Goal: Transaction & Acquisition: Purchase product/service

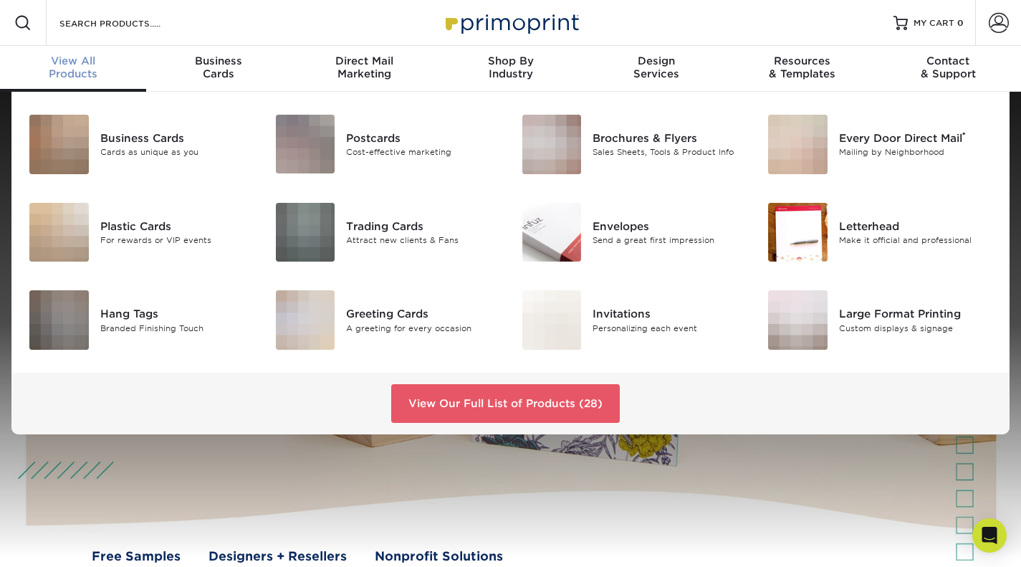
click at [92, 65] on span "View All" at bounding box center [73, 60] width 146 height 13
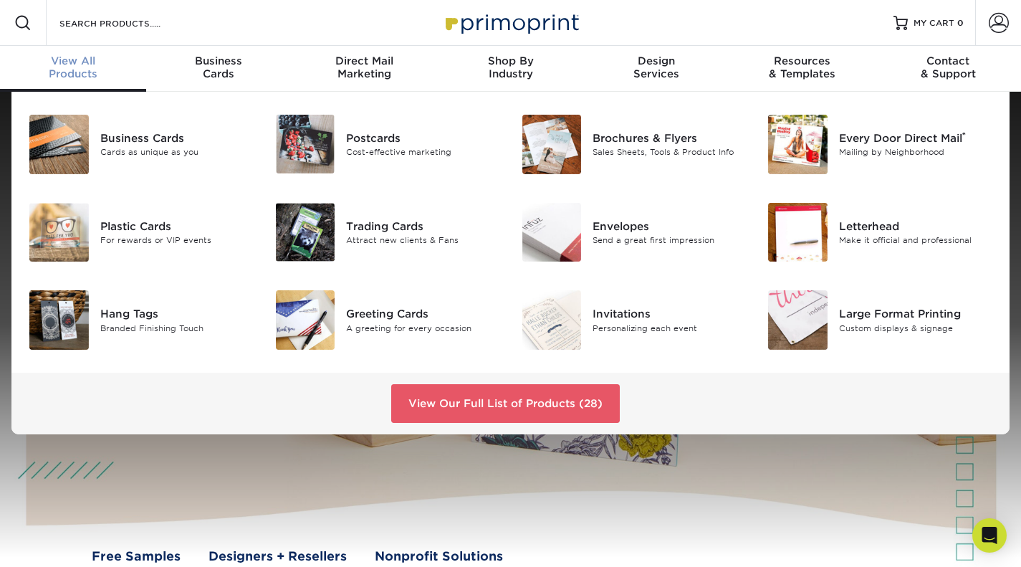
click at [488, 401] on link "View Our Full List of Products (28)" at bounding box center [505, 403] width 229 height 39
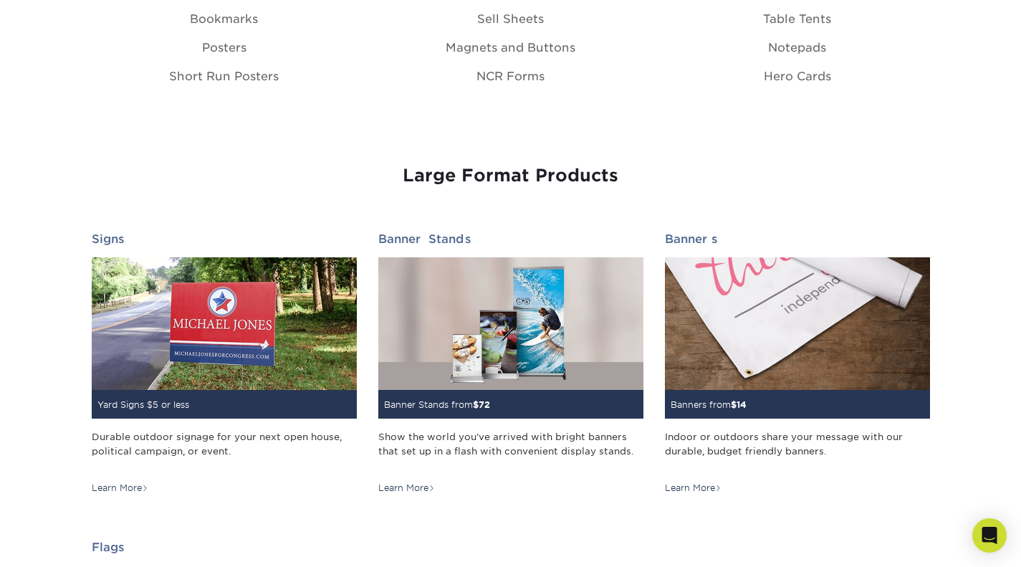
scroll to position [1844, 0]
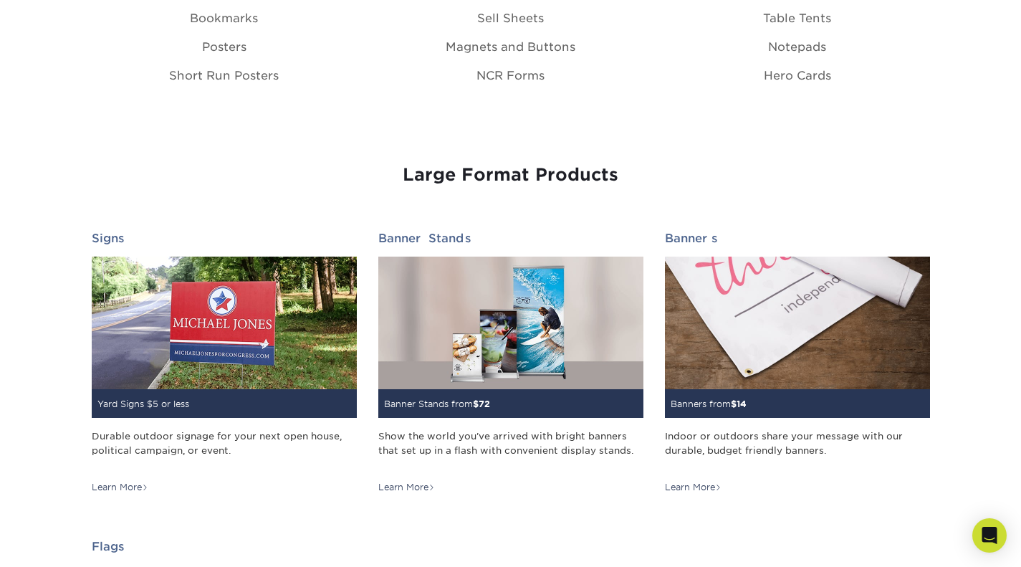
click at [781, 346] on img at bounding box center [797, 323] width 265 height 133
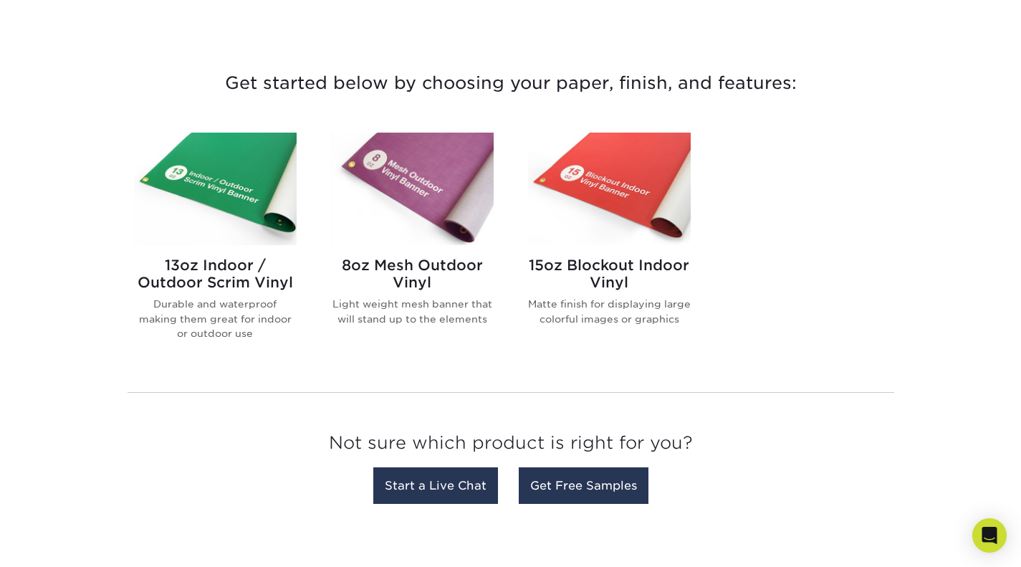
scroll to position [508, 0]
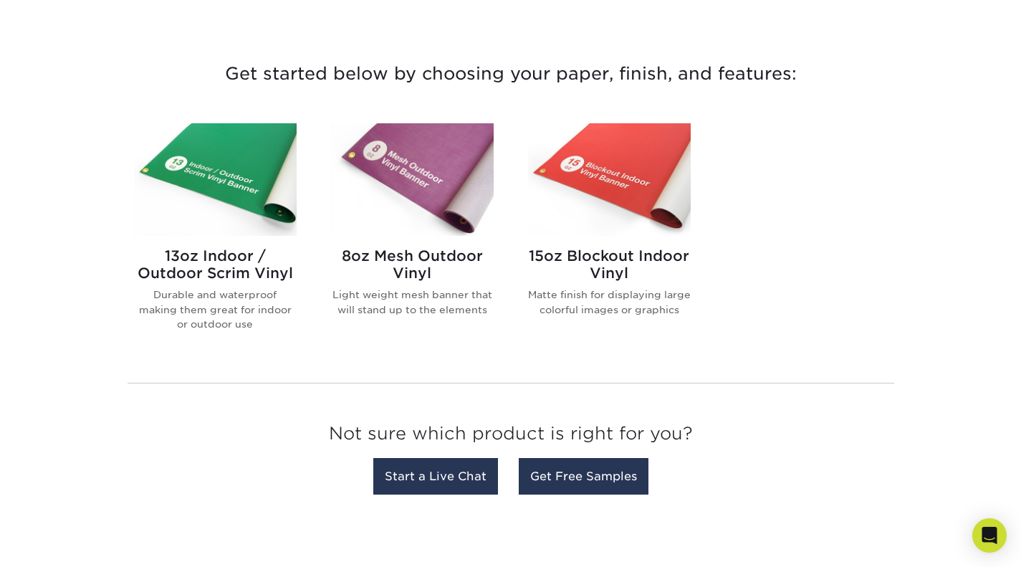
click at [214, 241] on div "13oz Indoor / Outdoor Scrim Vinyl Durable and waterproof making them great for …" at bounding box center [215, 295] width 163 height 118
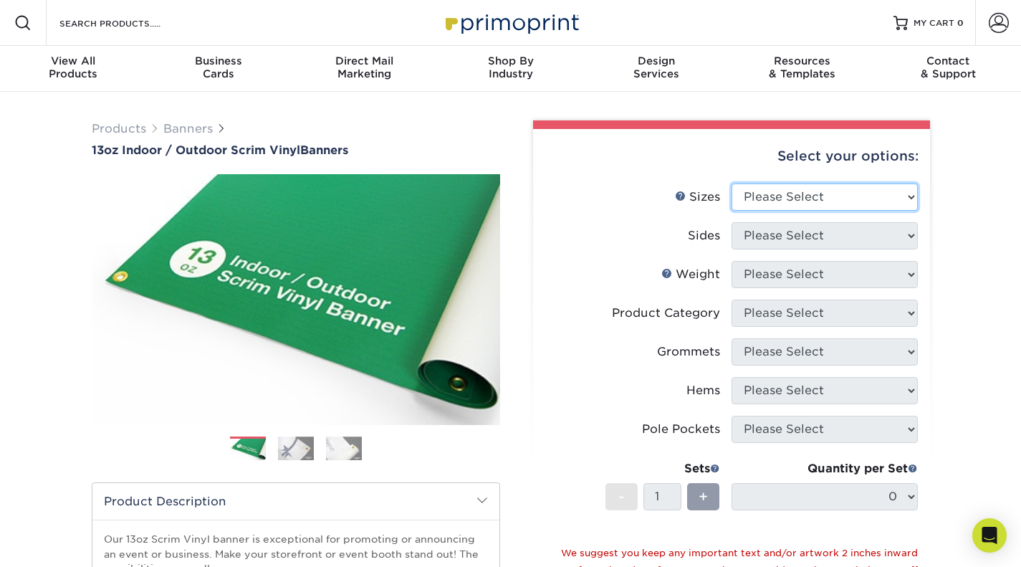
click at [909, 194] on select "Please Select 24" x 36" 24" x 48" 36" x 48" 36" x 60" 36" x 72" 36" x 96" 36" x…" at bounding box center [825, 196] width 186 height 27
select select "36.00x72.00"
click at [732, 183] on select "Please Select 24" x 36" 24" x 48" 36" x 48" 36" x 60" 36" x 72" 36" x 96" 36" x…" at bounding box center [825, 196] width 186 height 27
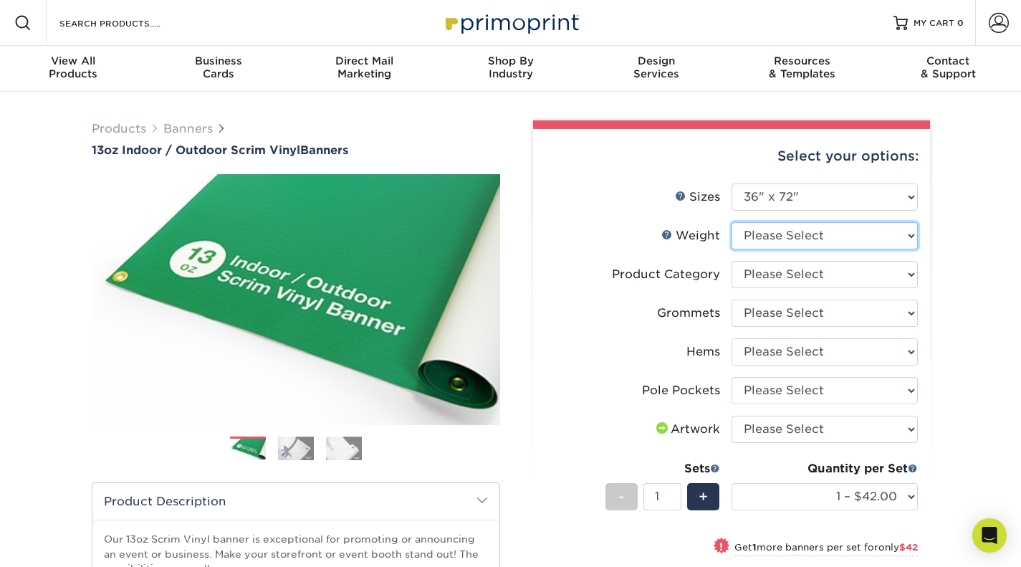
click at [910, 235] on select "Please Select 13OZ" at bounding box center [825, 235] width 186 height 27
select select "13OZ"
click at [732, 222] on select "Please Select 13OZ" at bounding box center [825, 235] width 186 height 27
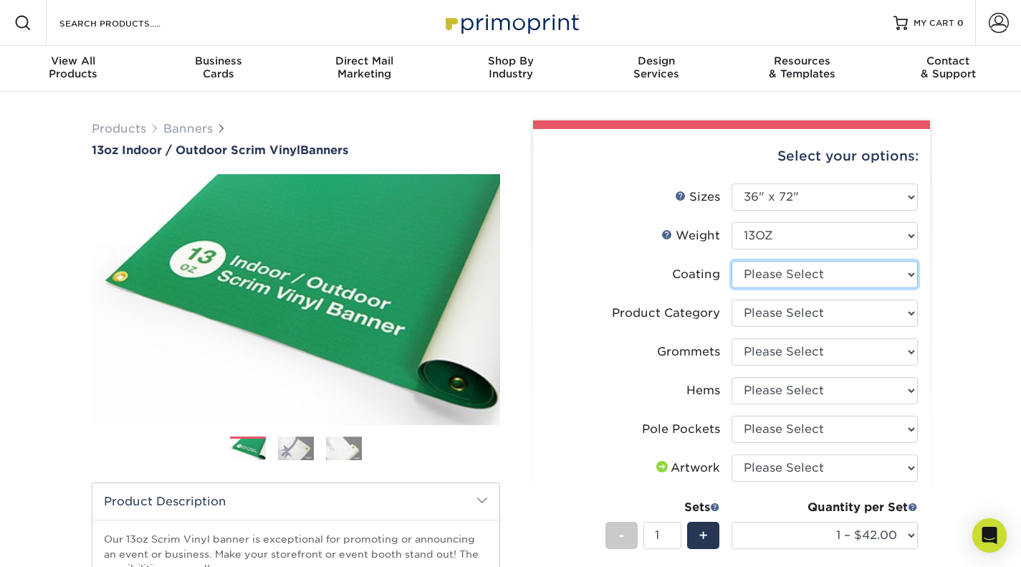
click at [912, 273] on select at bounding box center [825, 274] width 186 height 27
select select "3e7618de-abca-4bda-9f97-8b9129e913d8"
click at [732, 261] on select at bounding box center [825, 274] width 186 height 27
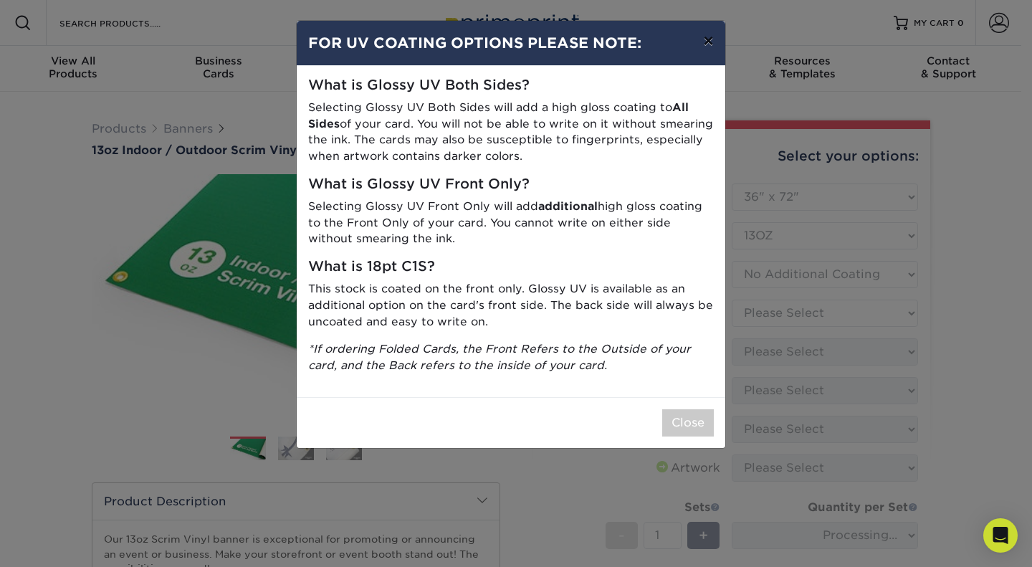
click at [709, 46] on button "×" at bounding box center [707, 41] width 33 height 40
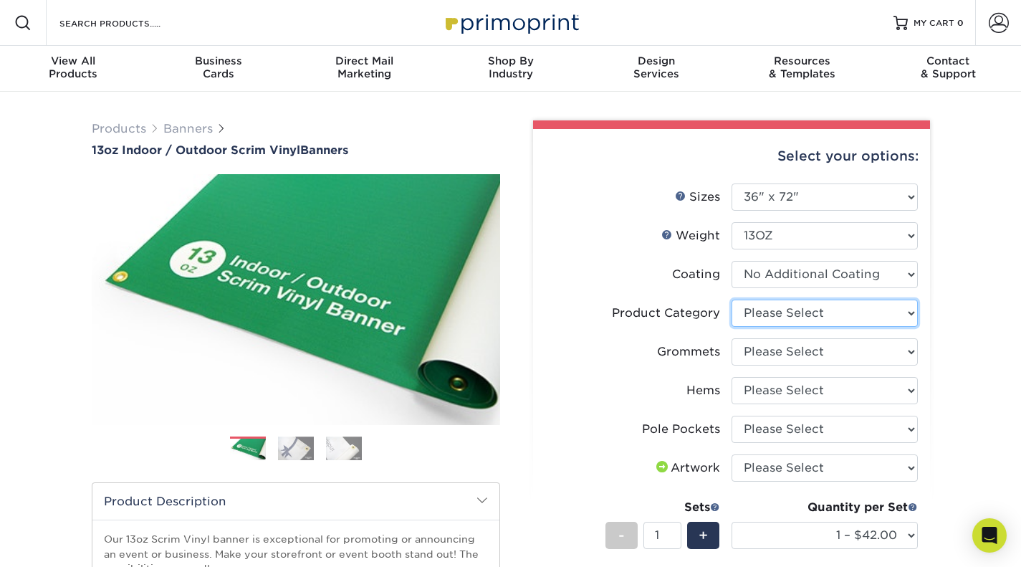
click at [907, 313] on select "Please Select 13oz Scrim Vinyl Banner - Matte" at bounding box center [825, 313] width 186 height 27
select select "bb192c35-bb20-422d-b6fe-0c7f48e5aa48"
click at [732, 300] on select "Please Select 13oz Scrim Vinyl Banner - Matte" at bounding box center [825, 313] width 186 height 27
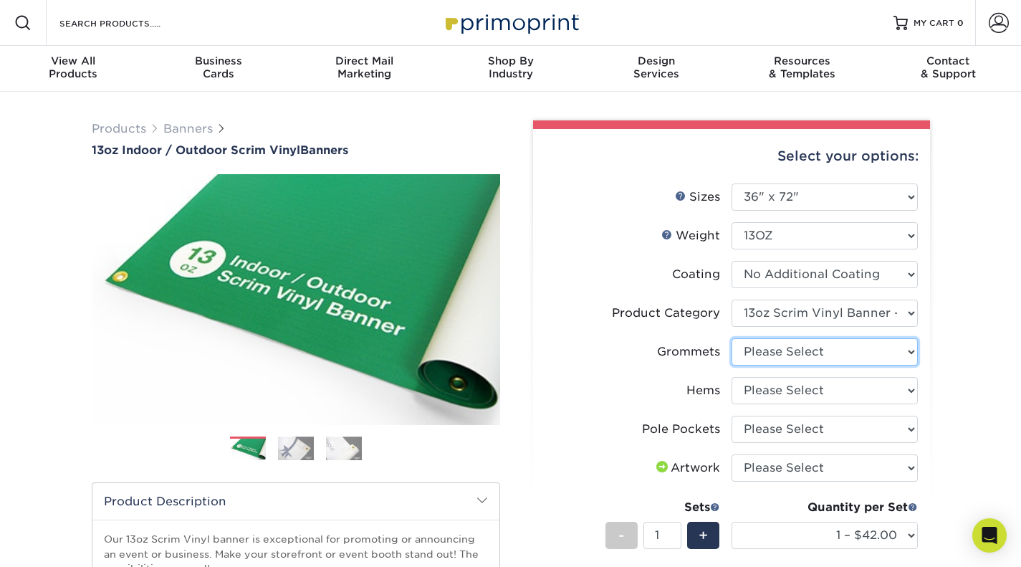
click at [908, 348] on select "Please Select No Grommets Yes, Grommet All 4 Corners Yes, Grommets Every 1 ft. …" at bounding box center [825, 351] width 186 height 27
select select "ce33bba6-a87b-4293-934d-6f372bdce3e6"
click at [732, 338] on select "Please Select No Grommets Yes, Grommet All 4 Corners Yes, Grommets Every 1 ft. …" at bounding box center [825, 351] width 186 height 27
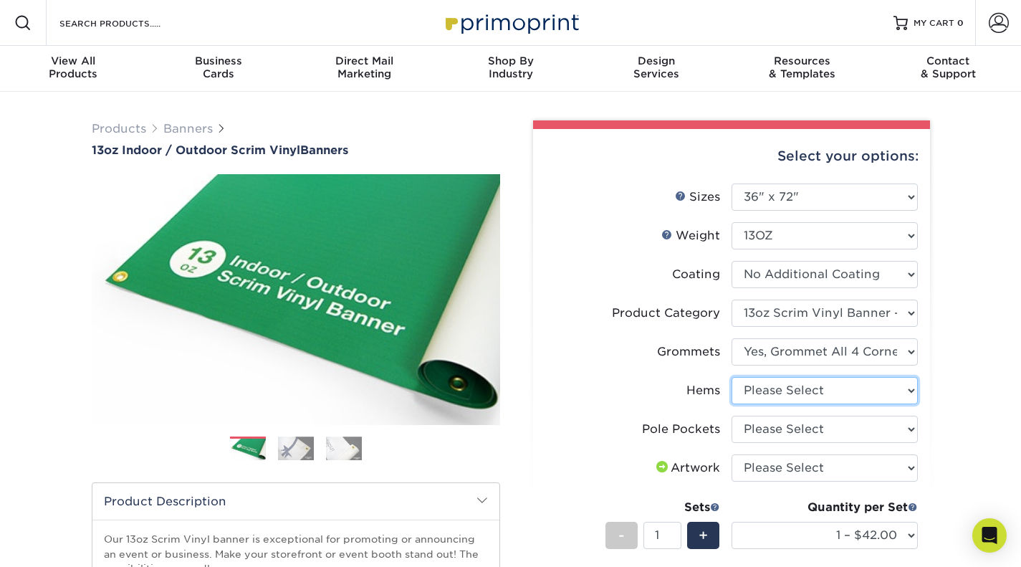
click at [904, 388] on select "Please Select No Hems/Pole Pockets Yes, Hems Top and Bottom Only Yes, Hems All …" at bounding box center [825, 390] width 186 height 27
select select "799b34bf-ff99-4291-b254-51157b744628"
click at [732, 377] on select "Please Select No Hems/Pole Pockets Yes, Hems Top and Bottom Only Yes, Hems All …" at bounding box center [825, 390] width 186 height 27
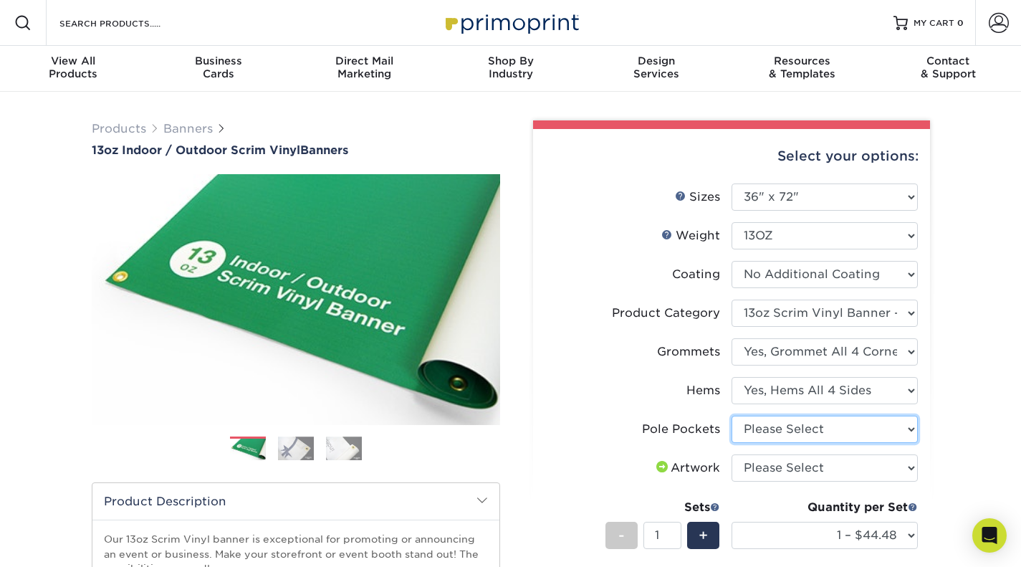
click at [911, 428] on select "Please Select No Pole Pockets 2 in. Left and Right 2 in. Top and Bottom 4 in. L…" at bounding box center [825, 429] width 186 height 27
click at [908, 429] on select "Please Select No Pole Pockets 2 in. Left and Right 2 in. Top and Bottom 4 in. L…" at bounding box center [825, 429] width 186 height 27
select select "462c5fe9-21e9-49a0-afb4-1c6e8664fe13"
click at [732, 416] on select "Please Select No Pole Pockets 2 in. Left and Right 2 in. Top and Bottom 4 in. L…" at bounding box center [825, 429] width 186 height 27
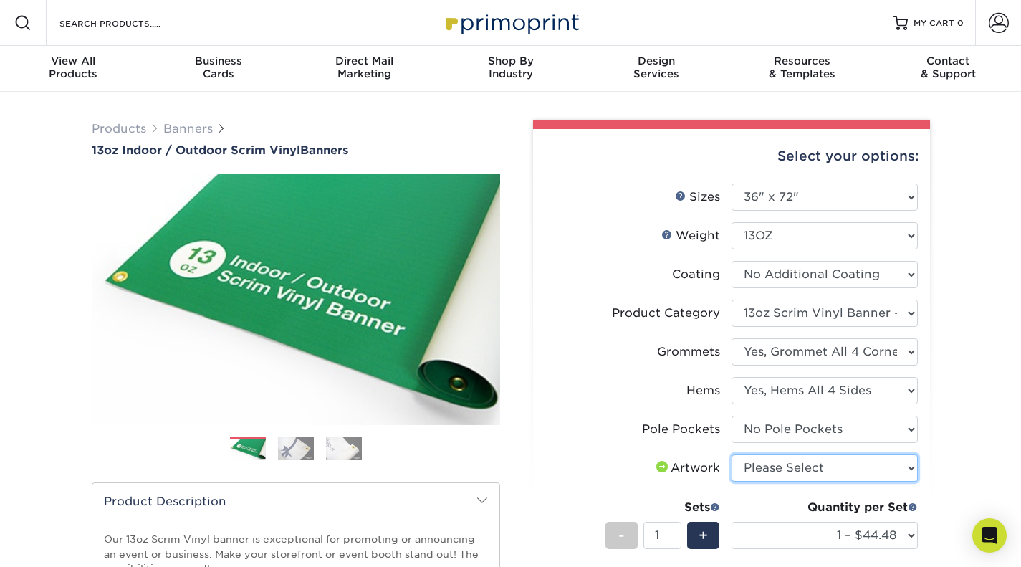
click at [909, 464] on select "Please Select I will upload files I need a design - $50" at bounding box center [825, 467] width 186 height 27
select select "upload"
click at [732, 454] on select "Please Select I will upload files I need a design - $50" at bounding box center [825, 467] width 186 height 27
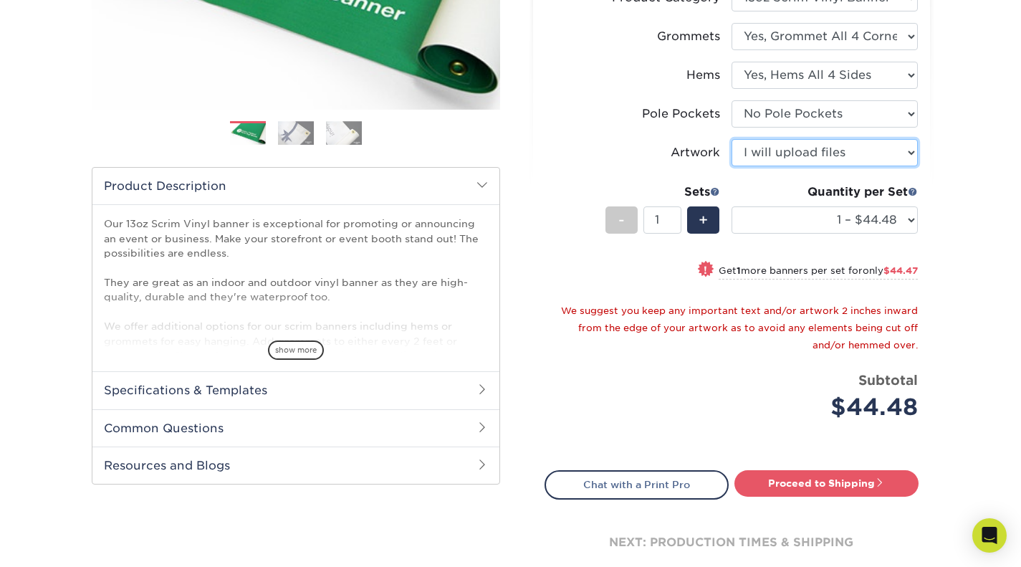
scroll to position [427, 0]
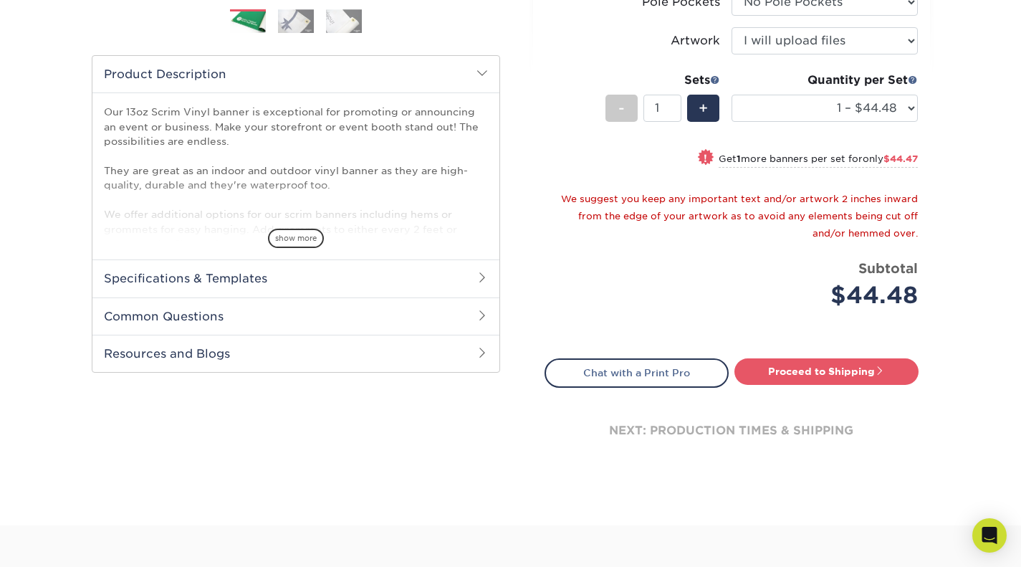
click at [821, 370] on link "Proceed to Shipping" at bounding box center [826, 371] width 184 height 26
type input "Set 1"
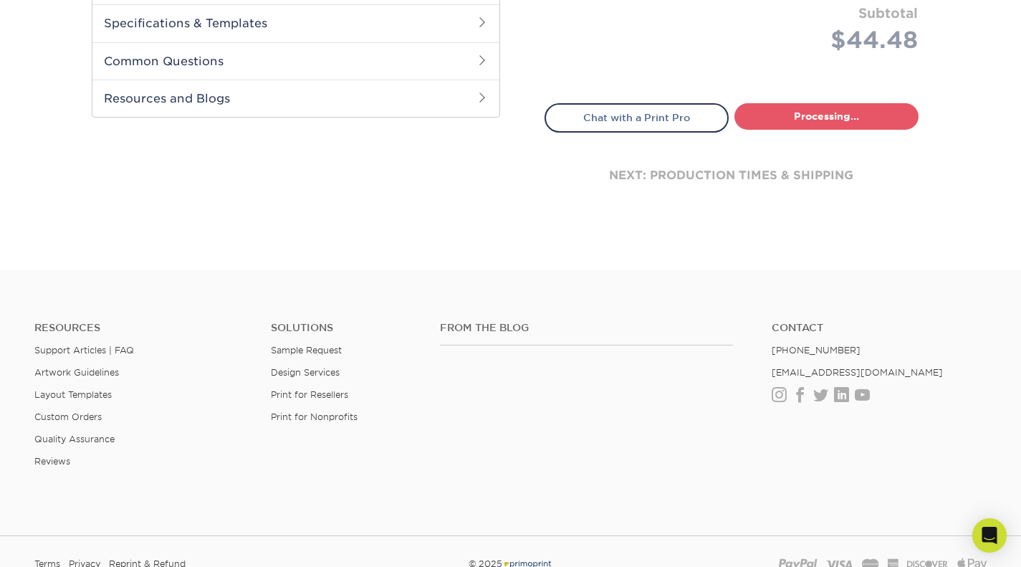
select select "1ecf5a42-a847-432b-9674-a75091ac485c"
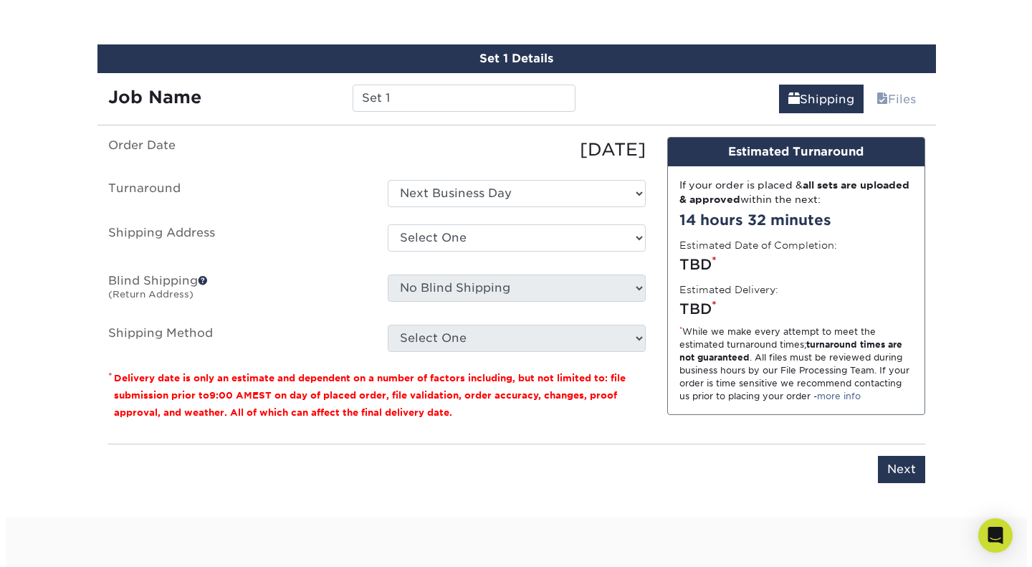
scroll to position [824, 0]
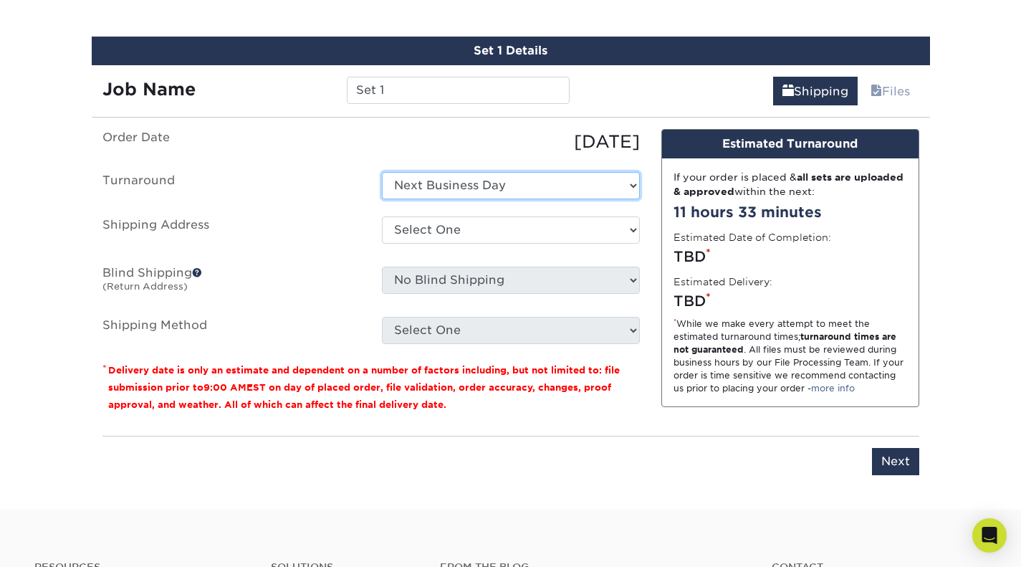
click at [626, 181] on select "Select One Next Business Day" at bounding box center [511, 185] width 258 height 27
click at [626, 183] on select "Select One Next Business Day" at bounding box center [511, 185] width 258 height 27
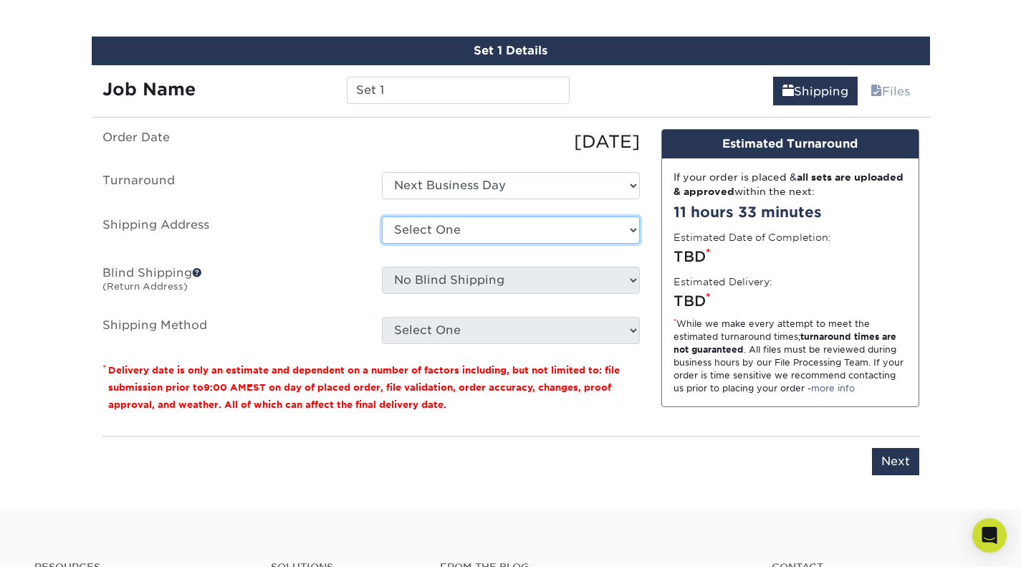
click at [628, 227] on select "Select One + Add New Address - Login" at bounding box center [511, 229] width 258 height 27
select select "newaddress"
click at [382, 216] on select "Select One + Add New Address - Login" at bounding box center [511, 229] width 258 height 27
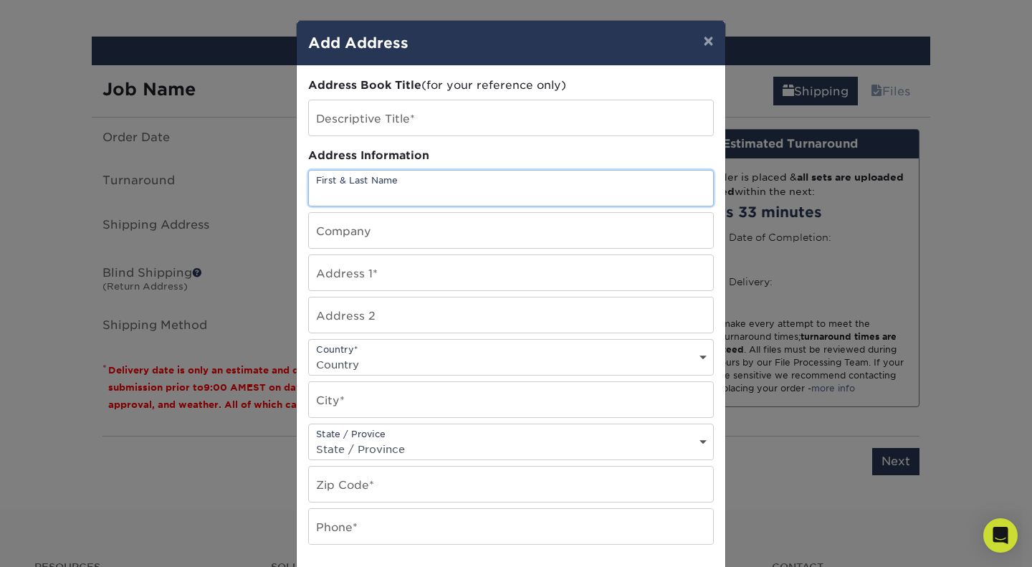
click at [357, 186] on input "text" at bounding box center [511, 188] width 404 height 35
type input "Luke Teague"
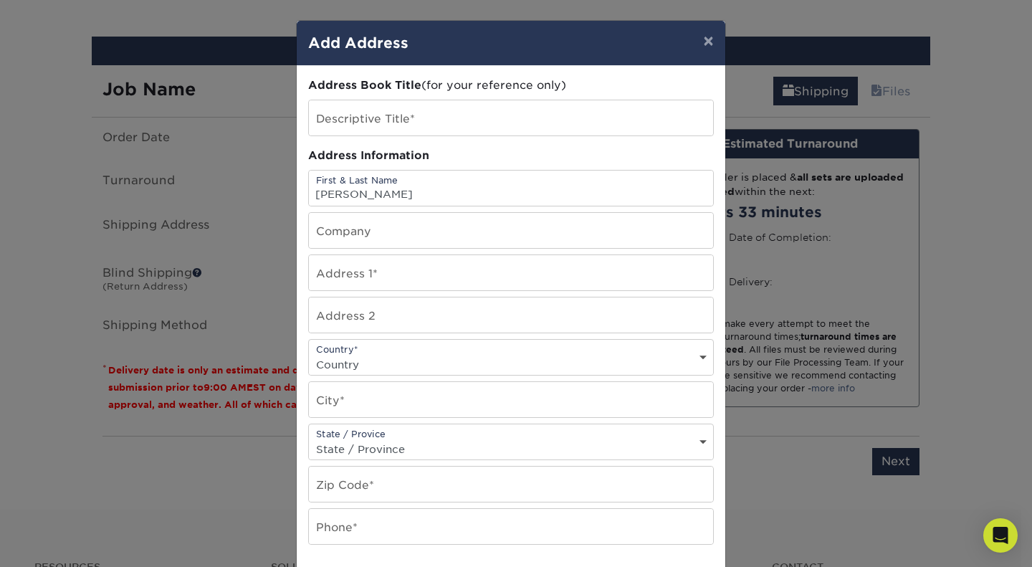
type input "7132 BOVINE LN"
select select "US"
type input "HARRISBURG"
select select "NC"
type input "28075"
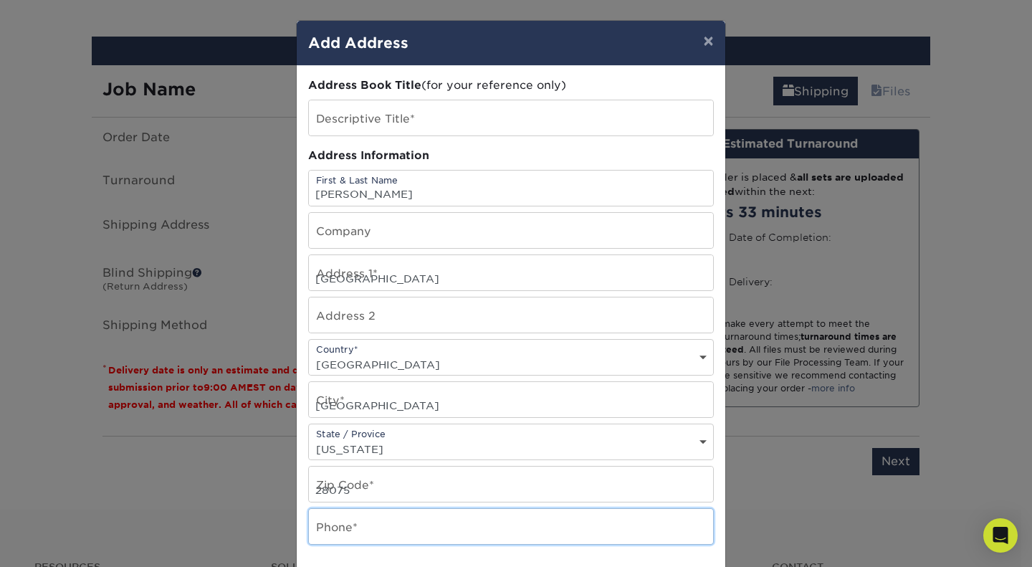
type input "7049969577"
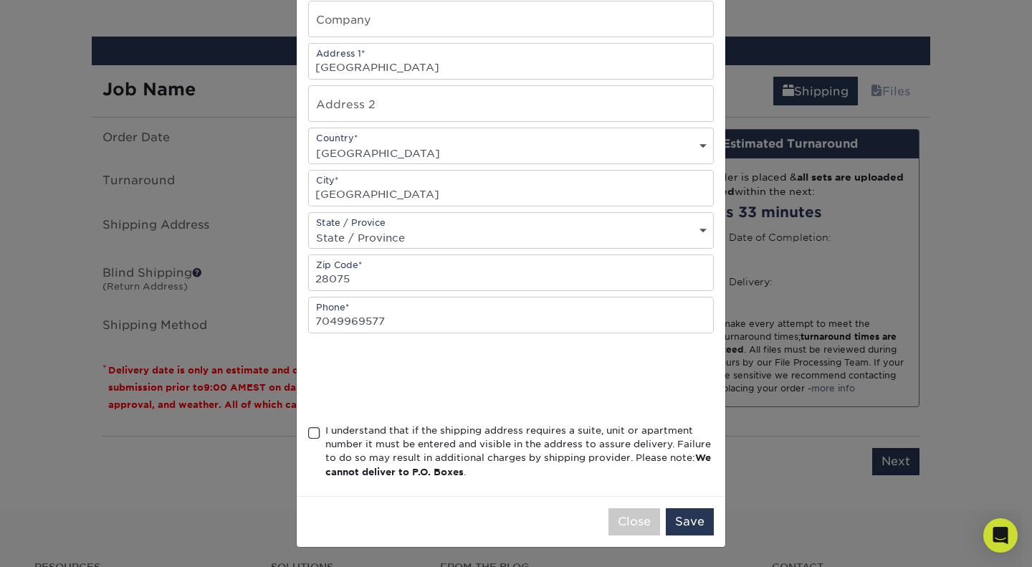
scroll to position [212, 0]
click at [301, 434] on div "Address Book Title (for your reference only) Descriptive Title* Address Informa…" at bounding box center [511, 174] width 429 height 641
click at [313, 432] on span at bounding box center [314, 433] width 12 height 14
click at [0, 0] on input "I understand that if the shipping address requires a suite, unit or apartment n…" at bounding box center [0, 0] width 0 height 0
click at [673, 514] on button "Save" at bounding box center [690, 520] width 48 height 27
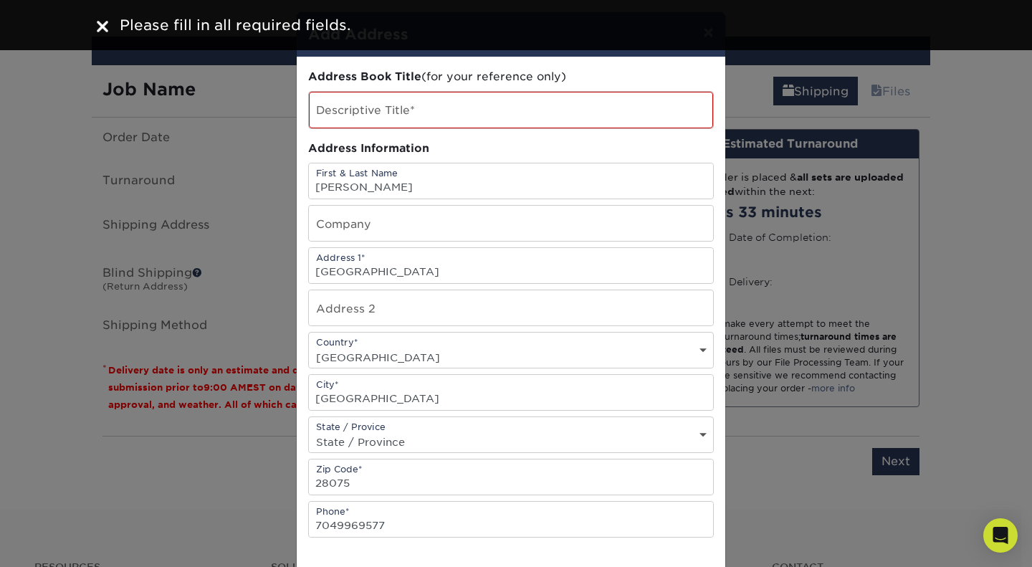
scroll to position [0, 0]
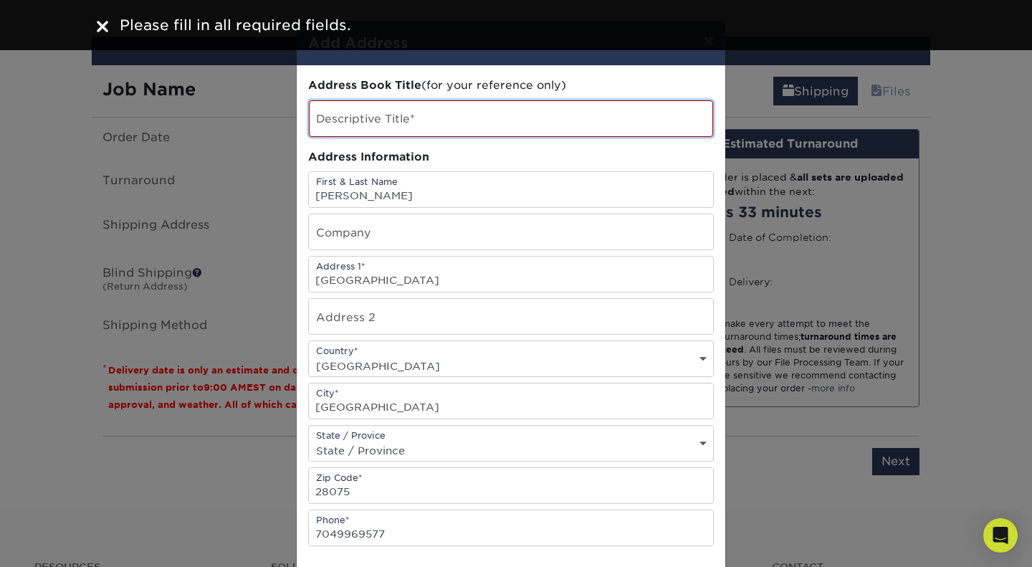
click at [368, 115] on input "text" at bounding box center [511, 118] width 404 height 37
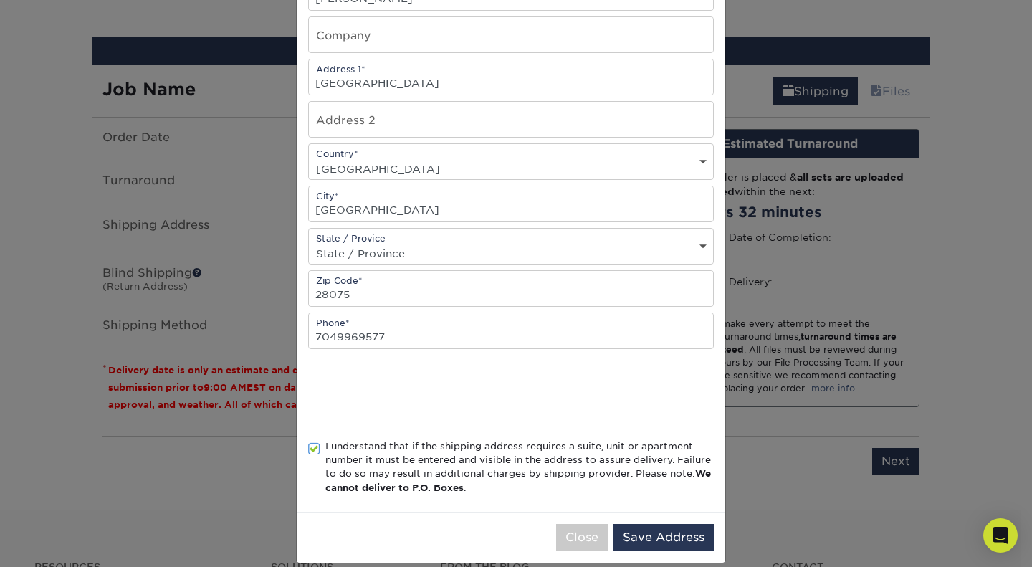
scroll to position [214, 0]
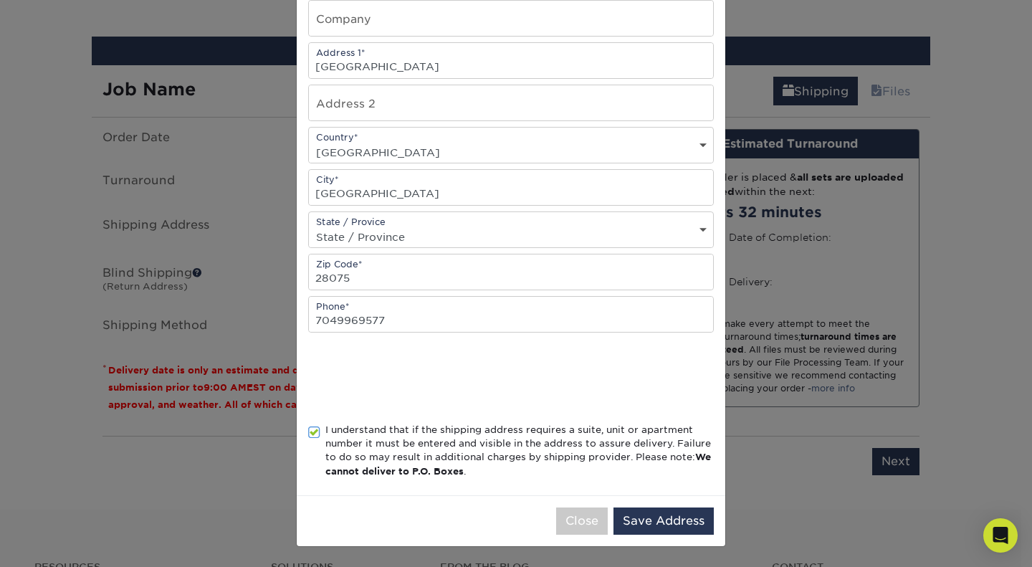
type input "Home"
click at [648, 518] on button "Save Address" at bounding box center [663, 520] width 100 height 27
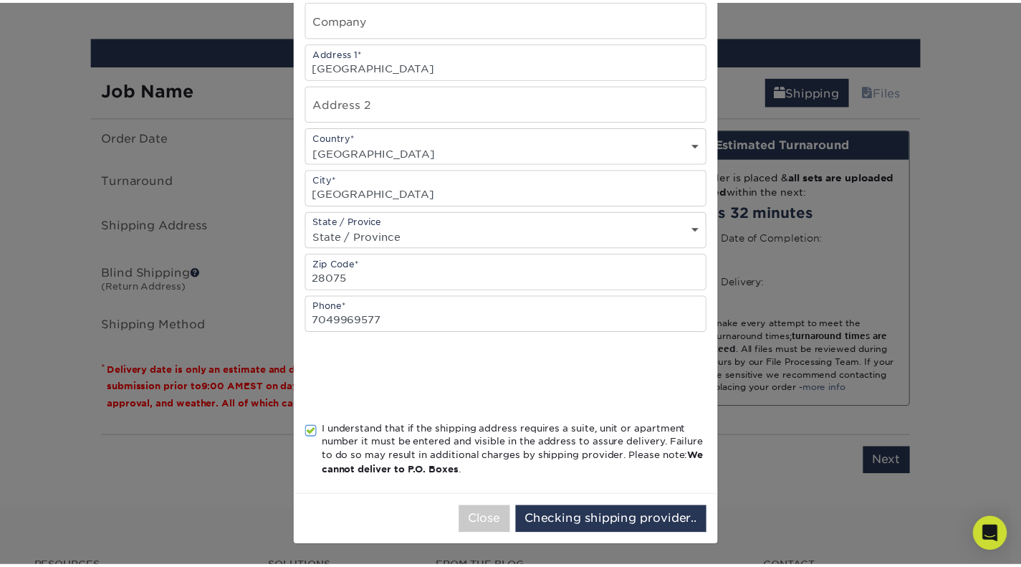
scroll to position [0, 0]
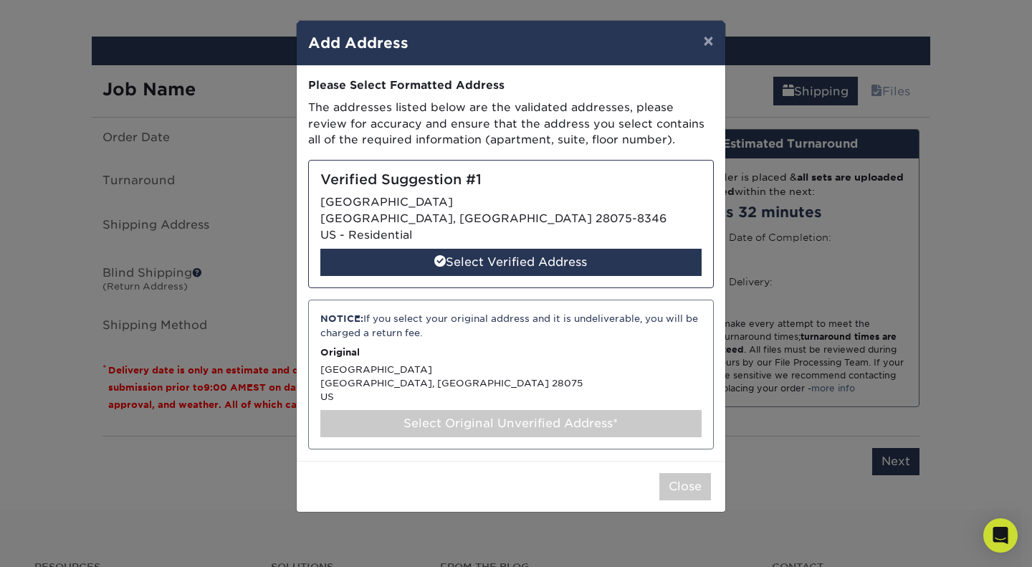
click at [514, 264] on div "Select Verified Address" at bounding box center [510, 262] width 381 height 27
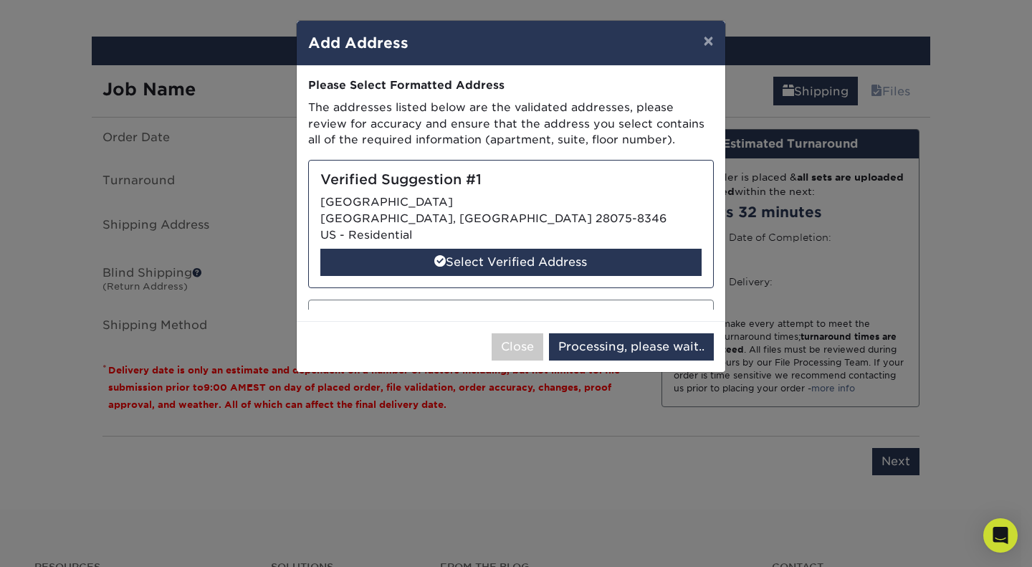
select select "286021"
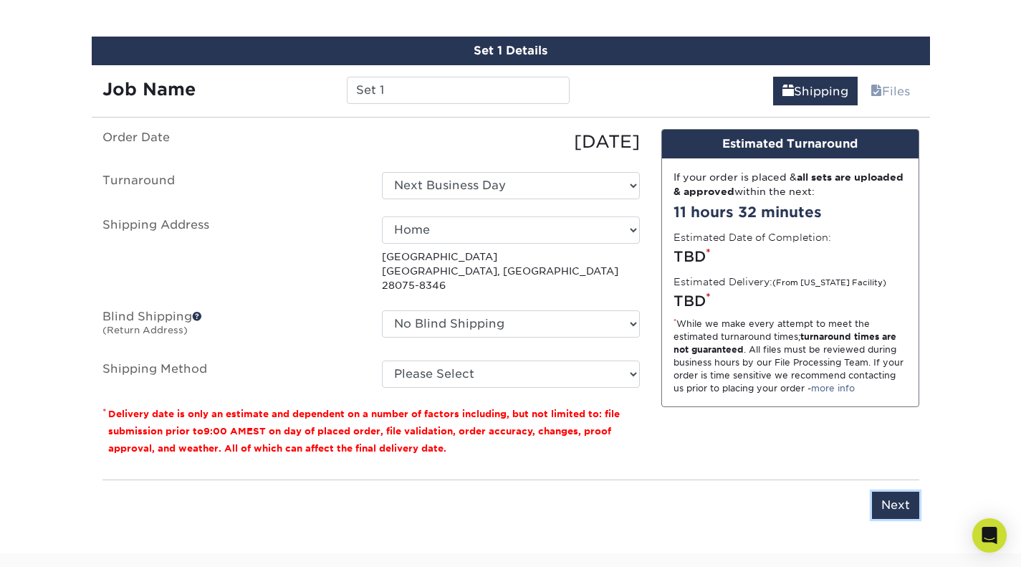
click at [886, 492] on input "Next" at bounding box center [895, 505] width 47 height 27
type input "Next"
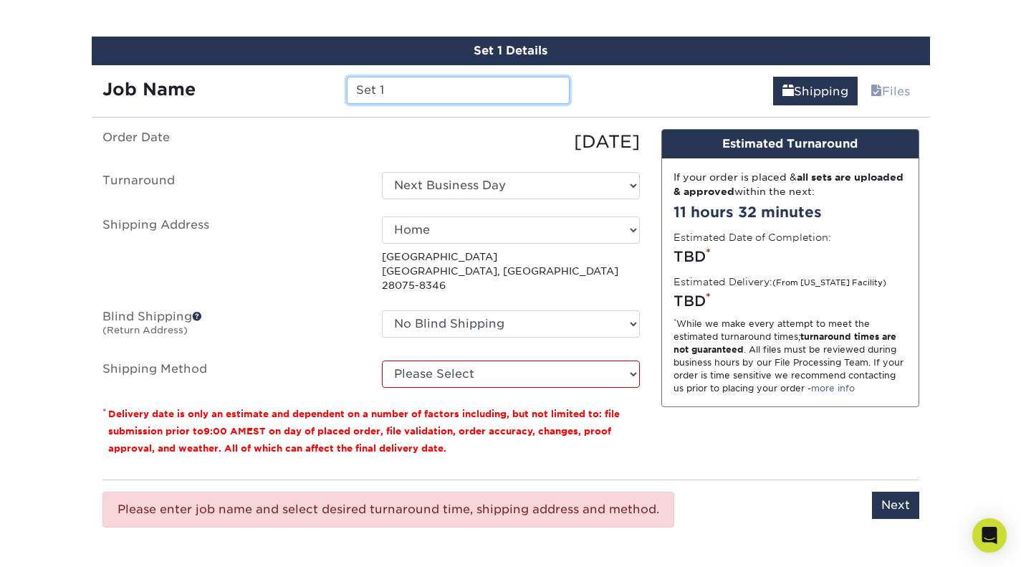
click at [425, 90] on input "Set 1" at bounding box center [458, 90] width 223 height 27
type input "S"
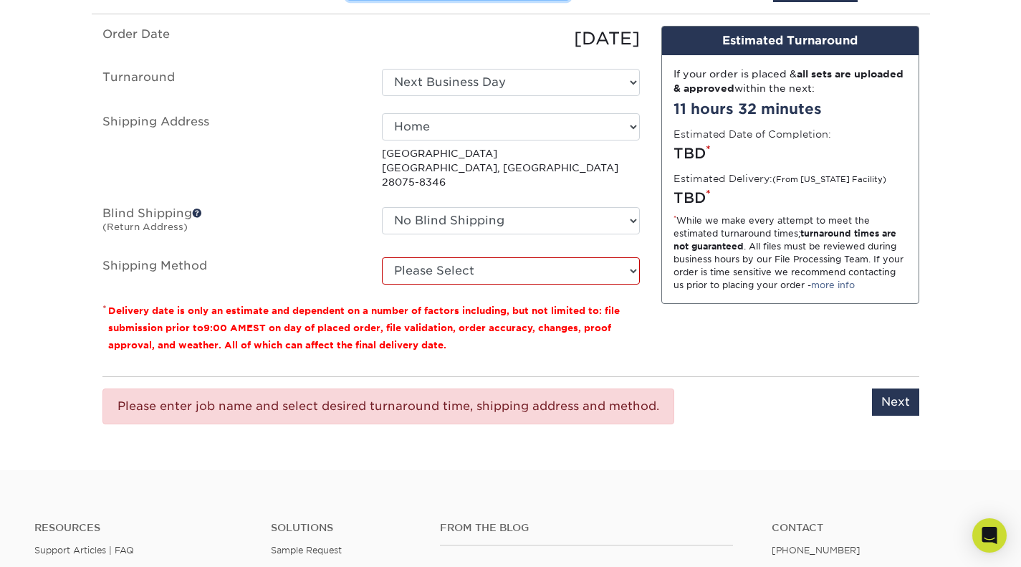
scroll to position [928, 0]
type input "Mayor"
click at [889, 391] on input "Next" at bounding box center [895, 401] width 47 height 27
type input "Next"
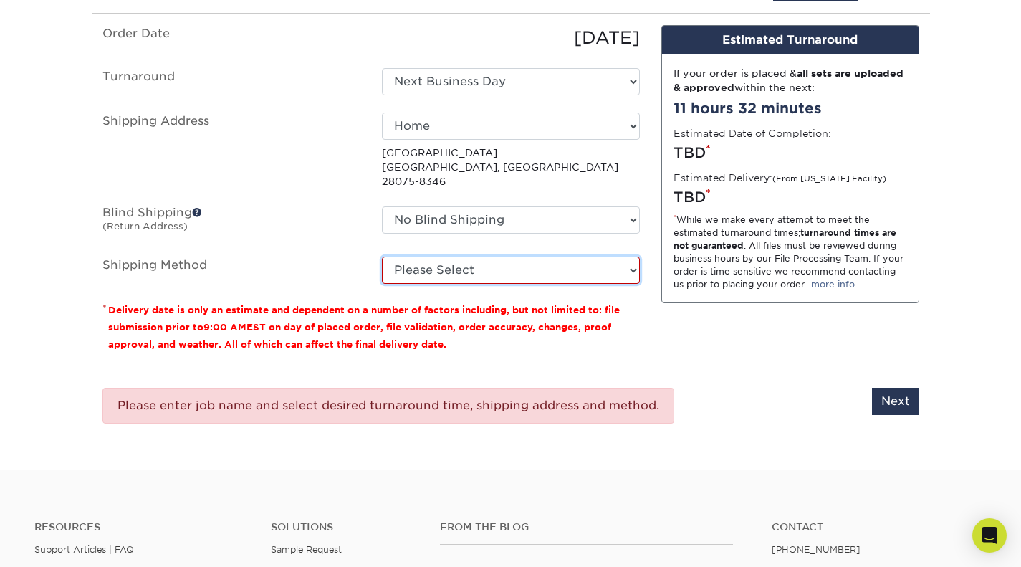
click at [636, 257] on select "Please Select Flat Rate Shipping (+$11.20) Ground Shipping (+$21.24) 3 Day Ship…" at bounding box center [511, 270] width 258 height 27
select select "G4MFLATRATE"
click at [382, 257] on select "Please Select Flat Rate Shipping (+$11.20) Ground Shipping (+$21.24) 3 Day Ship…" at bounding box center [511, 270] width 258 height 27
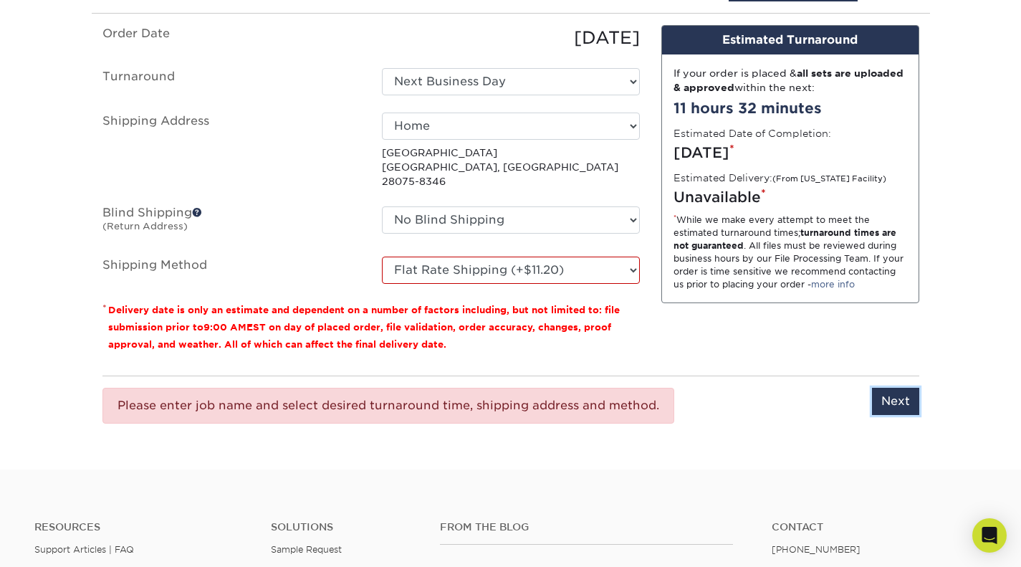
click at [889, 388] on input "Next" at bounding box center [895, 401] width 47 height 27
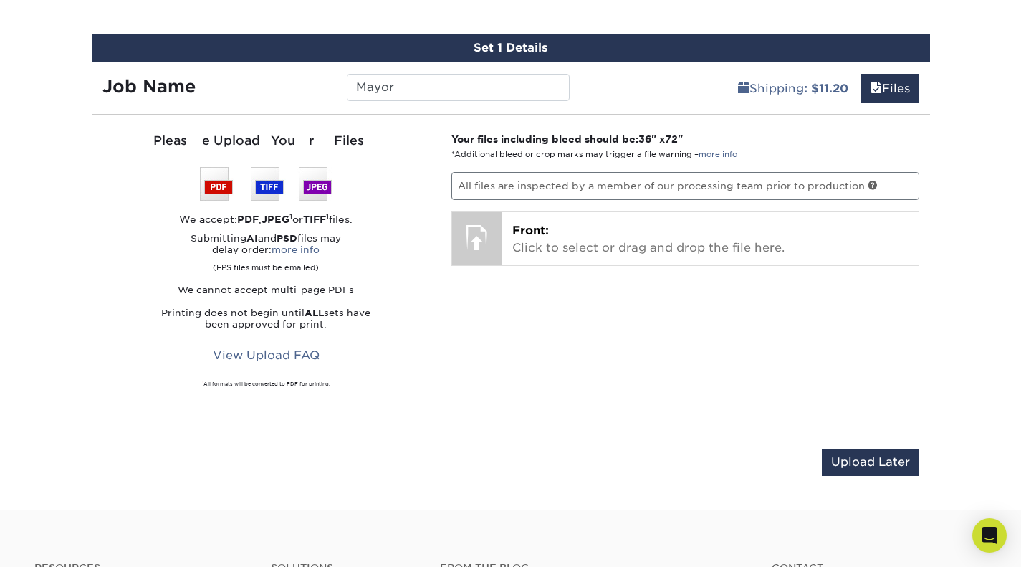
scroll to position [818, 0]
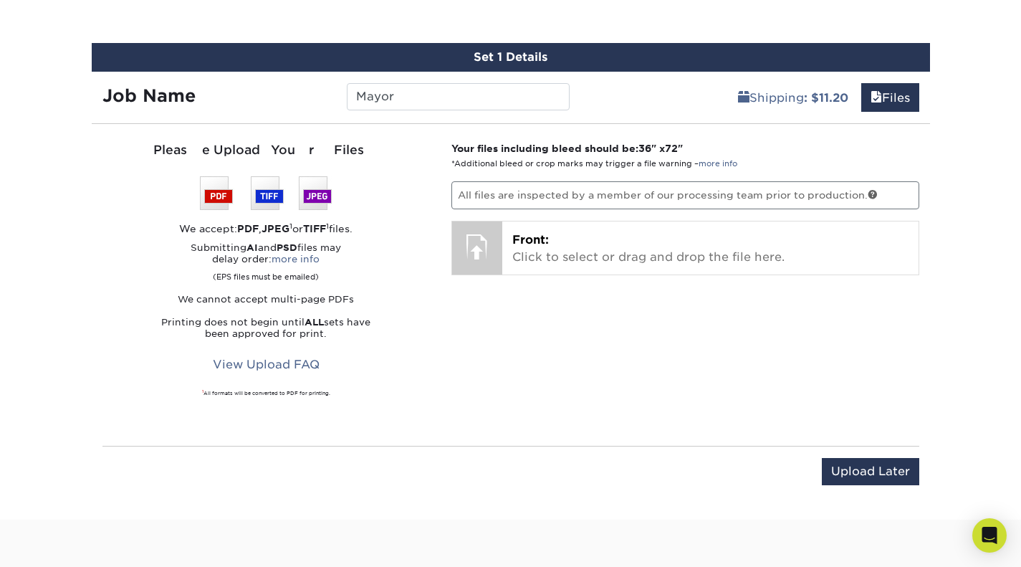
click at [575, 238] on p "Front: Click to select or drag and drop the file here." at bounding box center [710, 248] width 396 height 34
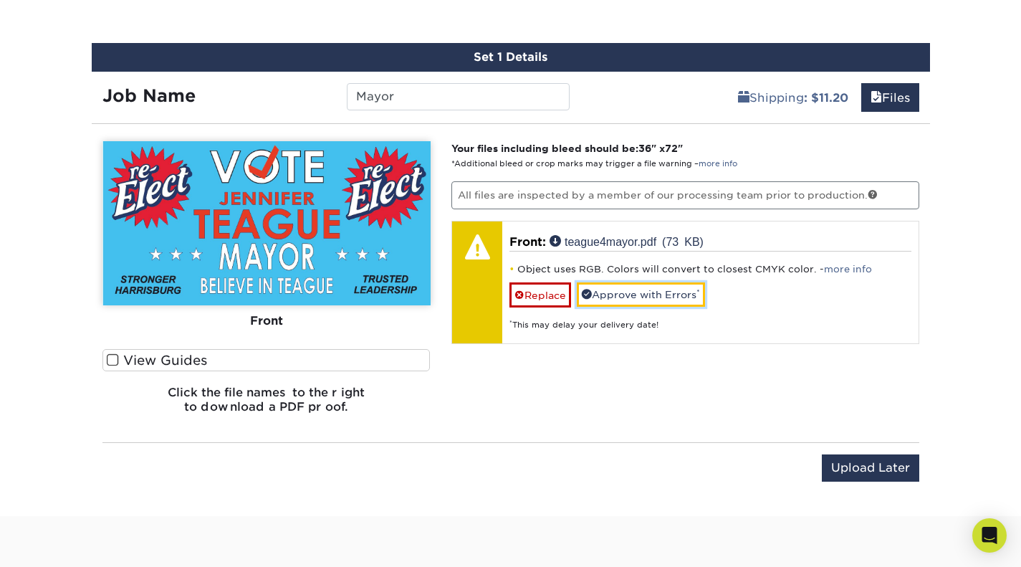
click at [632, 287] on link "Approve with Errors *" at bounding box center [641, 294] width 128 height 24
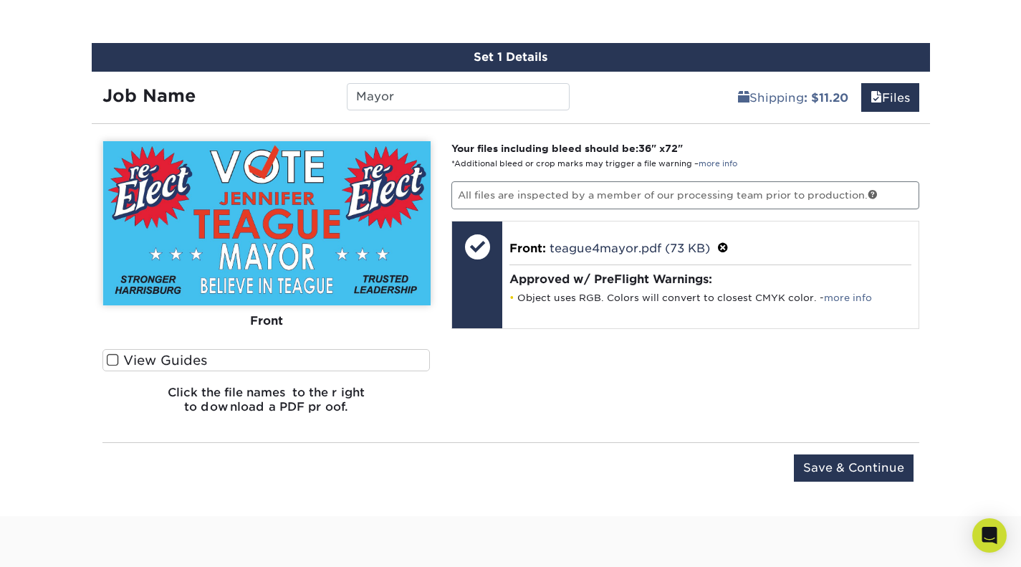
click at [842, 294] on link "more info" at bounding box center [848, 297] width 48 height 11
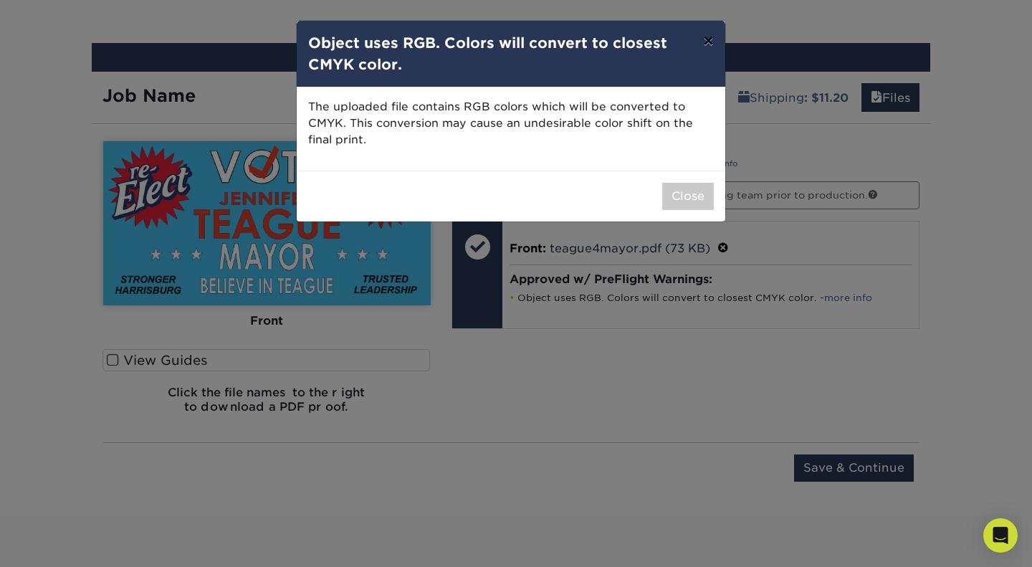
click at [704, 45] on button "×" at bounding box center [707, 41] width 33 height 40
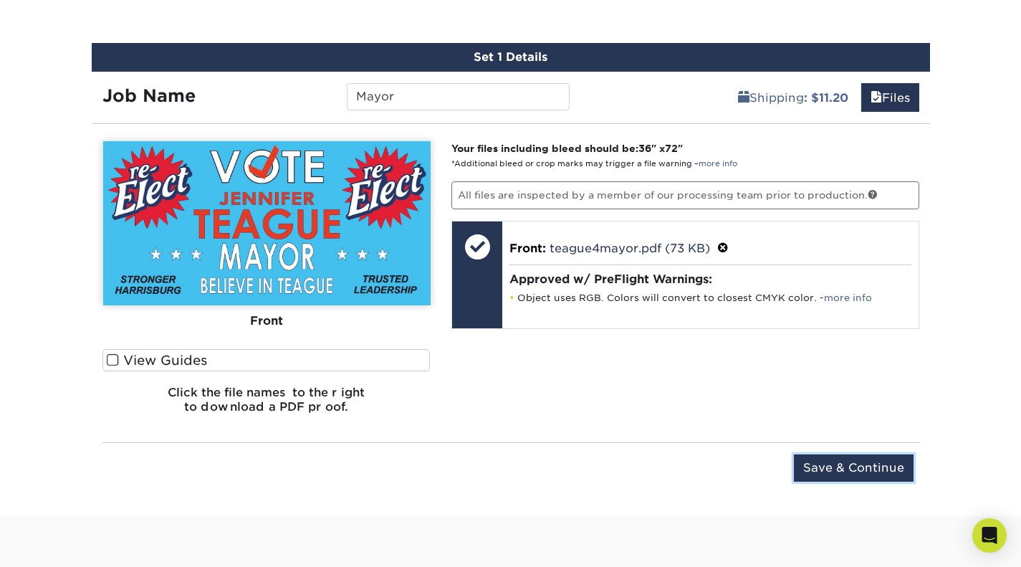
click at [832, 461] on input "Save & Continue" at bounding box center [854, 467] width 120 height 27
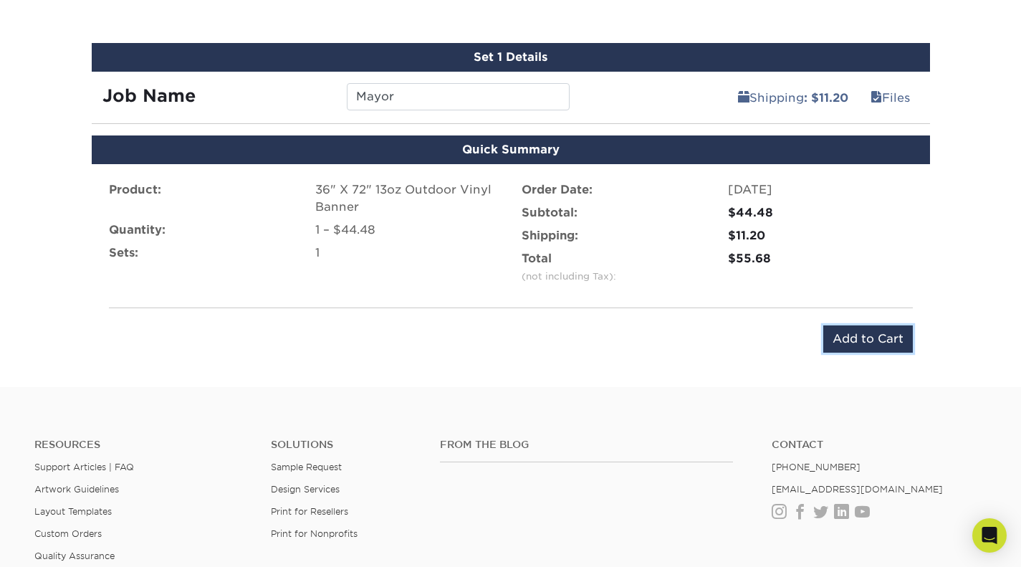
click at [866, 332] on input "Add to Cart" at bounding box center [868, 338] width 90 height 27
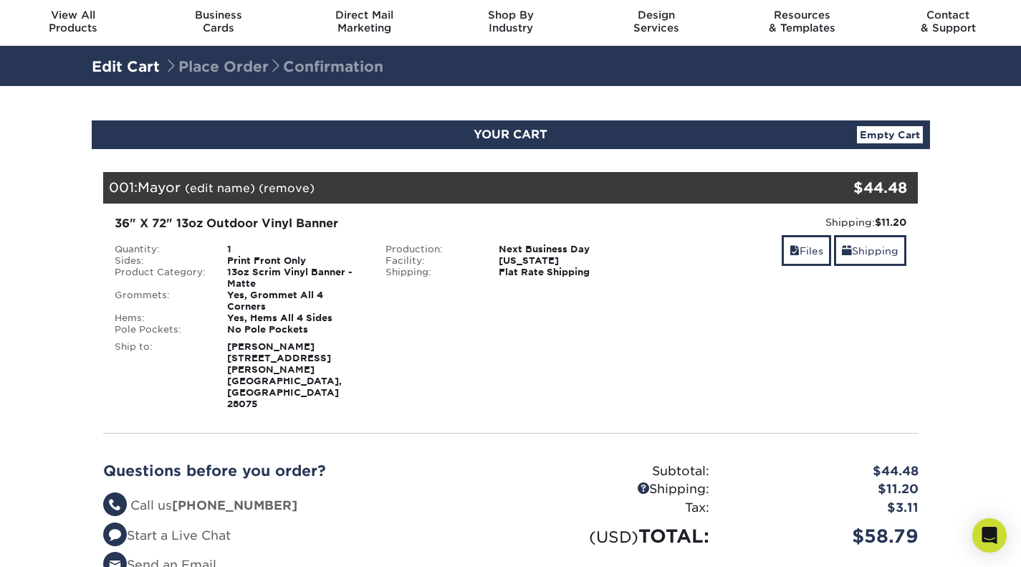
scroll to position [40, 0]
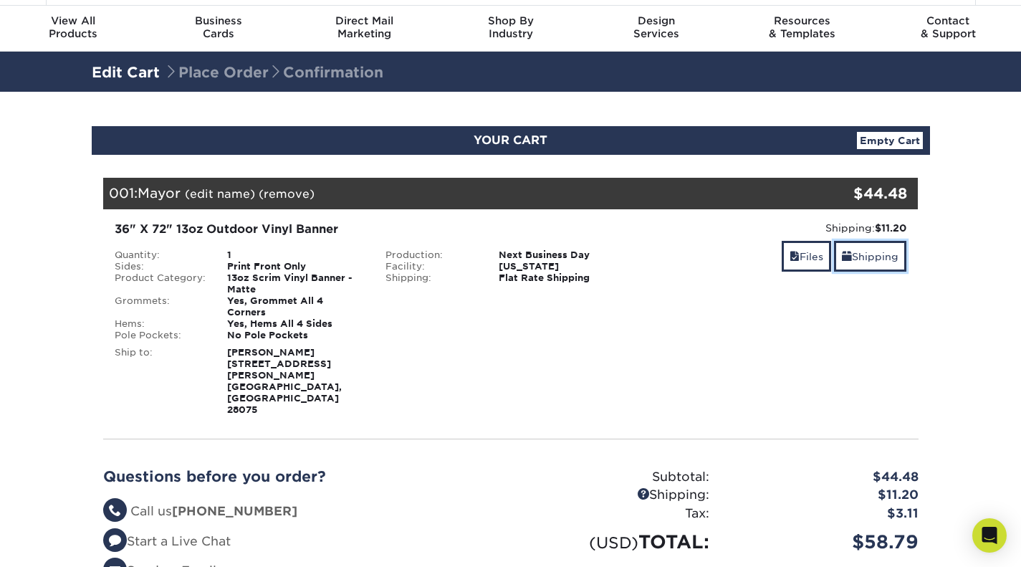
click at [861, 252] on link "Shipping" at bounding box center [870, 256] width 72 height 31
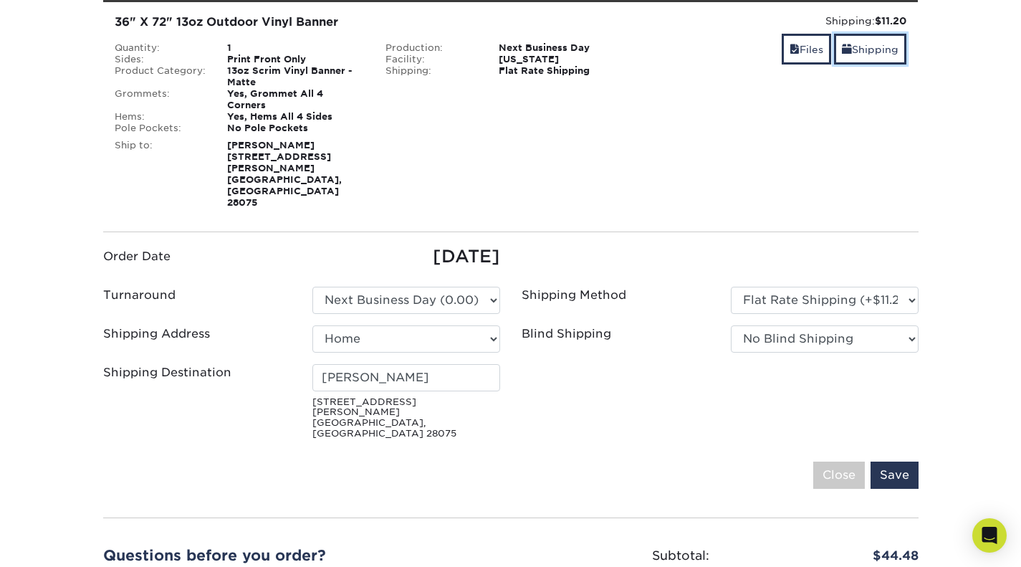
scroll to position [274, 0]
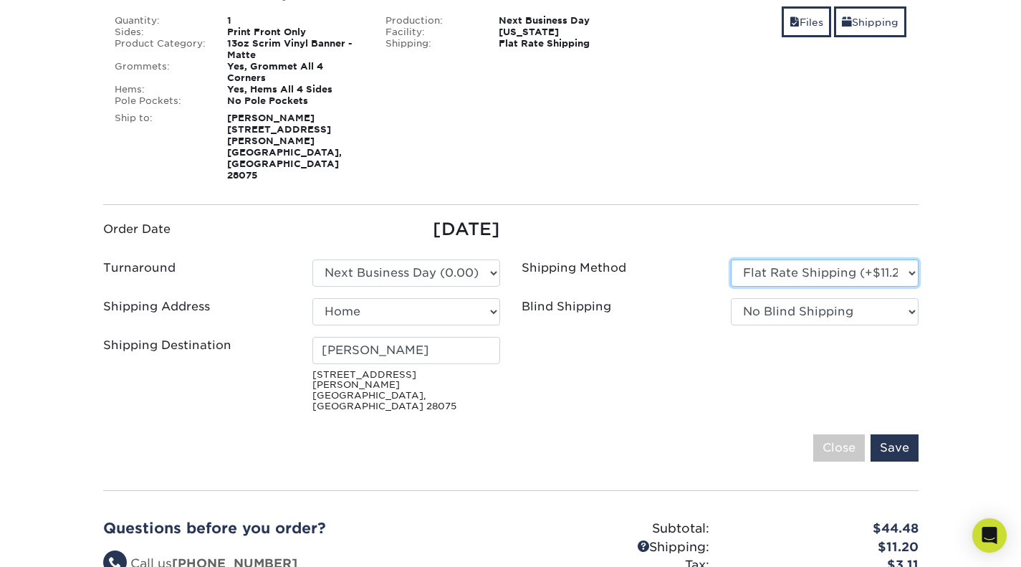
click at [907, 259] on select "Please Select Flat Rate Shipping (+$11.20) Ground Shipping (+$21.24) 3 Day Ship…" at bounding box center [825, 272] width 188 height 27
click at [905, 298] on select "No Blind Shipping Home + Add New Address" at bounding box center [825, 311] width 188 height 27
click at [656, 311] on ul "Order Date 09/15/2025 Turnaround Please Select Select One" at bounding box center [510, 316] width 837 height 201
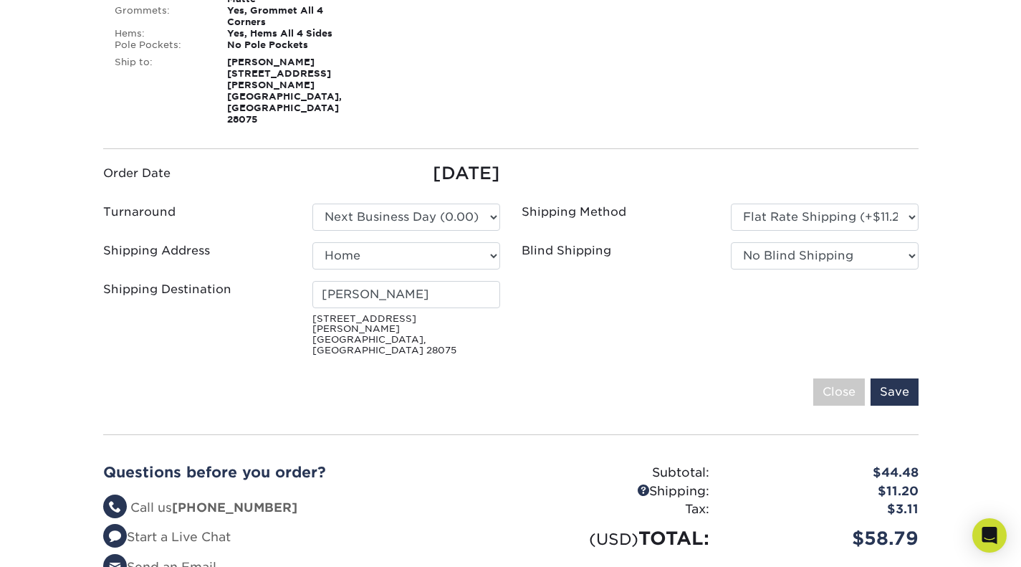
scroll to position [330, 0]
click at [891, 379] on input "Save" at bounding box center [895, 392] width 48 height 27
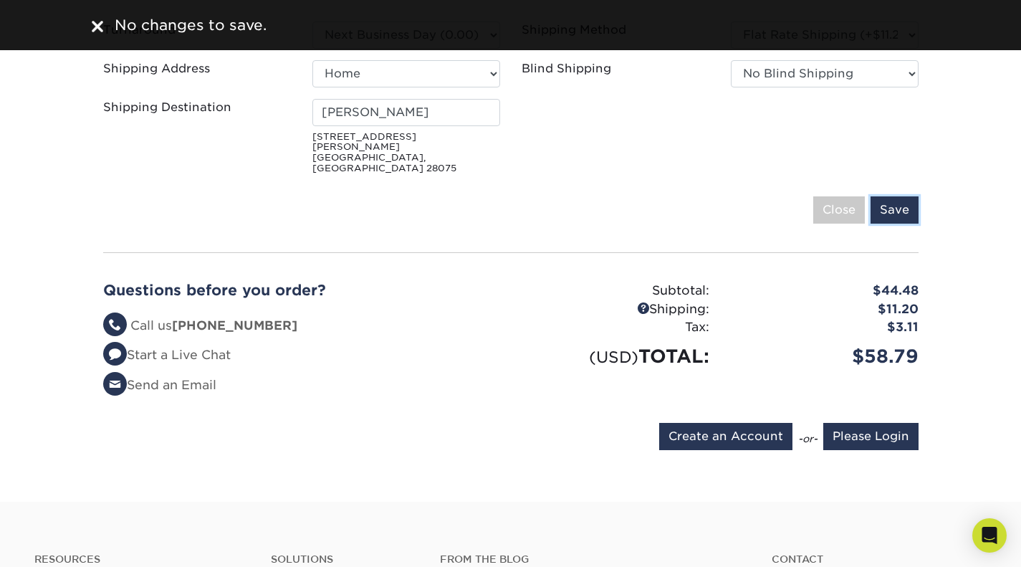
scroll to position [531, 0]
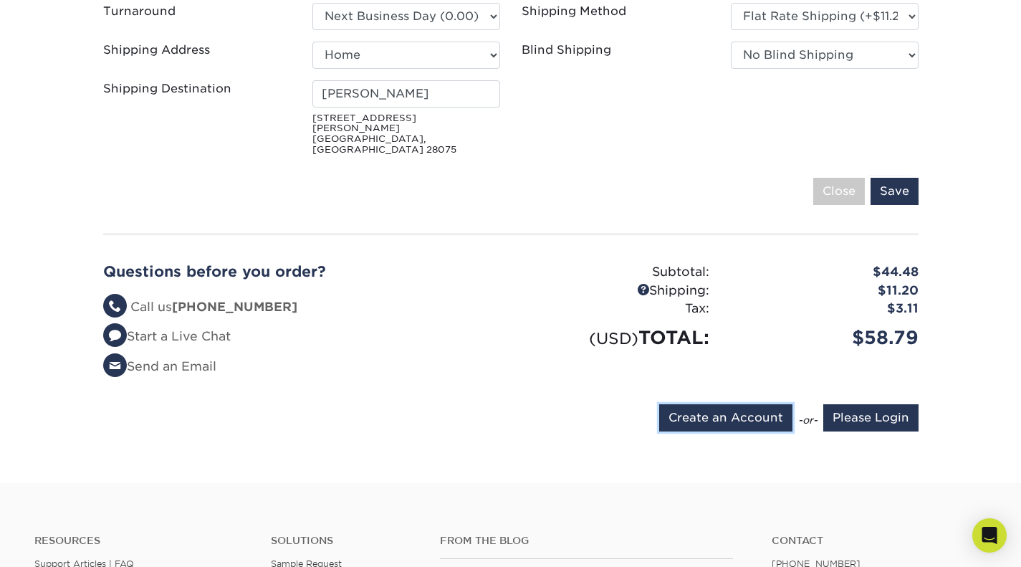
click at [684, 404] on input "Create an Account" at bounding box center [725, 417] width 133 height 27
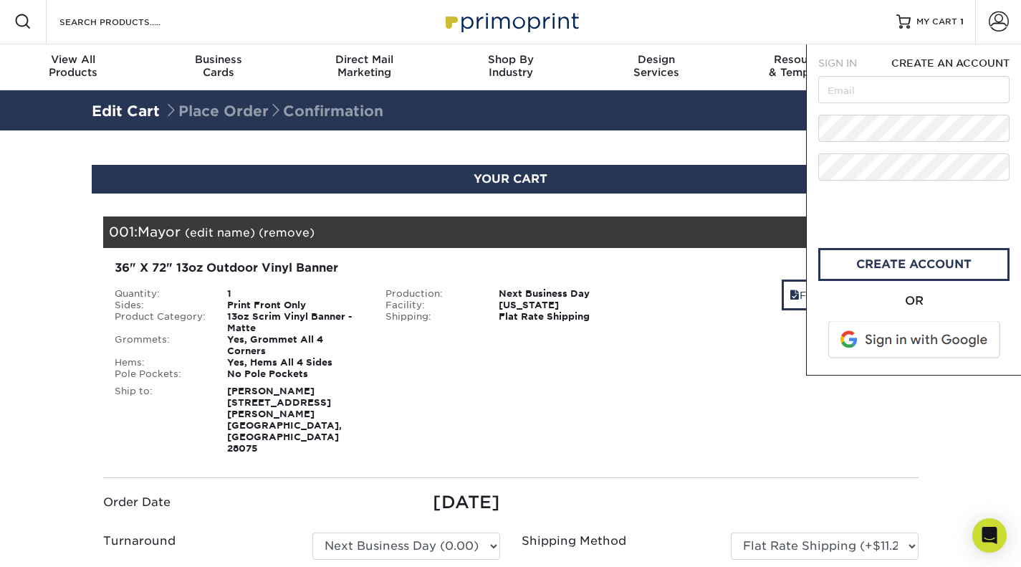
scroll to position [0, 0]
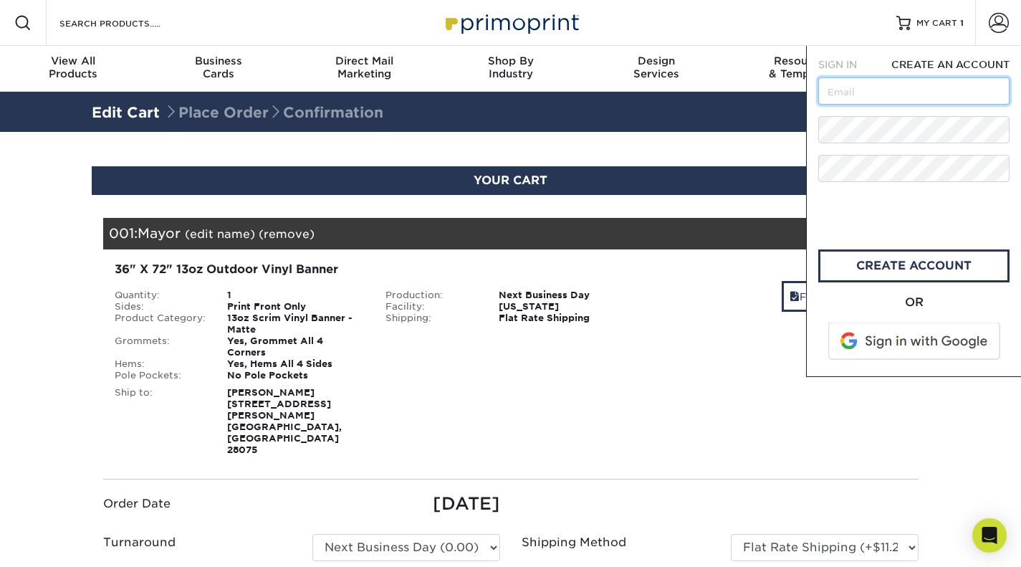
click at [859, 93] on input "text" at bounding box center [913, 90] width 191 height 27
type input "[PERSON_NAME][EMAIL_ADDRESS][PERSON_NAME][DOMAIN_NAME]"
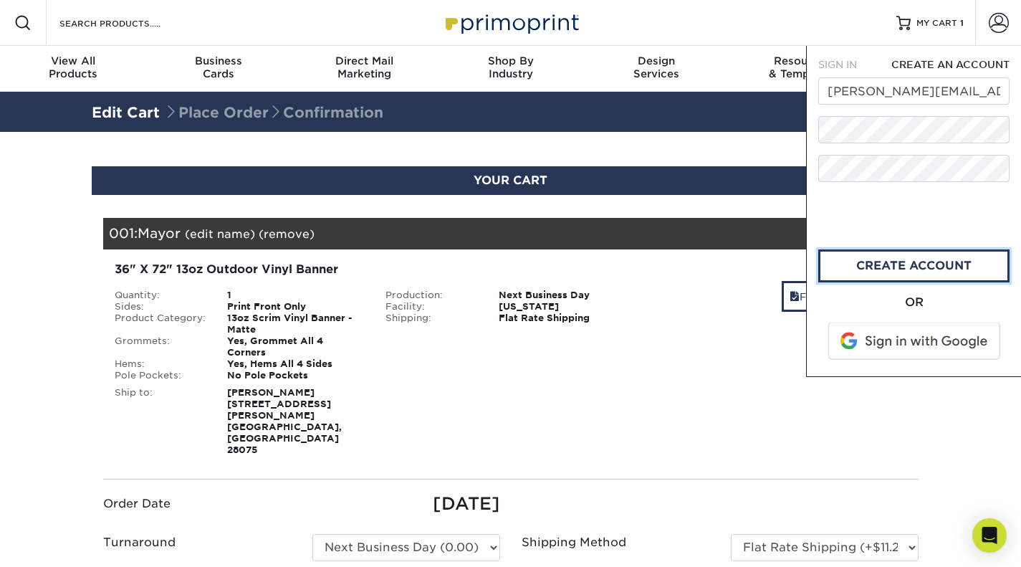
click at [906, 263] on link "create account" at bounding box center [913, 265] width 191 height 33
click at [911, 272] on link "CREATE ACCOUNT" at bounding box center [913, 265] width 191 height 33
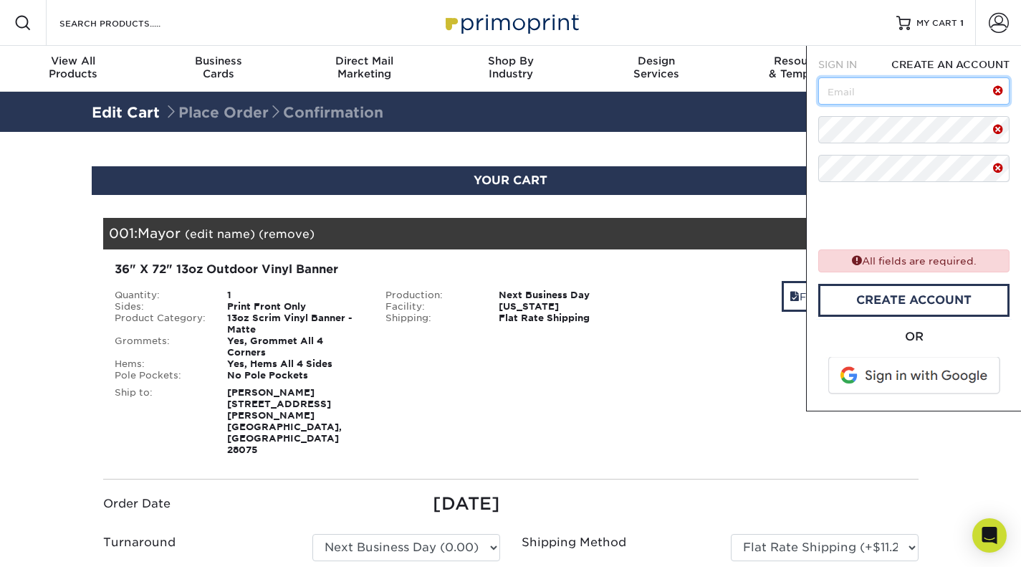
click at [854, 92] on input "text" at bounding box center [913, 90] width 191 height 27
type input "[PERSON_NAME][EMAIL_ADDRESS][PERSON_NAME][DOMAIN_NAME]"
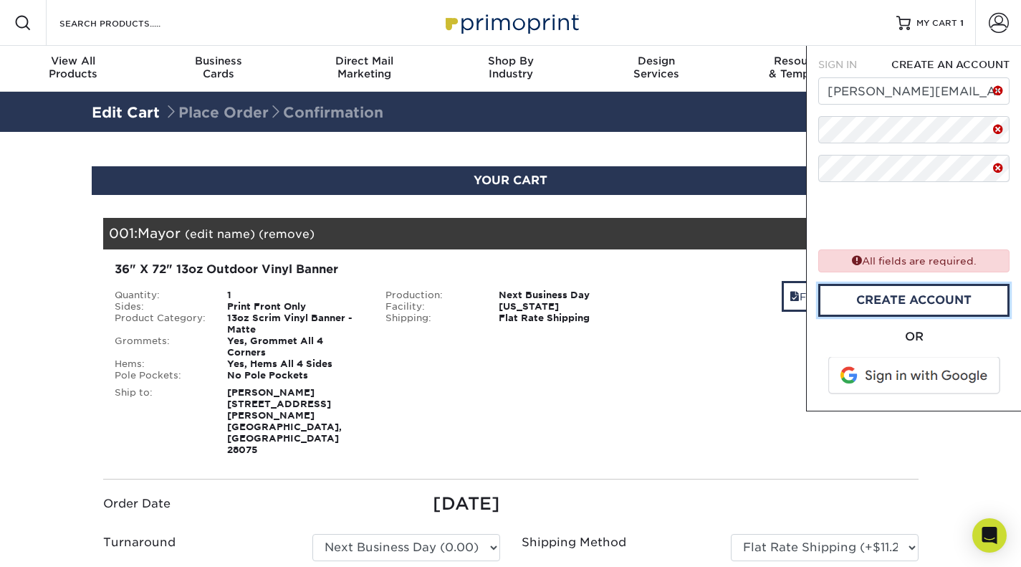
click at [916, 297] on link "CREATE ACCOUNT" at bounding box center [913, 300] width 191 height 33
click at [906, 370] on span at bounding box center [915, 374] width 183 height 37
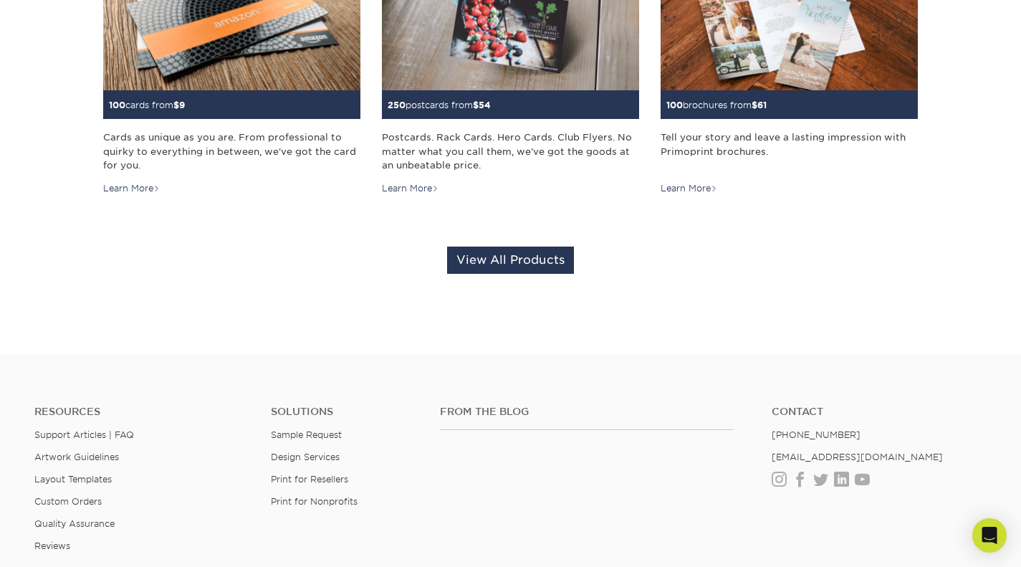
scroll to position [349, 0]
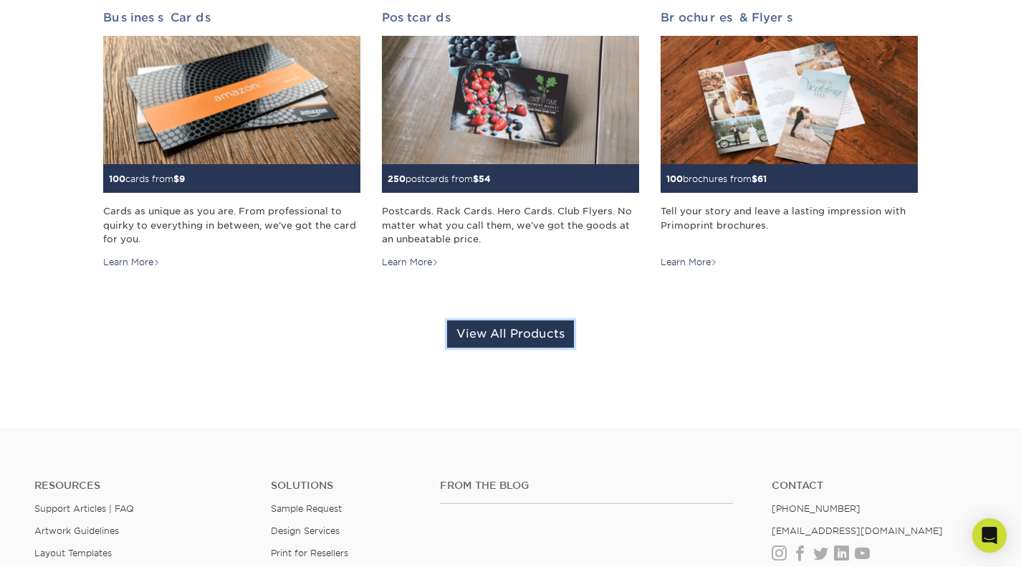
click at [507, 340] on link "View All Products" at bounding box center [510, 333] width 127 height 27
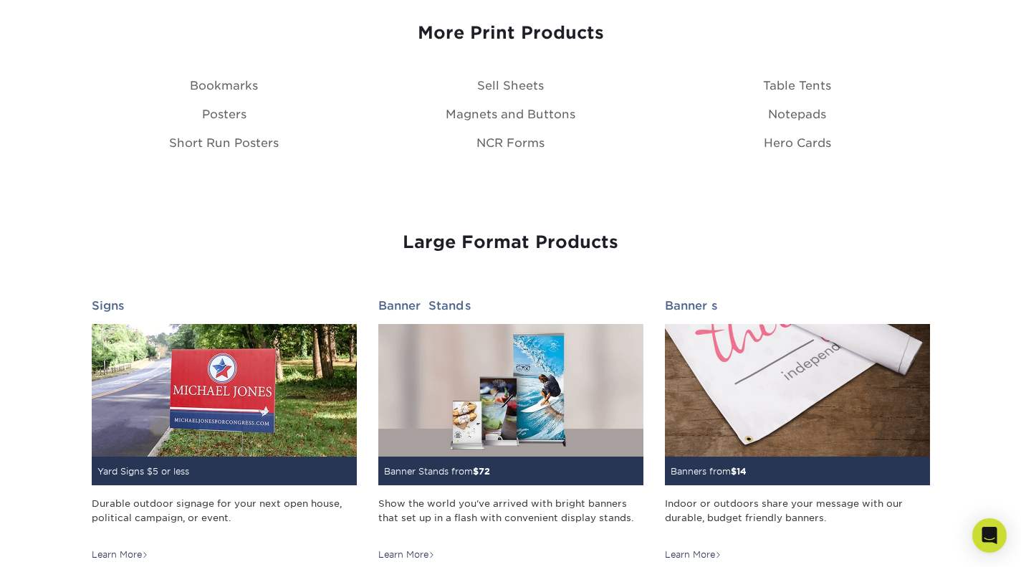
scroll to position [1778, 0]
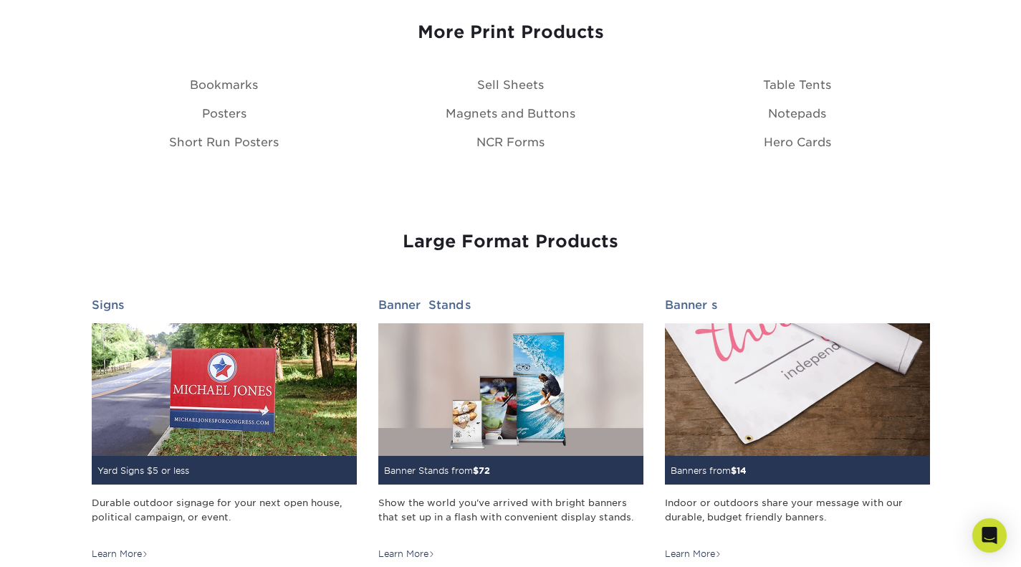
click at [525, 35] on h3 "More Print Products" at bounding box center [511, 32] width 838 height 21
click at [712, 467] on small "Banners from $ 14" at bounding box center [709, 470] width 76 height 11
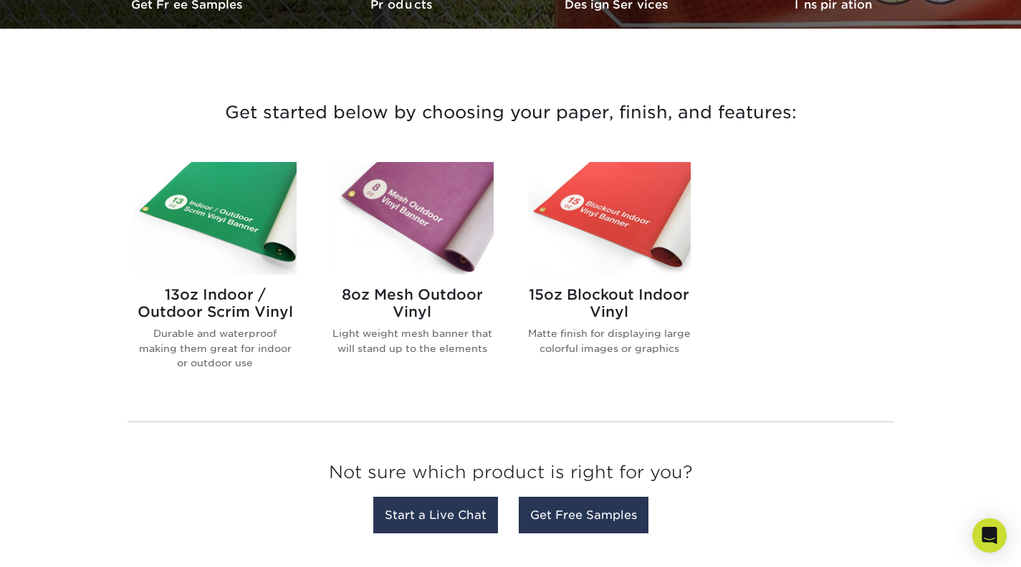
scroll to position [470, 0]
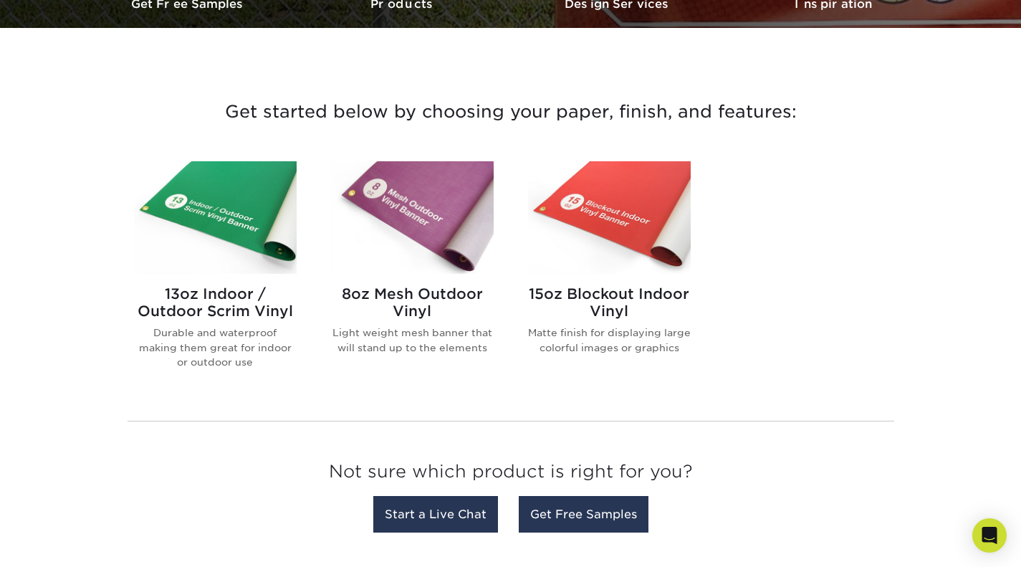
click at [218, 289] on h2 "13oz Indoor / Outdoor Scrim Vinyl" at bounding box center [215, 302] width 163 height 34
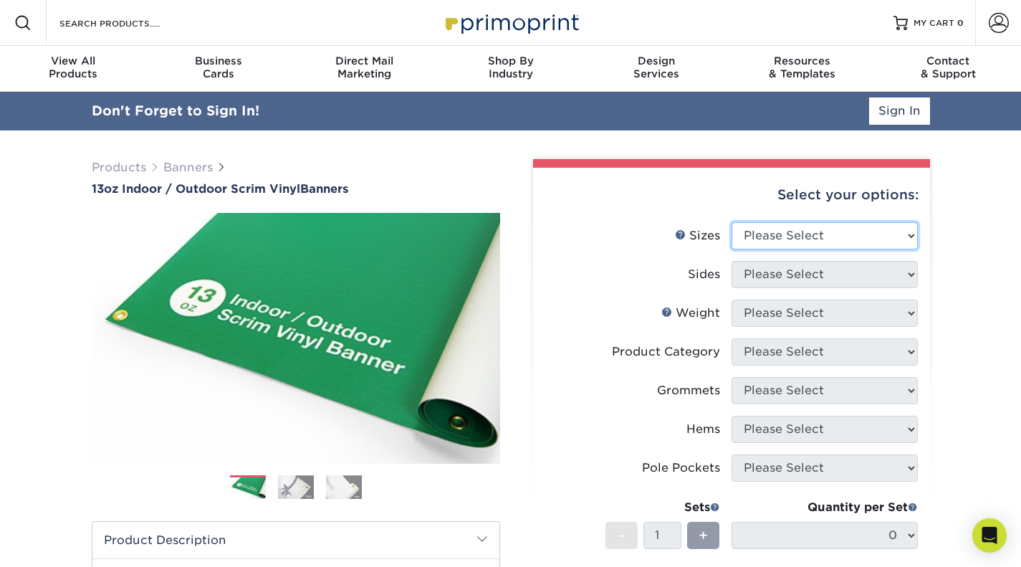
click at [903, 235] on select "Please Select 24" x 36" 24" x 48" 36" x 48" 36" x 60" 36" x 72" 36" x 96" 36" x…" at bounding box center [825, 235] width 186 height 27
select select "36.00x72.00"
click at [732, 222] on select "Please Select 24" x 36" 24" x 48" 36" x 48" 36" x 60" 36" x 72" 36" x 96" 36" x…" at bounding box center [825, 235] width 186 height 27
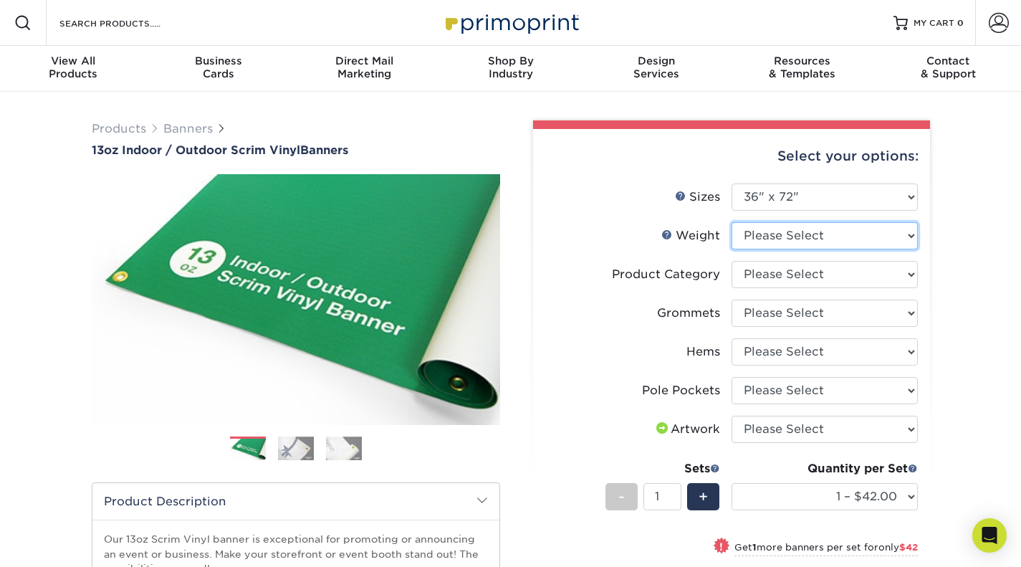
click at [804, 239] on select "Please Select 13OZ" at bounding box center [825, 235] width 186 height 27
select select "13OZ"
click at [732, 222] on select "Please Select 13OZ" at bounding box center [825, 235] width 186 height 27
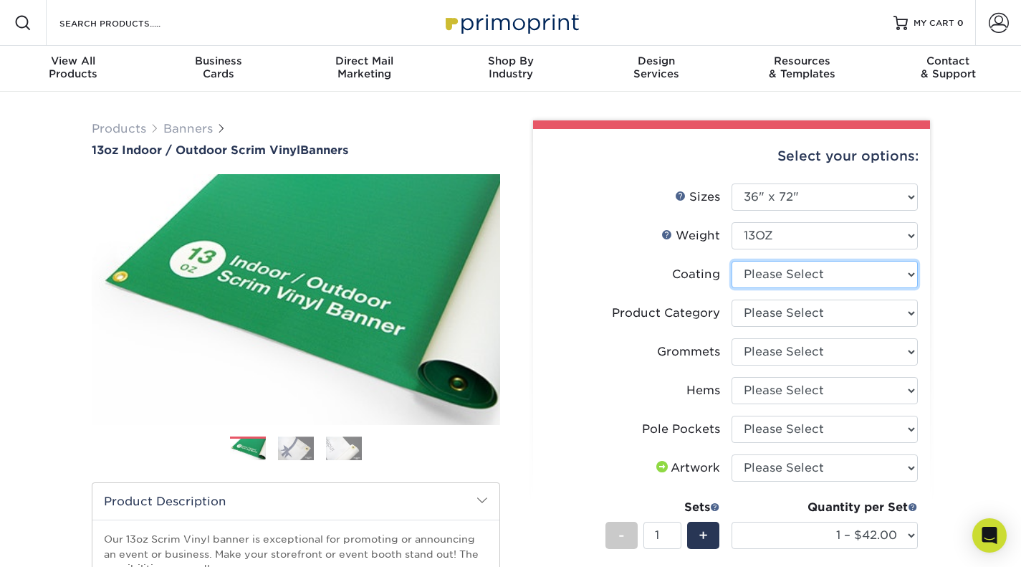
click at [788, 272] on select at bounding box center [825, 274] width 186 height 27
select select "3e7618de-abca-4bda-9f97-8b9129e913d8"
click at [732, 261] on select at bounding box center [825, 274] width 186 height 27
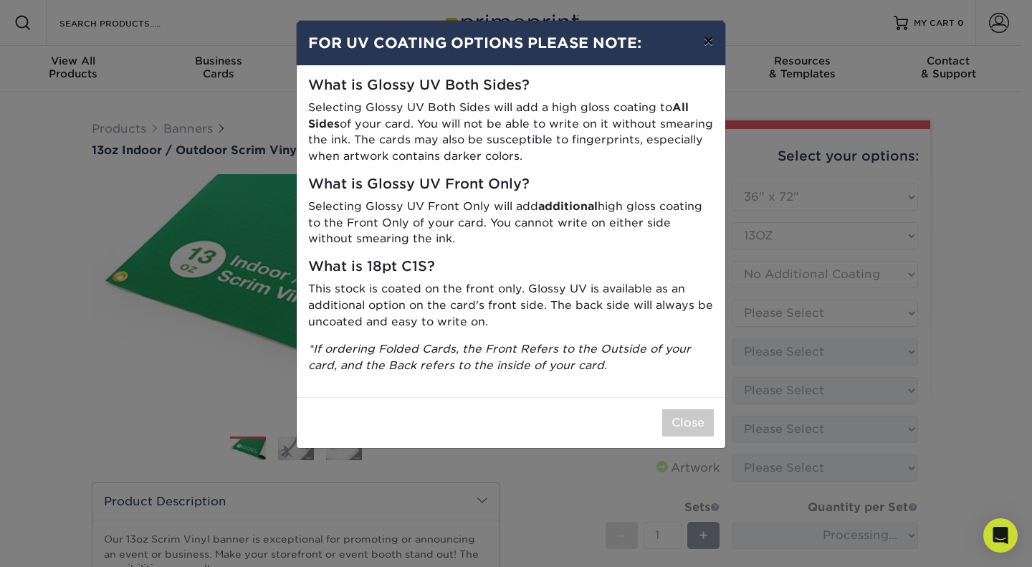
click at [707, 39] on button "×" at bounding box center [707, 41] width 33 height 40
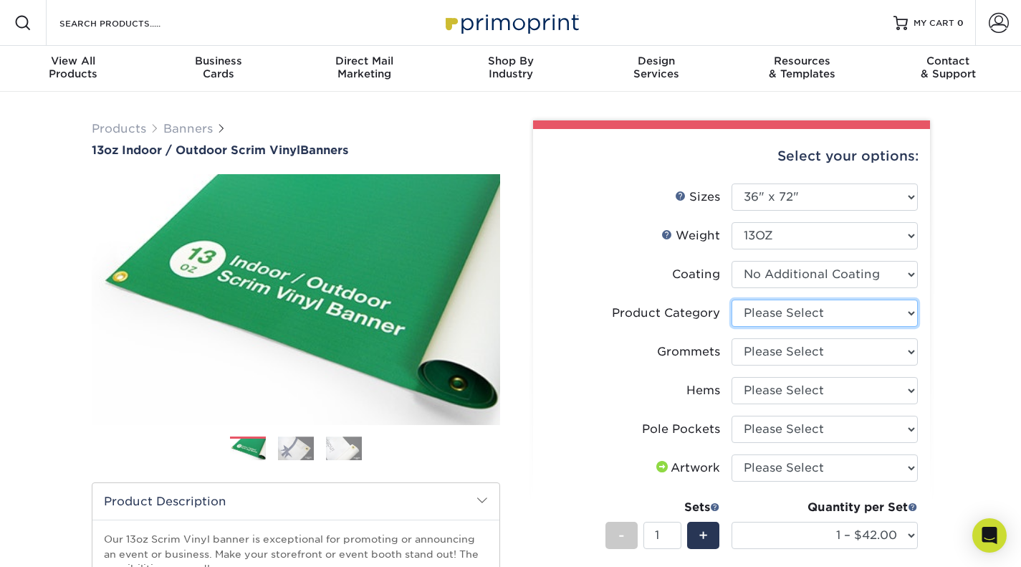
click at [800, 313] on select "Please Select 13oz Scrim Vinyl Banner - Matte" at bounding box center [825, 313] width 186 height 27
select select "bb192c35-bb20-422d-b6fe-0c7f48e5aa48"
click at [732, 300] on select "Please Select 13oz Scrim Vinyl Banner - Matte" at bounding box center [825, 313] width 186 height 27
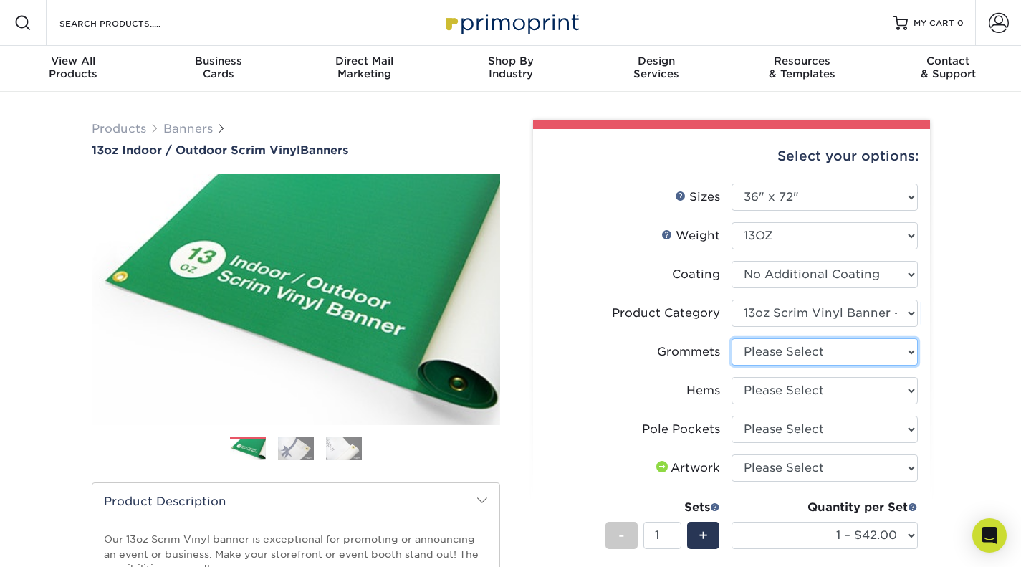
click at [854, 352] on select "Please Select No Grommets Yes, Grommet All 4 Corners Yes, Grommets Every 1 ft. …" at bounding box center [825, 351] width 186 height 27
select select "ce33bba6-a87b-4293-934d-6f372bdce3e6"
click at [732, 338] on select "Please Select No Grommets Yes, Grommet All 4 Corners Yes, Grommets Every 1 ft. …" at bounding box center [825, 351] width 186 height 27
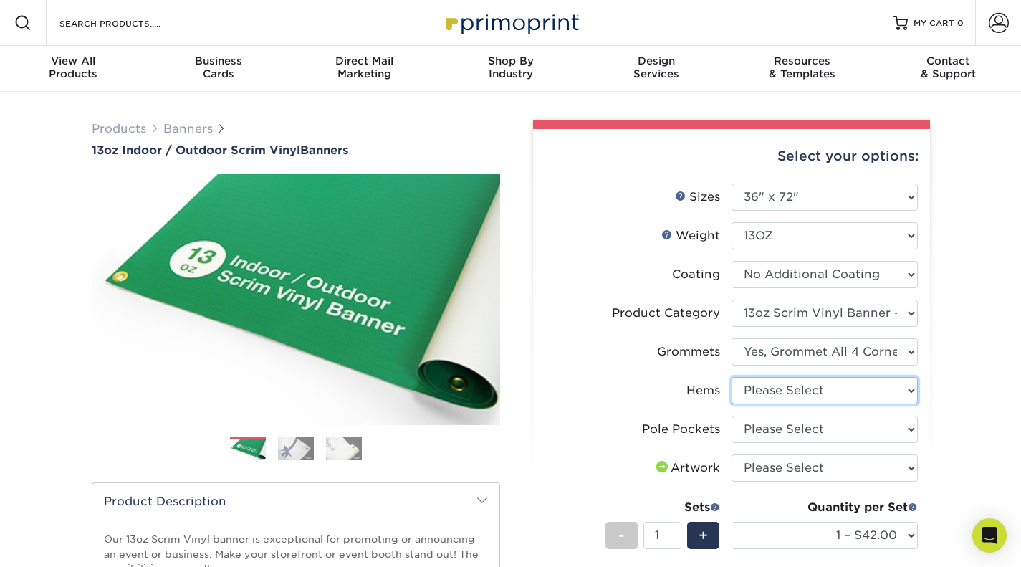
click at [899, 382] on select "Please Select No Hems/Pole Pockets Yes, Hems Top and Bottom Only Yes, Hems All …" at bounding box center [825, 390] width 186 height 27
click at [732, 377] on select "Please Select No Hems/Pole Pockets Yes, Hems Top and Bottom Only Yes, Hems All …" at bounding box center [825, 390] width 186 height 27
click at [904, 386] on select "Please Select No Hems/Pole Pockets Yes, Hems Top and Bottom Only Yes, Hems All …" at bounding box center [825, 390] width 186 height 27
select select "8230230f-c794-4a86-888a-1e780ae7e418"
click at [732, 377] on select "Please Select No Hems/Pole Pockets Yes, Hems Top and Bottom Only Yes, Hems All …" at bounding box center [825, 390] width 186 height 27
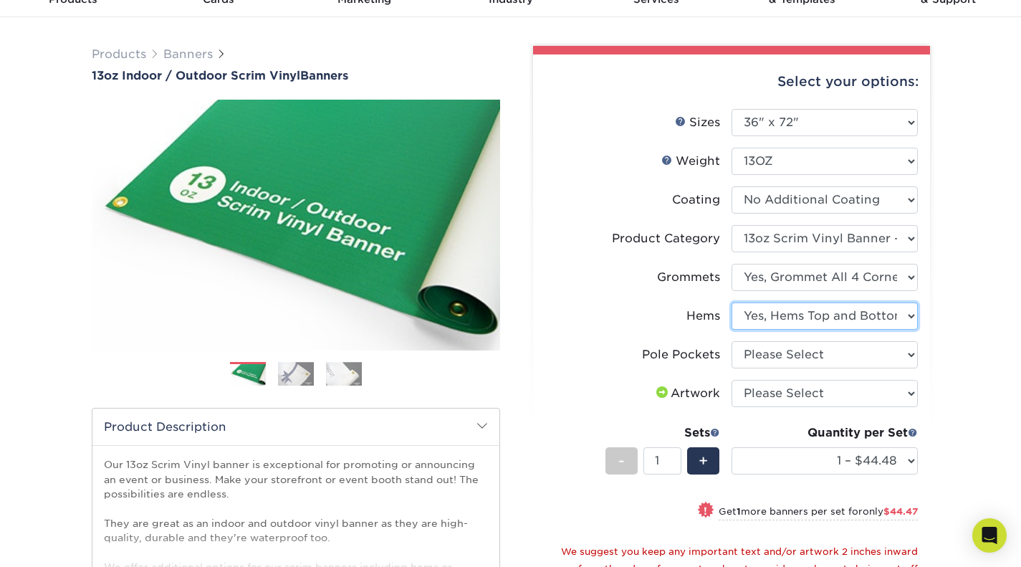
scroll to position [72, 0]
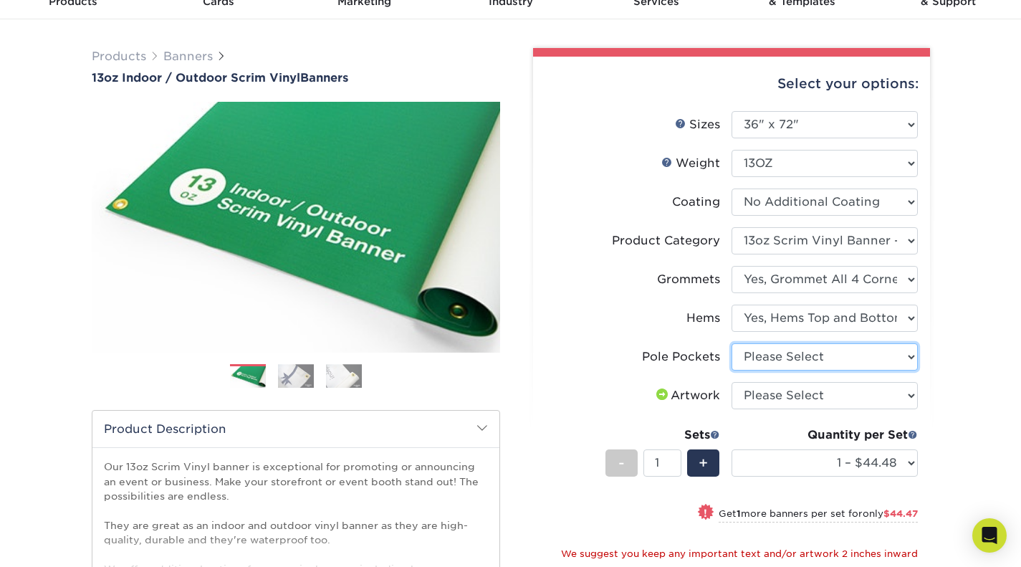
click at [910, 363] on select "Please Select No Pole Pockets 2 in. Left and Right 2 in. Top and Bottom 4 in. L…" at bounding box center [825, 356] width 186 height 27
select select "462c5fe9-21e9-49a0-afb4-1c6e8664fe13"
click at [732, 343] on select "Please Select No Pole Pockets 2 in. Left and Right 2 in. Top and Bottom 4 in. L…" at bounding box center [825, 356] width 186 height 27
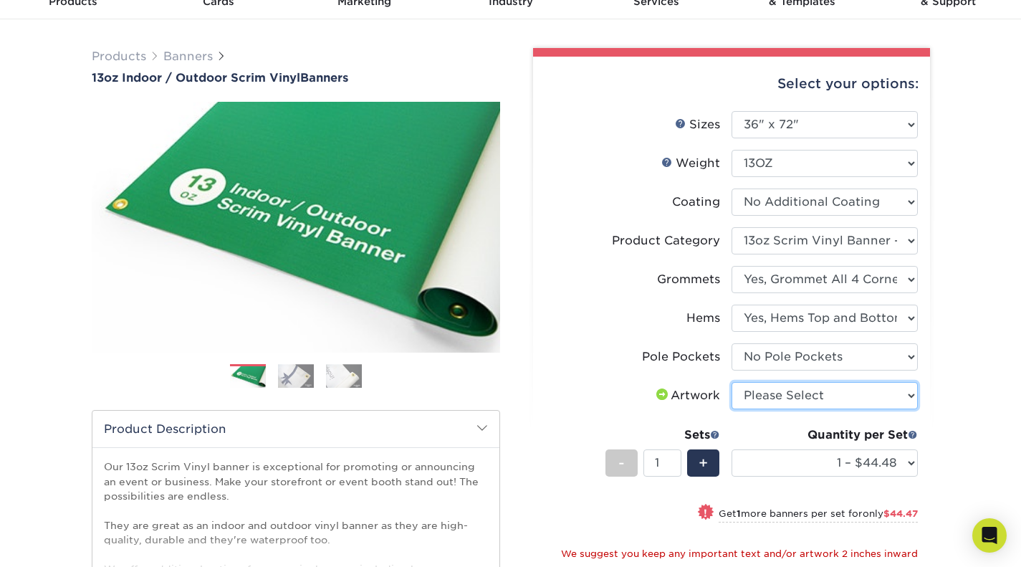
drag, startPoint x: 909, startPoint y: 393, endPoint x: 899, endPoint y: 395, distance: 10.8
click at [909, 393] on select "Please Select I will upload files I need a design - $50" at bounding box center [825, 395] width 186 height 27
select select "upload"
click at [732, 382] on select "Please Select I will upload files I need a design - $50" at bounding box center [825, 395] width 186 height 27
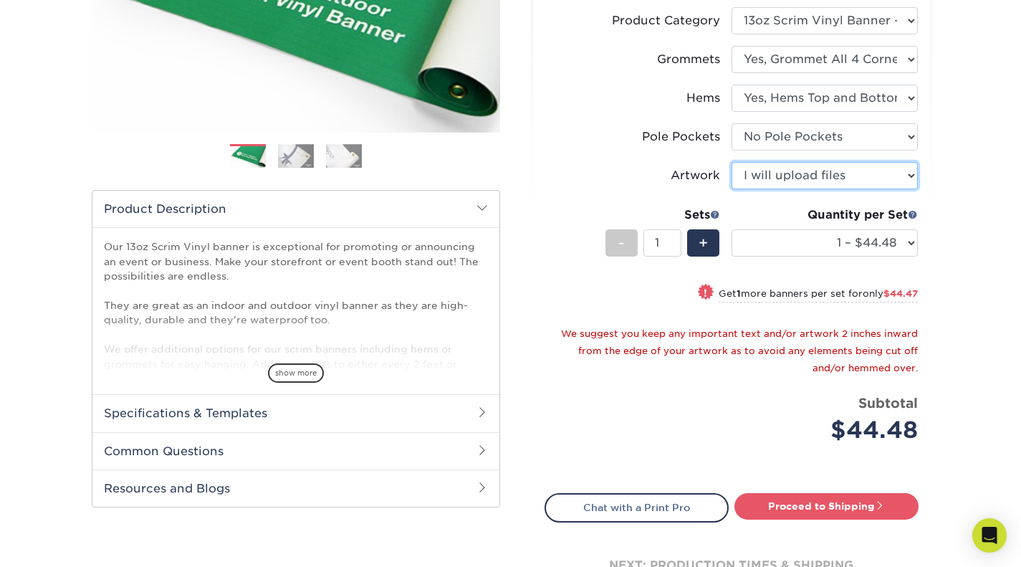
scroll to position [304, 0]
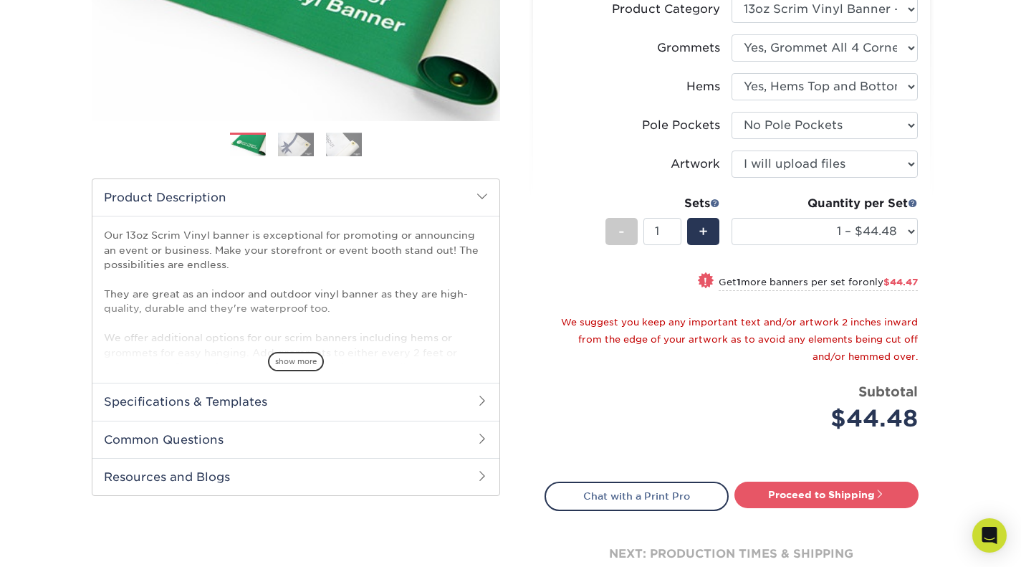
click at [816, 489] on link "Proceed to Shipping" at bounding box center [826, 495] width 184 height 26
type input "Set 1"
select select "1ecf5a42-a847-432b-9674-a75091ac485c"
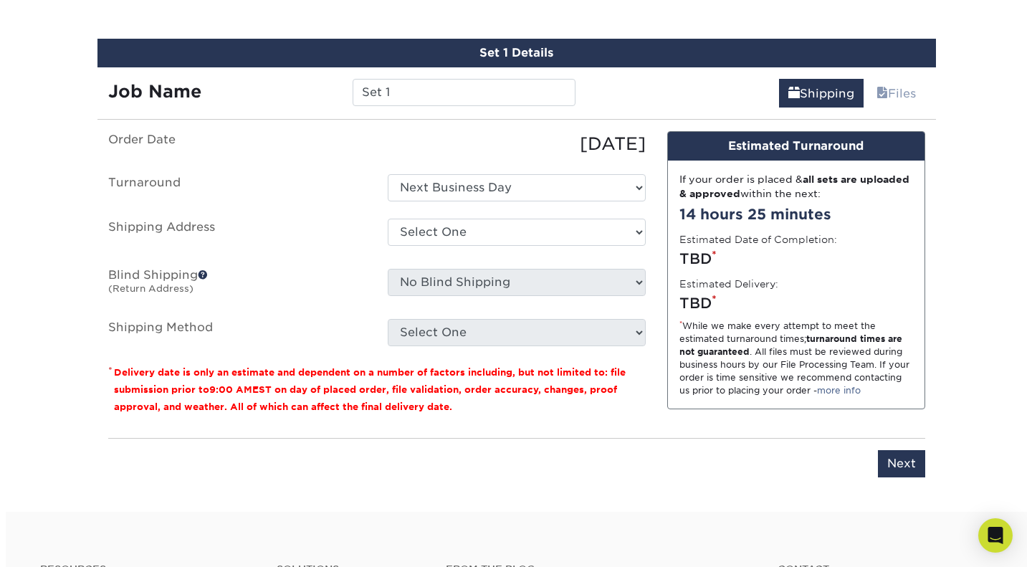
scroll to position [824, 0]
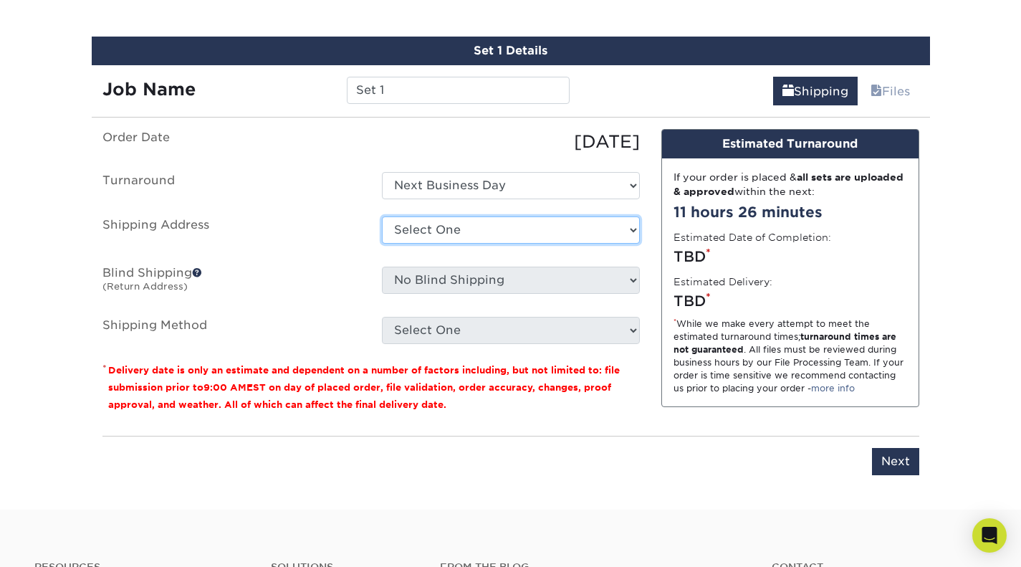
click at [628, 229] on select "Select One + Add New Address - Login" at bounding box center [511, 229] width 258 height 27
select select "newaddress"
click at [382, 216] on select "Select One + Add New Address - Login" at bounding box center [511, 229] width 258 height 27
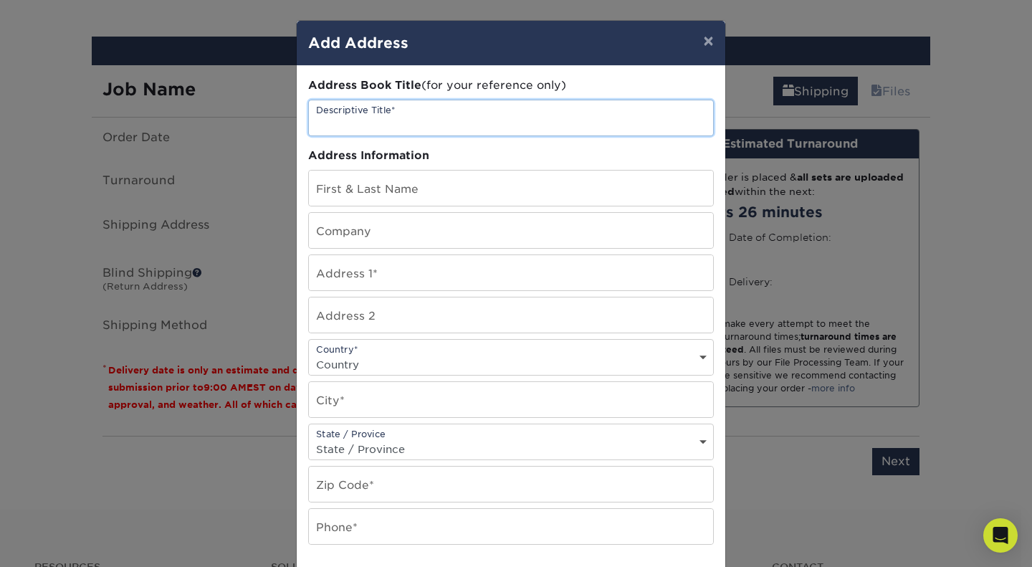
click at [368, 119] on input "text" at bounding box center [511, 117] width 404 height 35
type input "Home"
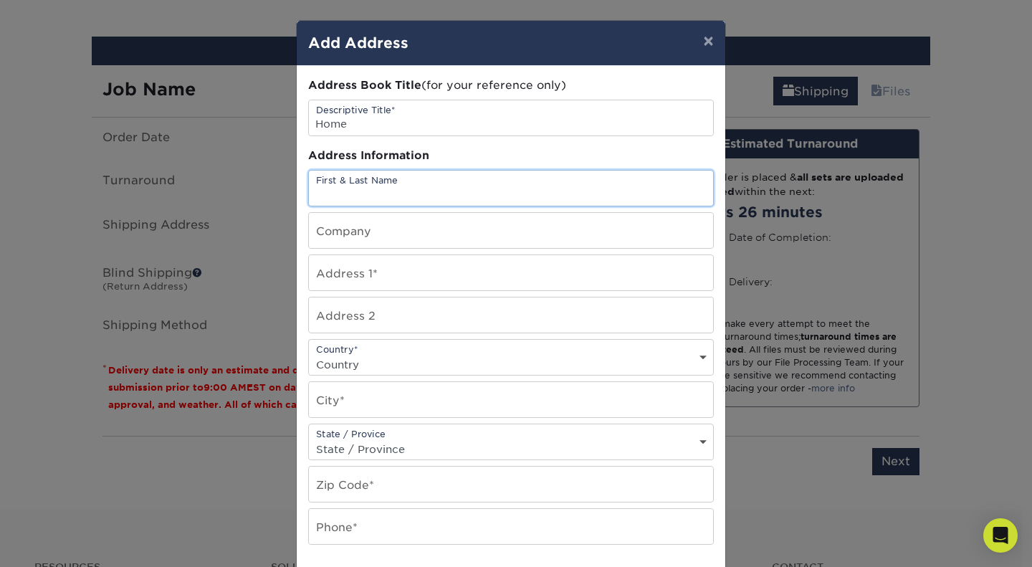
click at [398, 198] on input "text" at bounding box center [511, 188] width 404 height 35
type input "Luke Teague"
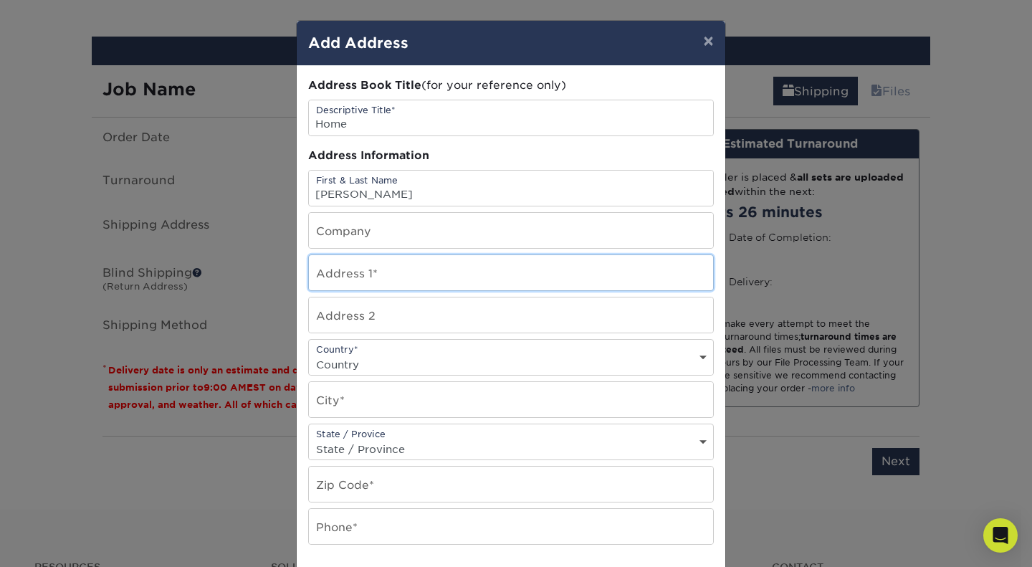
type input "7132 BOVINE LN"
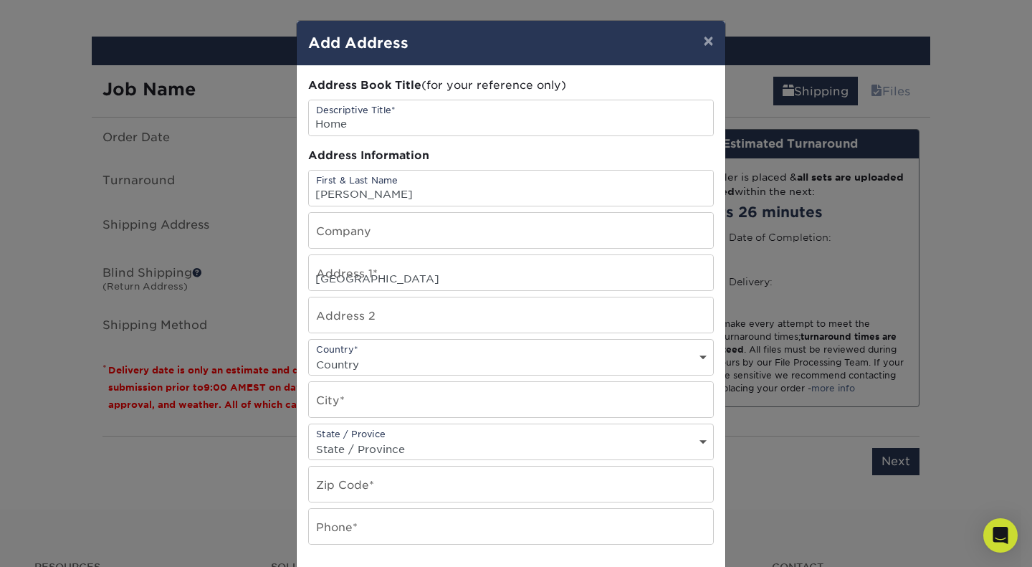
select select "US"
type input "HARRISBURG"
select select "NC"
type input "28075"
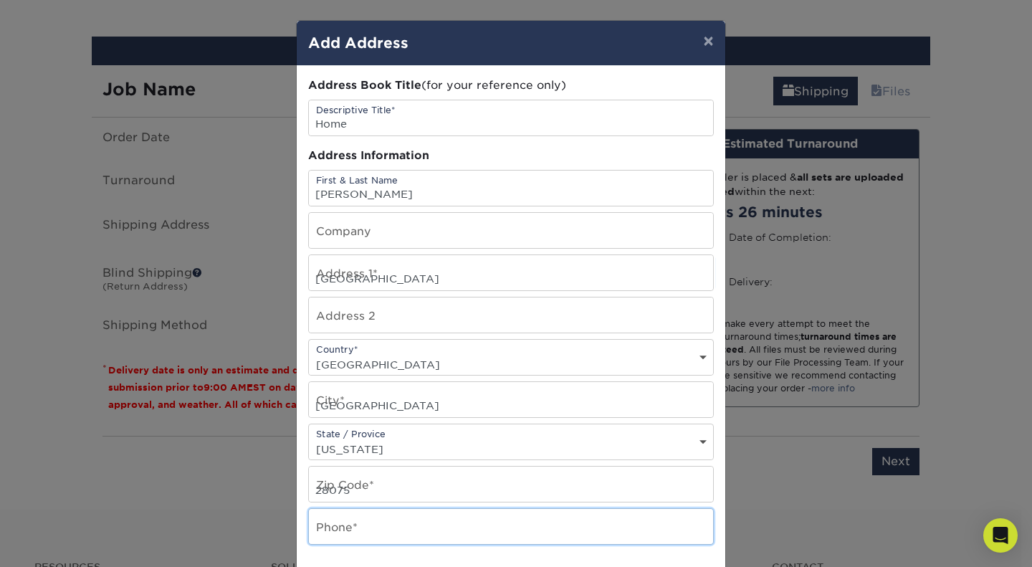
type input "7049969577"
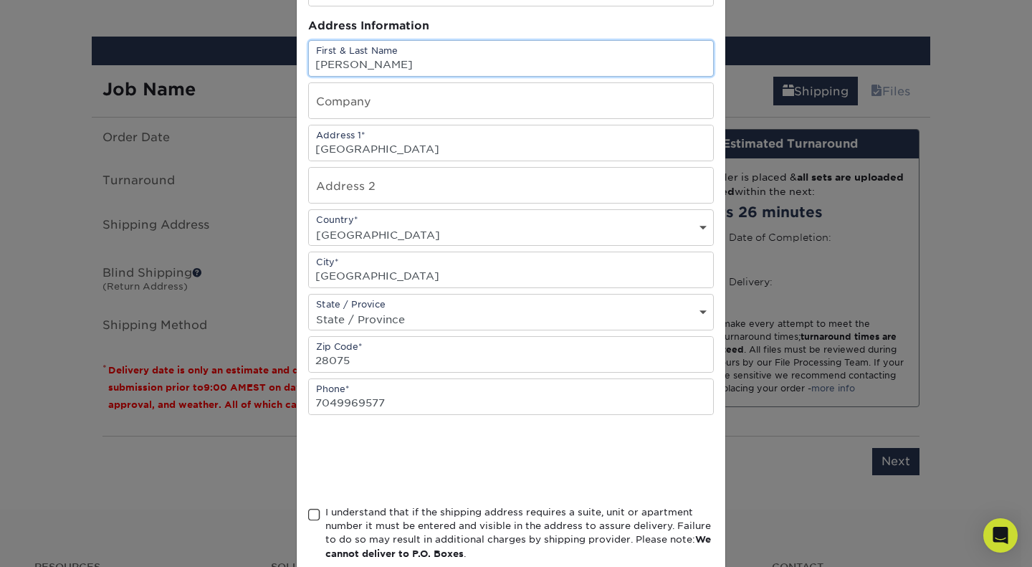
scroll to position [212, 0]
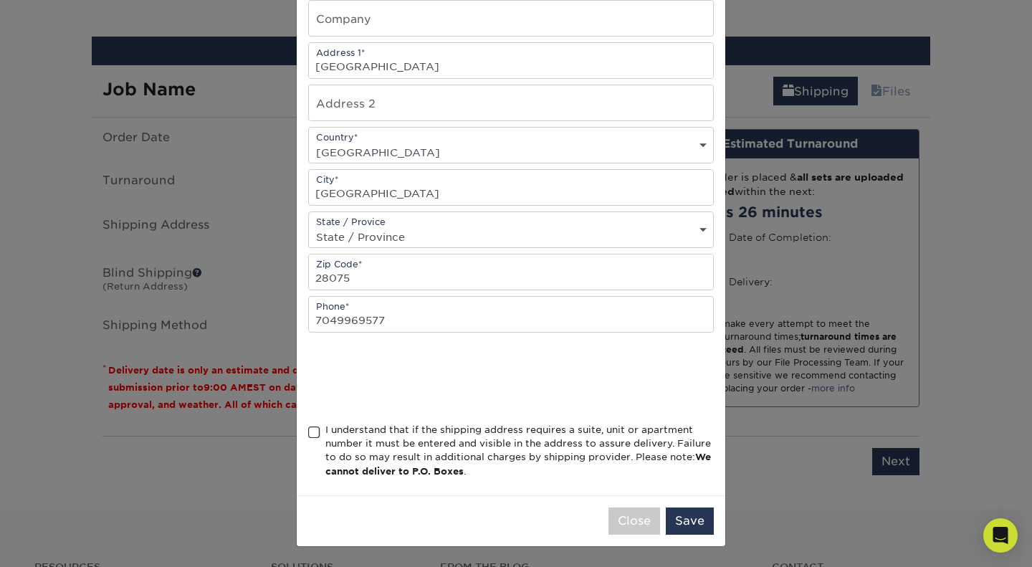
click at [308, 431] on span at bounding box center [314, 433] width 12 height 14
click at [0, 0] on input "I understand that if the shipping address requires a suite, unit or apartment n…" at bounding box center [0, 0] width 0 height 0
click at [684, 517] on button "Save" at bounding box center [690, 520] width 48 height 27
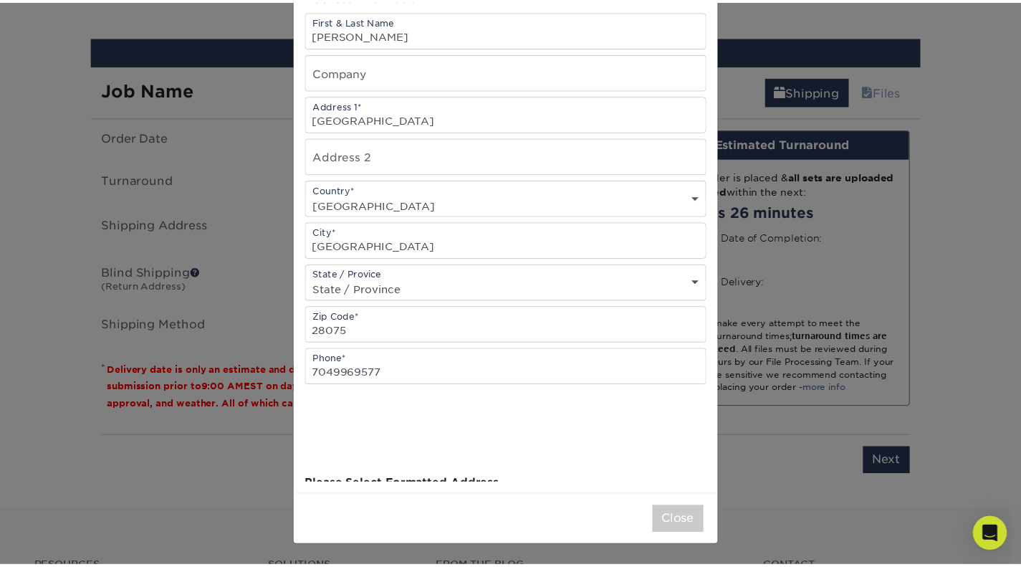
scroll to position [0, 0]
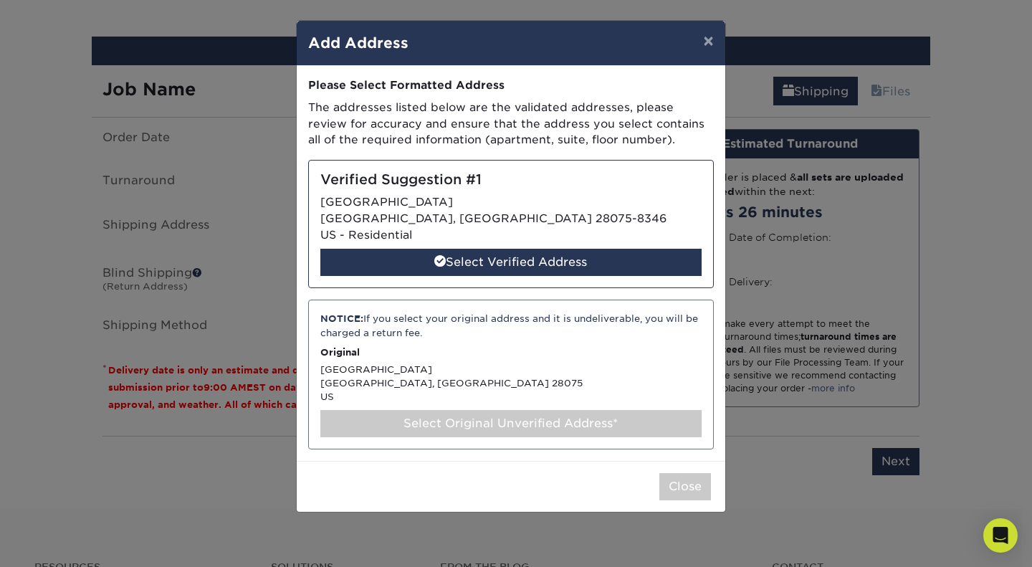
click at [488, 264] on div "Select Verified Address" at bounding box center [510, 262] width 381 height 27
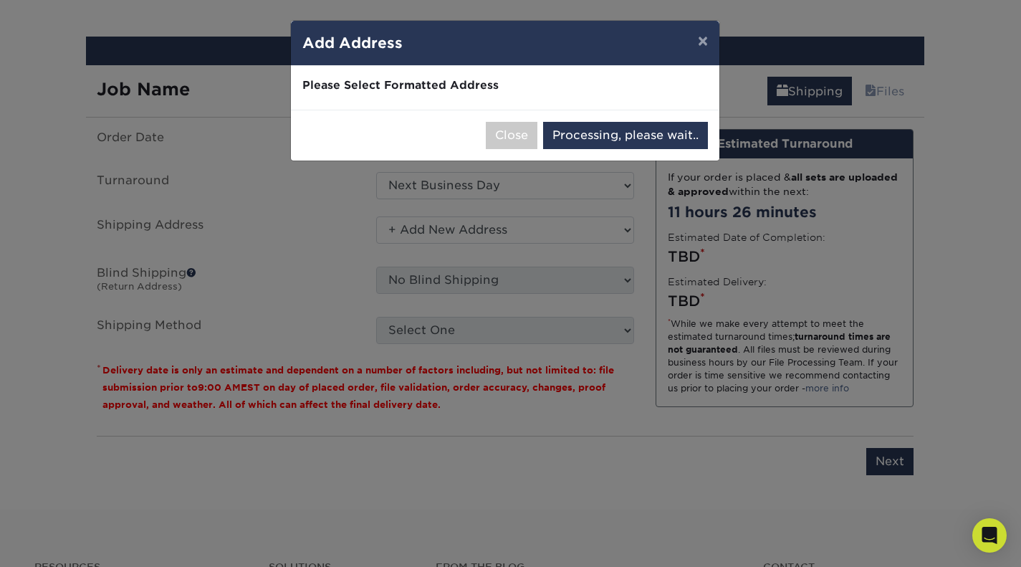
select select "286022"
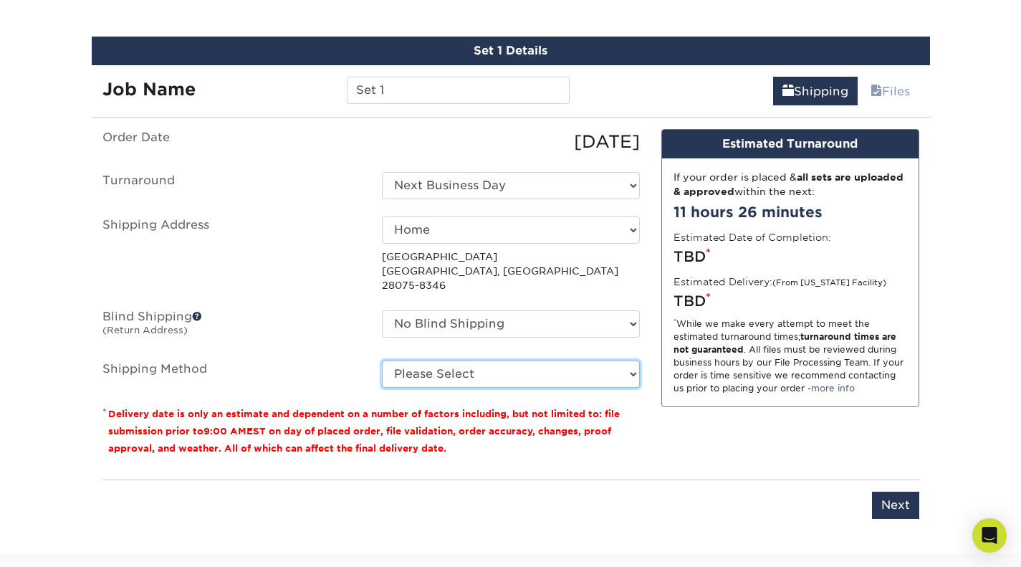
click at [630, 360] on select "Please Select Flat Rate Shipping (+$11.20) Ground Shipping (+$21.24) 3 Day Ship…" at bounding box center [511, 373] width 258 height 27
select select "G4MFLATRATE"
click at [382, 360] on select "Please Select Flat Rate Shipping (+$11.20) Ground Shipping (+$21.24) 3 Day Ship…" at bounding box center [511, 373] width 258 height 27
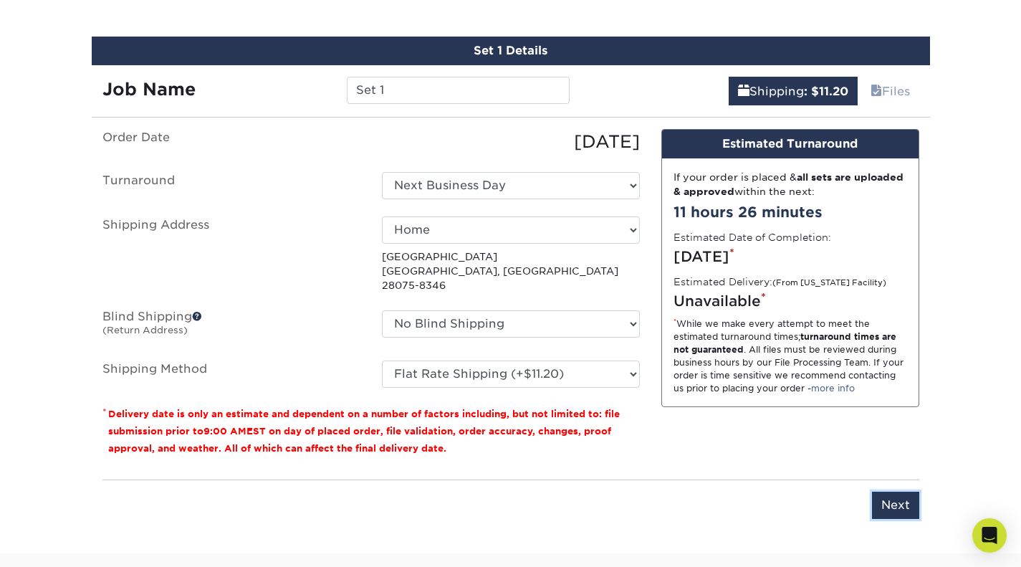
click at [888, 492] on input "Next" at bounding box center [895, 505] width 47 height 27
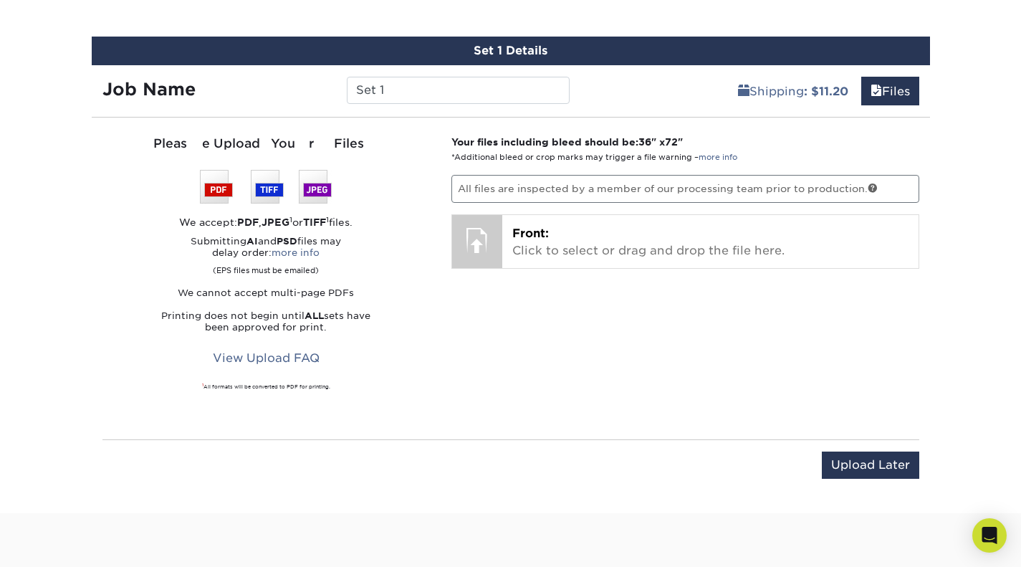
click at [585, 246] on p "Front: Click to select or drag and drop the file here." at bounding box center [710, 242] width 396 height 34
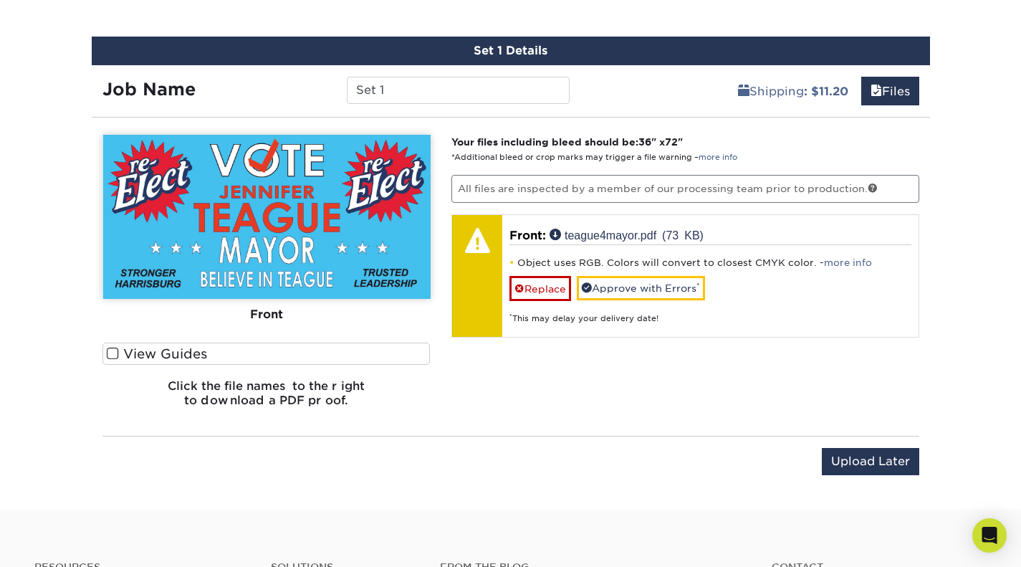
click at [833, 262] on link "more info" at bounding box center [848, 262] width 48 height 11
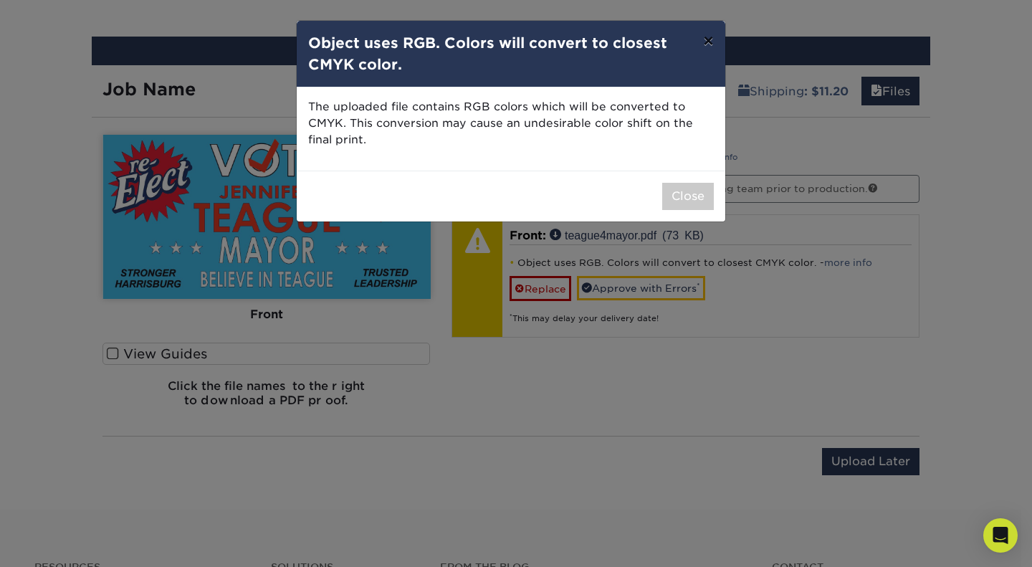
click at [712, 42] on button "×" at bounding box center [707, 41] width 33 height 40
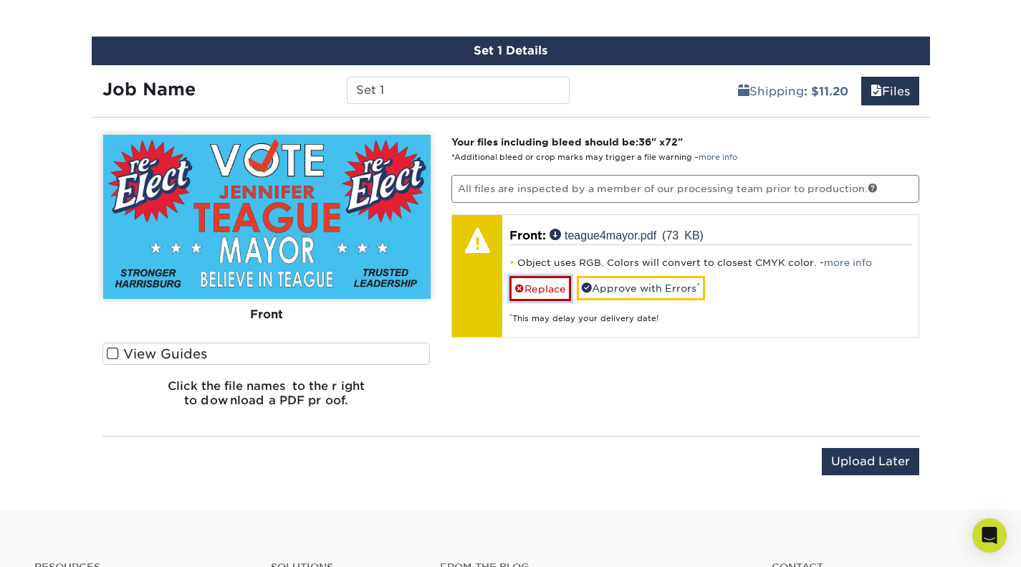
click at [551, 277] on link "Replace" at bounding box center [540, 288] width 62 height 25
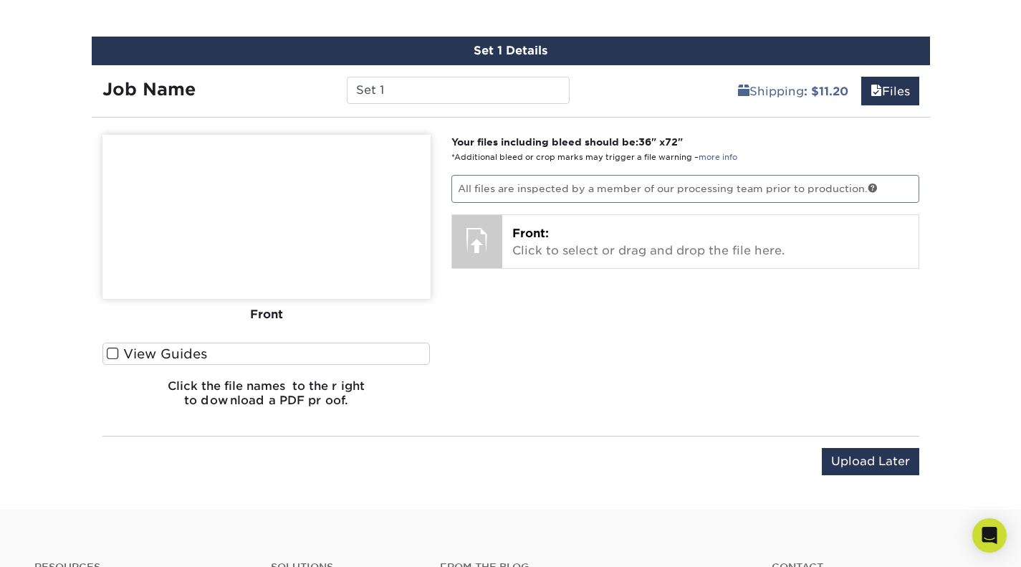
click at [547, 232] on span "Front:" at bounding box center [530, 233] width 37 height 14
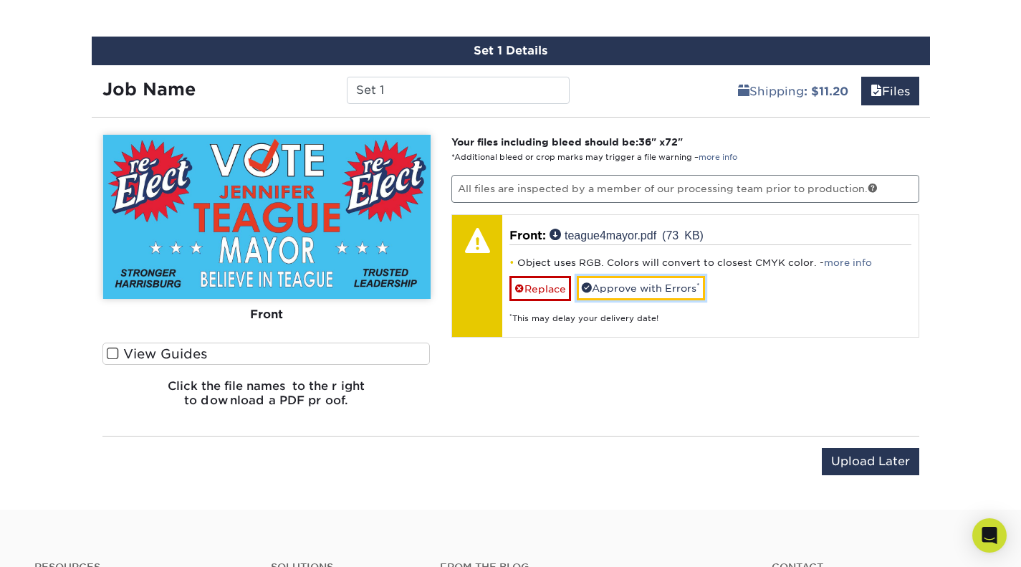
click at [654, 287] on link "Approve with Errors *" at bounding box center [641, 288] width 128 height 24
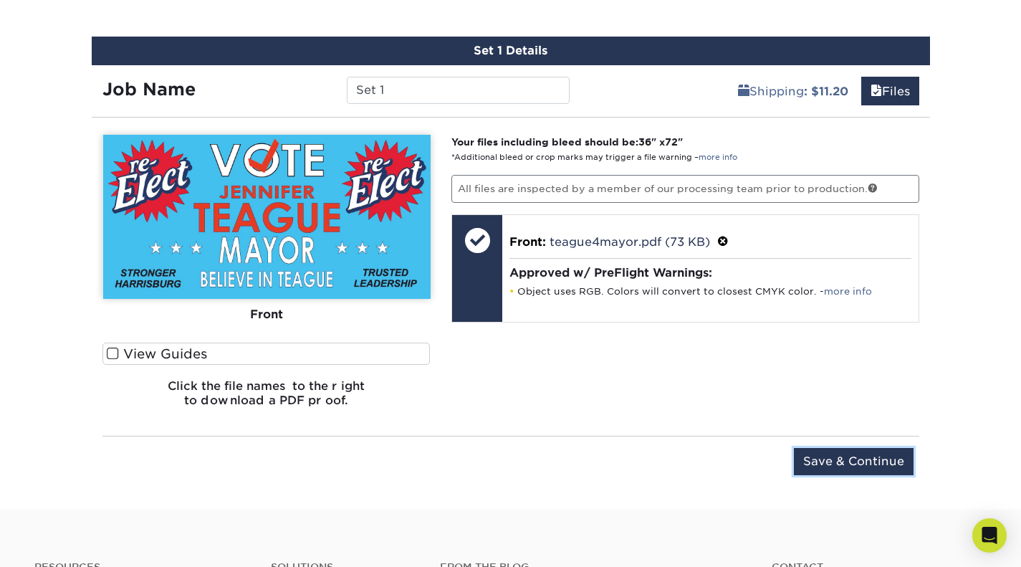
click at [854, 460] on input "Save & Continue" at bounding box center [854, 461] width 120 height 27
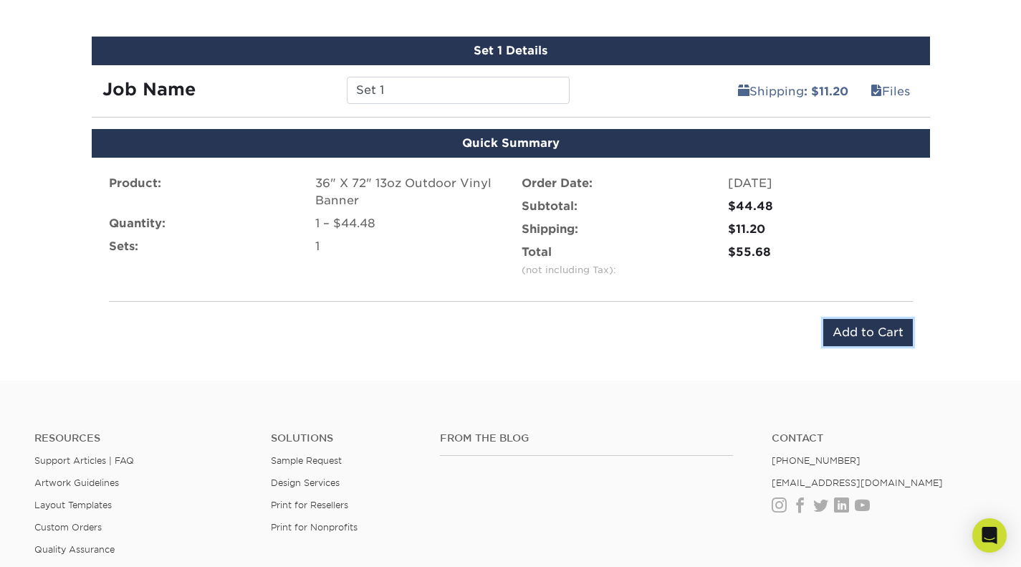
click at [861, 330] on input "Add to Cart" at bounding box center [868, 332] width 90 height 27
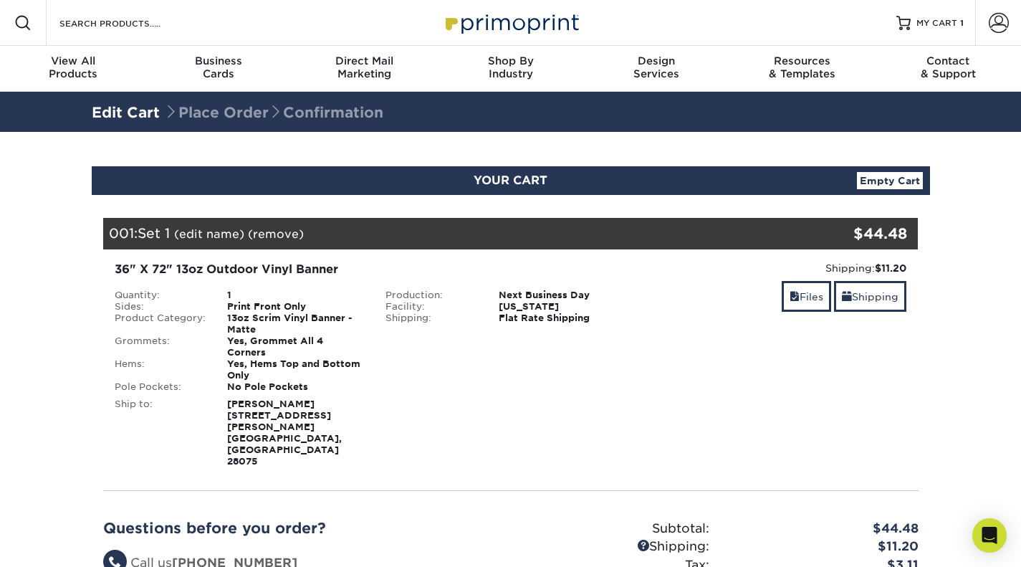
type input "[PERSON_NAME][EMAIL_ADDRESS][PERSON_NAME][DOMAIN_NAME]"
click at [997, 24] on span at bounding box center [999, 23] width 20 height 20
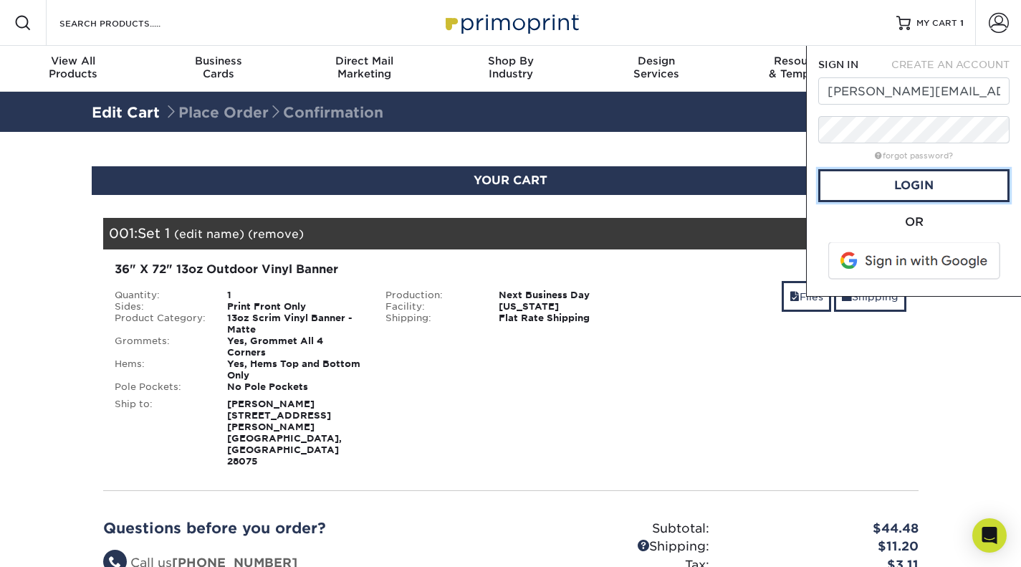
click at [911, 188] on link "Login" at bounding box center [913, 185] width 191 height 33
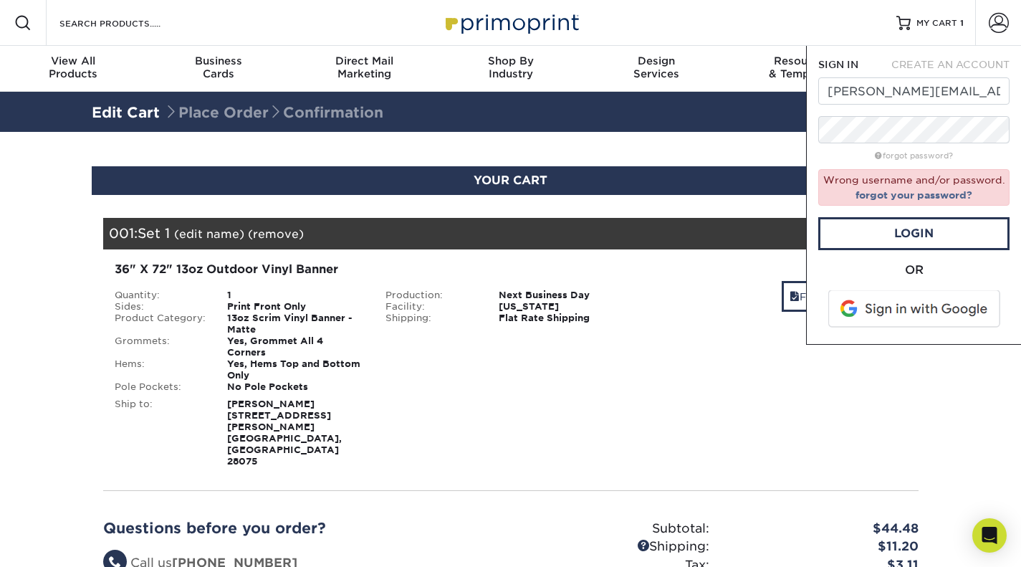
click at [866, 33] on div "Resources Menu Search Products Account SIGN IN CREATE AN ACCOUNT [PERSON_NAME][…" at bounding box center [510, 23] width 1021 height 46
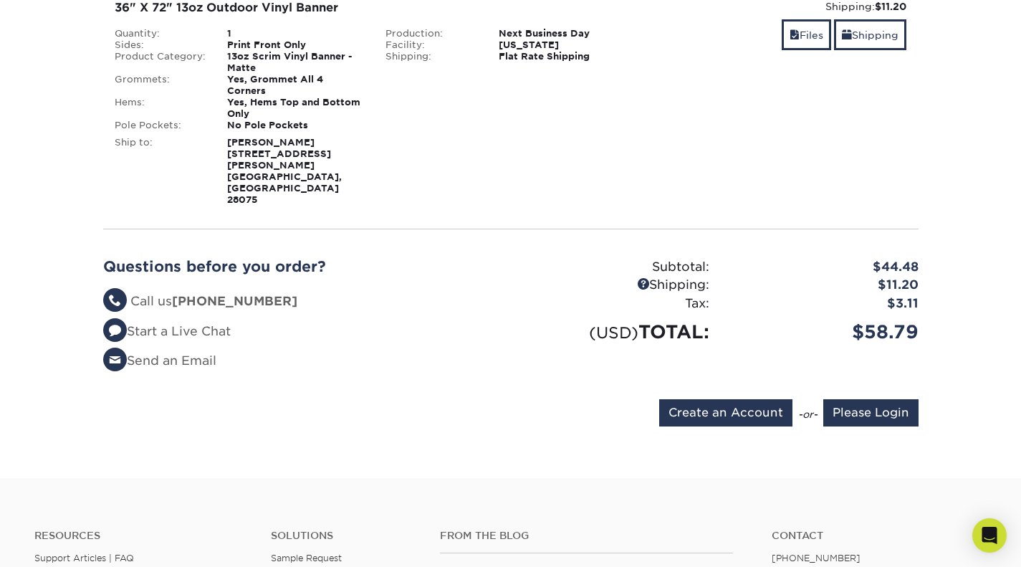
scroll to position [266, 0]
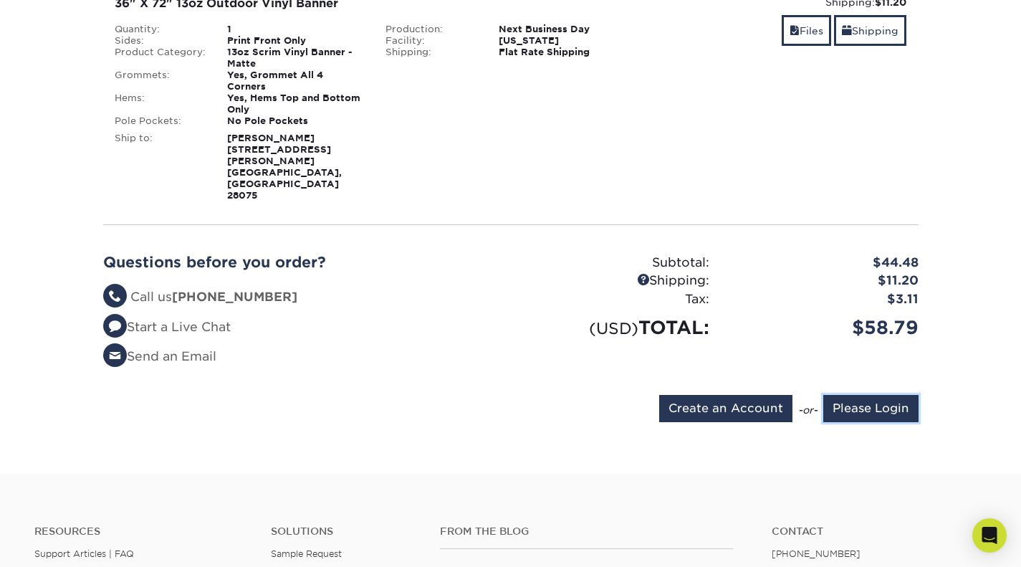
click at [842, 395] on input "Please Login" at bounding box center [870, 408] width 95 height 27
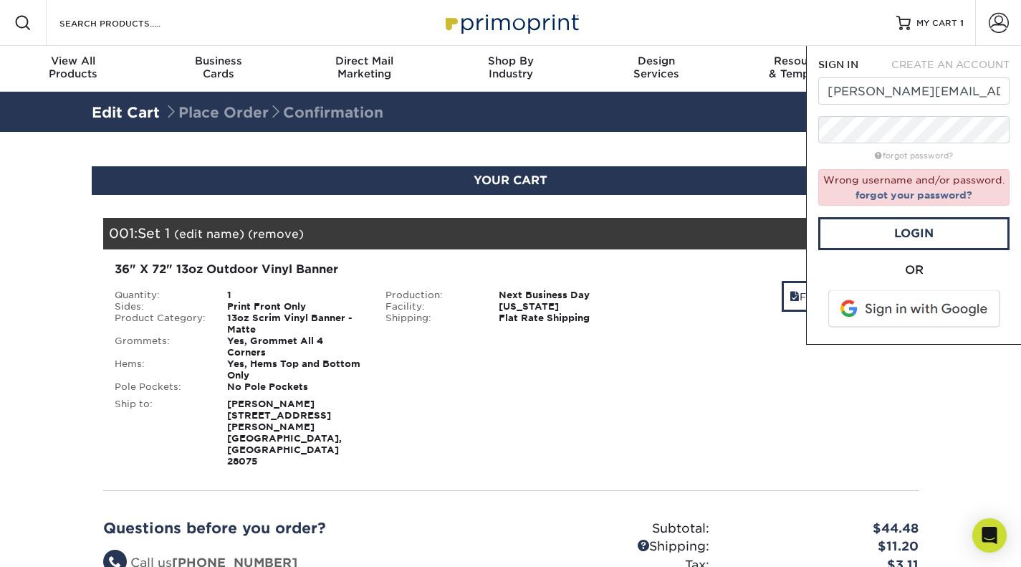
scroll to position [0, 0]
click at [898, 302] on span at bounding box center [915, 308] width 183 height 37
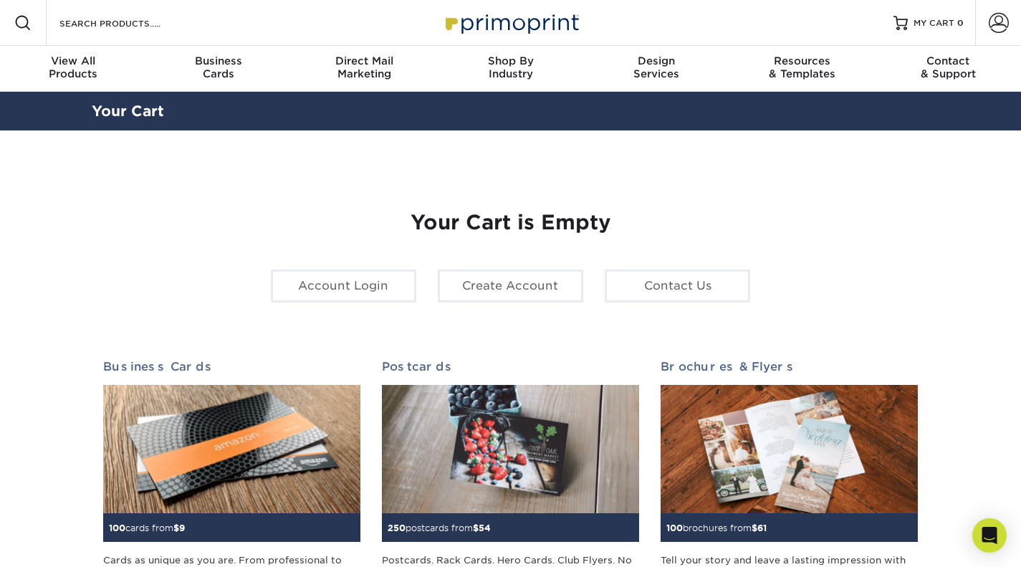
type input "[PERSON_NAME][EMAIL_ADDRESS][PERSON_NAME][DOMAIN_NAME]"
click at [1005, 25] on span at bounding box center [999, 23] width 20 height 20
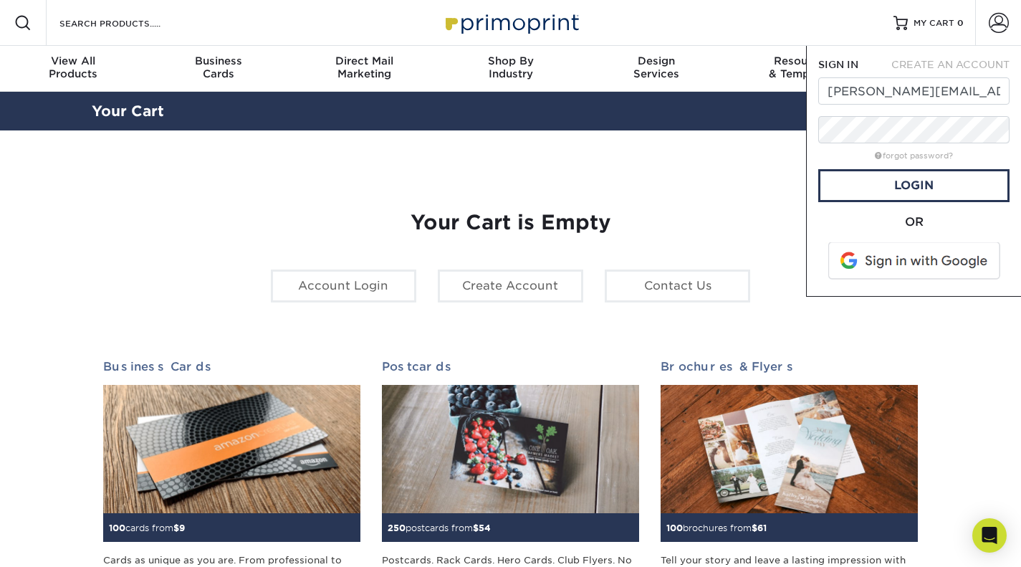
click at [896, 267] on span at bounding box center [915, 260] width 183 height 37
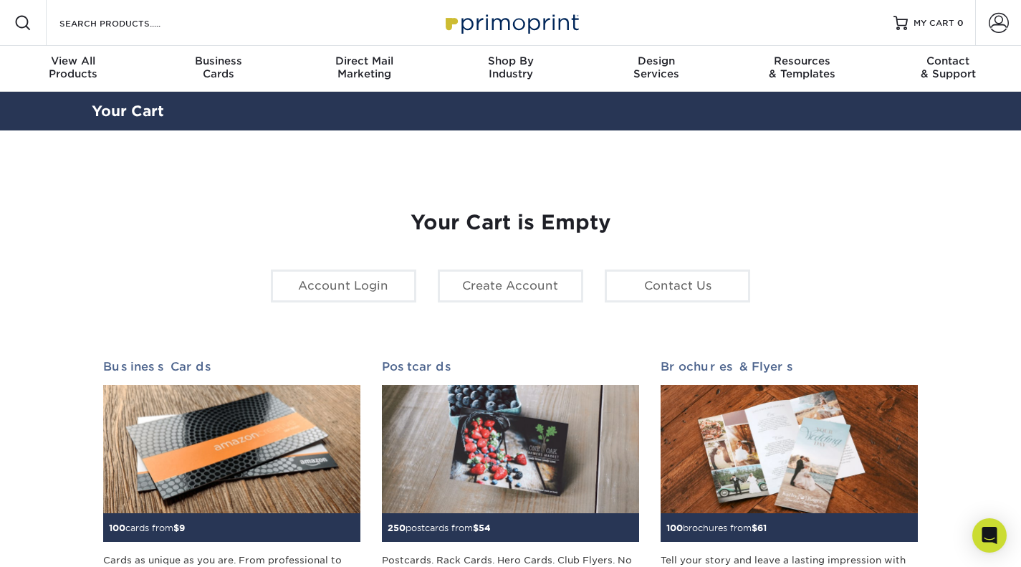
type input "[PERSON_NAME][EMAIL_ADDRESS][PERSON_NAME][DOMAIN_NAME]"
click at [996, 19] on span at bounding box center [999, 23] width 20 height 20
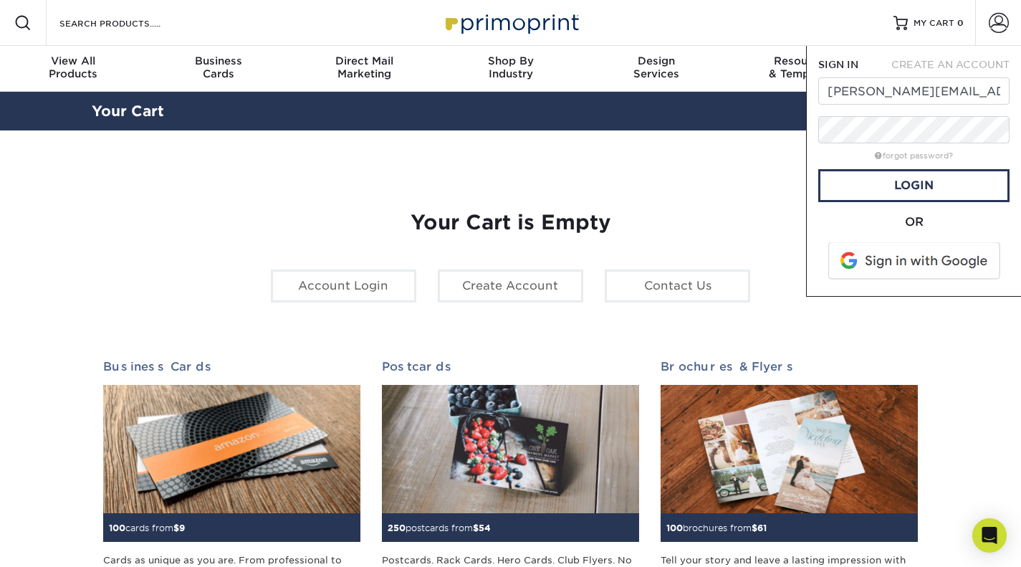
click at [760, 11] on div "Resources Menu Search Products Account SIGN IN CREATE AN ACCOUNT [PERSON_NAME][…" at bounding box center [510, 23] width 1021 height 46
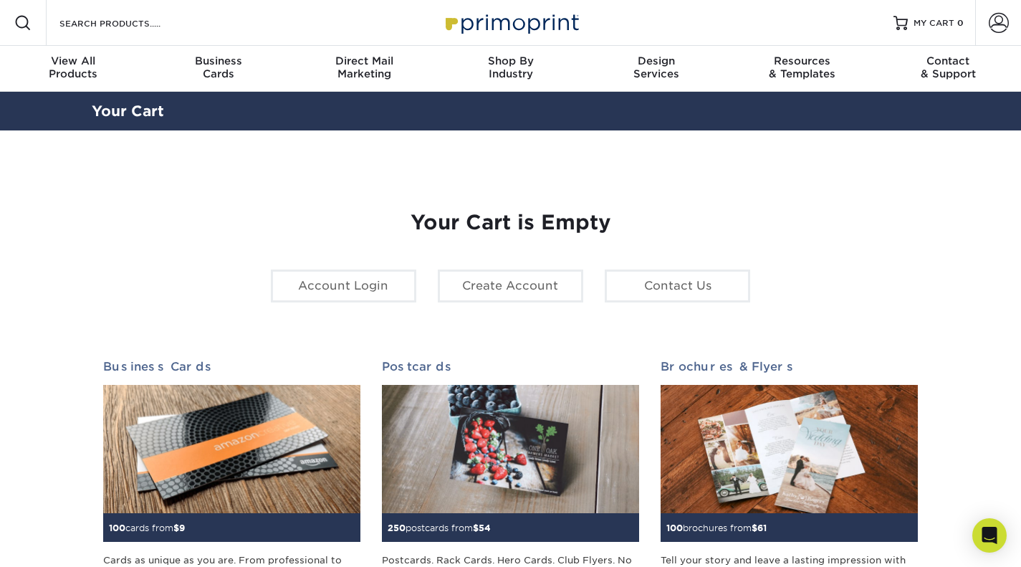
click at [993, 16] on span at bounding box center [999, 23] width 20 height 20
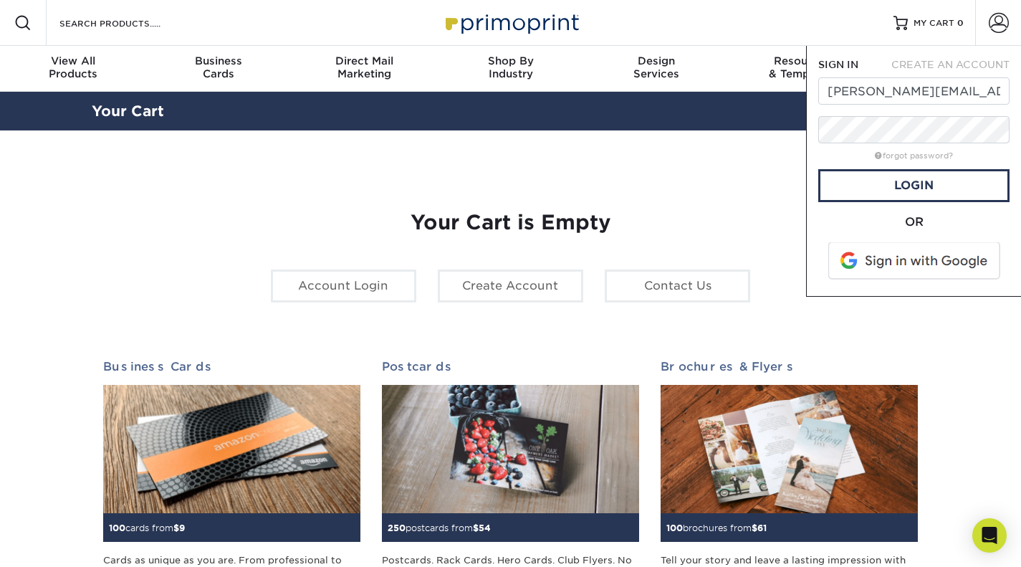
click at [929, 62] on span "CREATE AN ACCOUNT" at bounding box center [950, 64] width 118 height 11
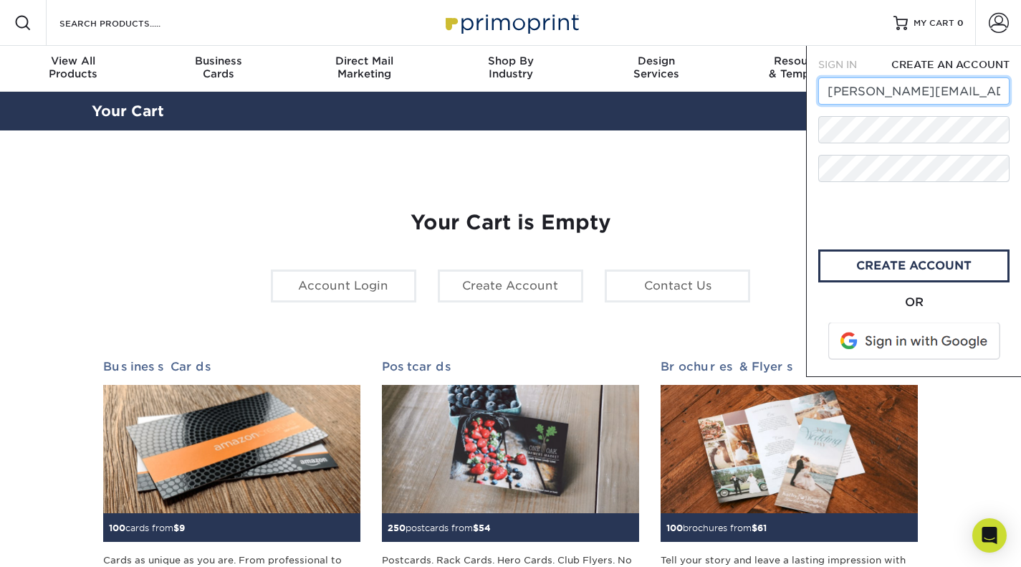
click at [971, 93] on input "[PERSON_NAME][EMAIL_ADDRESS][PERSON_NAME][DOMAIN_NAME]" at bounding box center [913, 90] width 191 height 27
type input "teague.jennifer5@gmail.com"
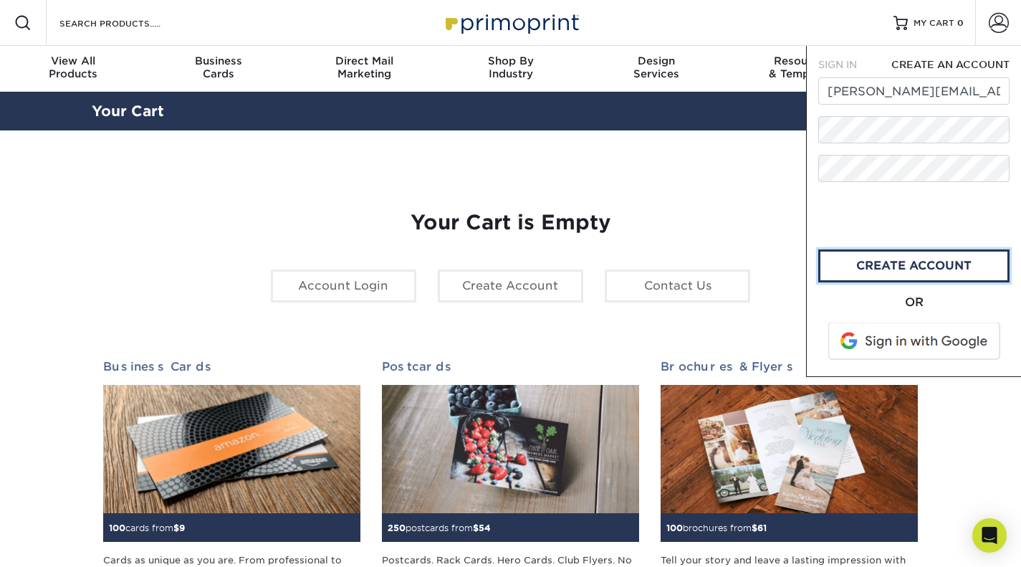
click at [897, 261] on link "create account" at bounding box center [913, 265] width 191 height 33
click at [899, 269] on link "CREATE ACCOUNT" at bounding box center [913, 265] width 191 height 33
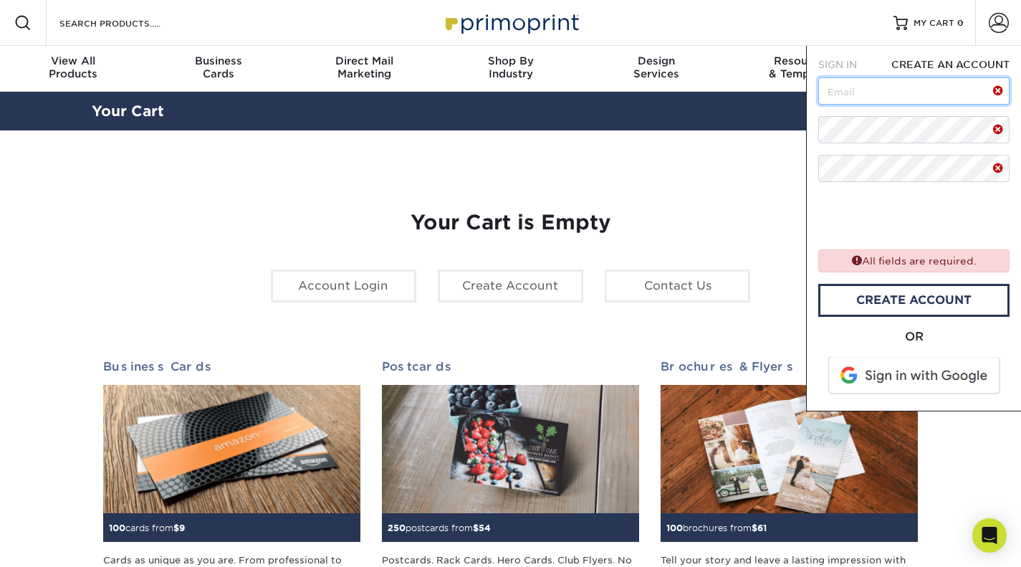
click at [849, 87] on input "text" at bounding box center [913, 90] width 191 height 27
type input "teague.jennifer5@gmail.com"
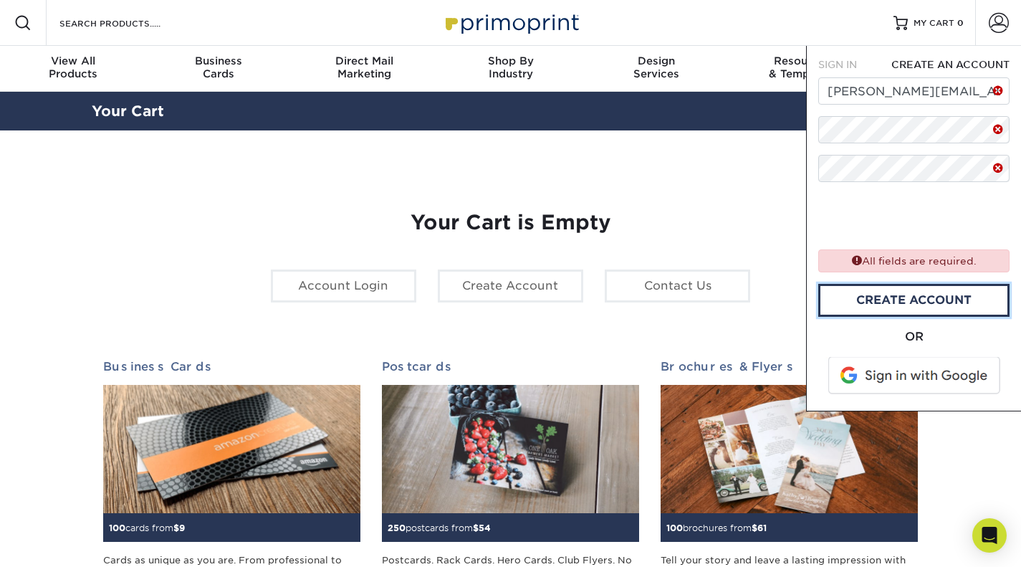
click at [922, 292] on link "CREATE ACCOUNT" at bounding box center [913, 300] width 191 height 33
click at [922, 294] on link "create account" at bounding box center [913, 299] width 191 height 33
click at [914, 299] on link "create account" at bounding box center [913, 299] width 191 height 33
click at [843, 59] on span "SIGN IN" at bounding box center [837, 64] width 39 height 11
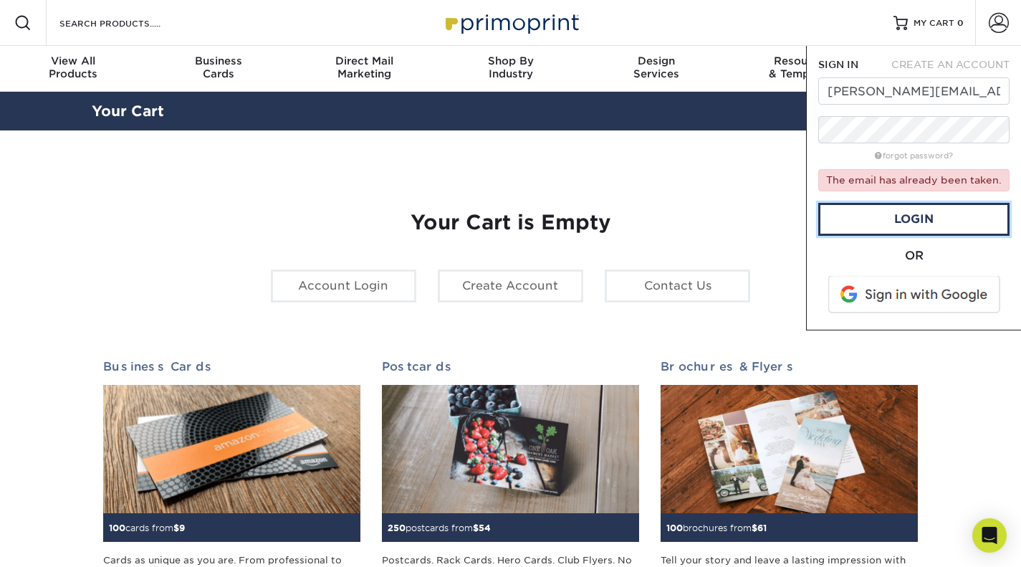
click at [904, 214] on link "Login" at bounding box center [913, 219] width 191 height 33
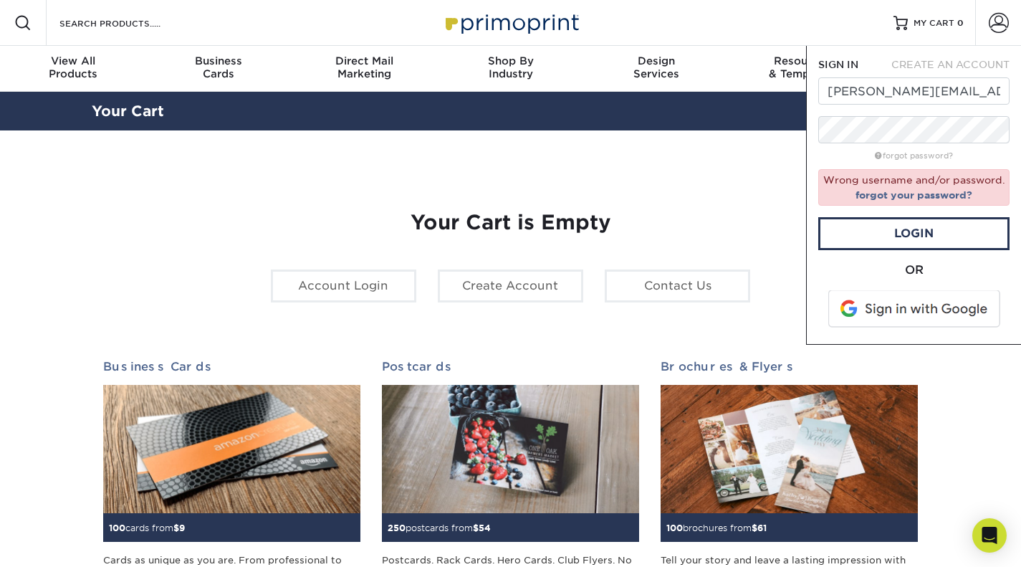
click at [909, 193] on link "forgot your password?" at bounding box center [914, 194] width 117 height 11
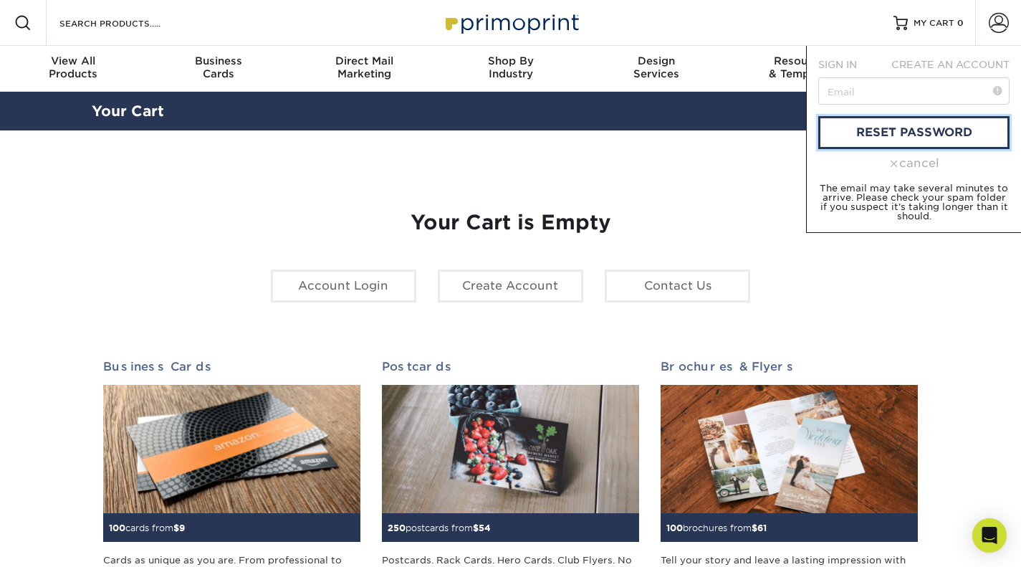
click at [908, 127] on link "reset password" at bounding box center [913, 132] width 191 height 33
click at [865, 95] on input "text" at bounding box center [913, 90] width 191 height 27
type input "[PERSON_NAME][EMAIL_ADDRESS][PERSON_NAME][DOMAIN_NAME]"
click at [906, 131] on link "reset password" at bounding box center [913, 132] width 191 height 33
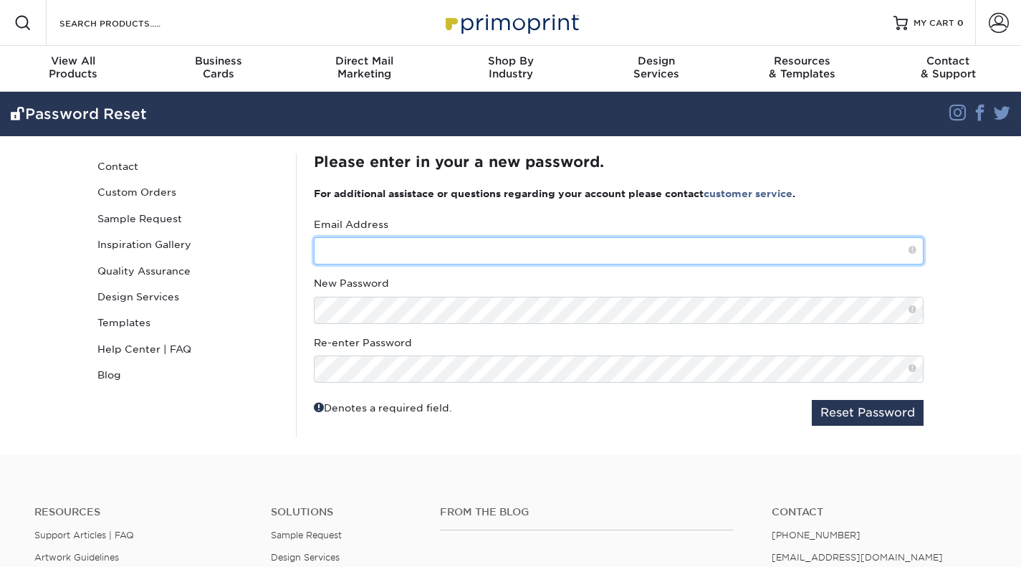
click at [380, 253] on input "text" at bounding box center [619, 250] width 610 height 27
type input "[PERSON_NAME][EMAIL_ADDRESS][PERSON_NAME][DOMAIN_NAME]"
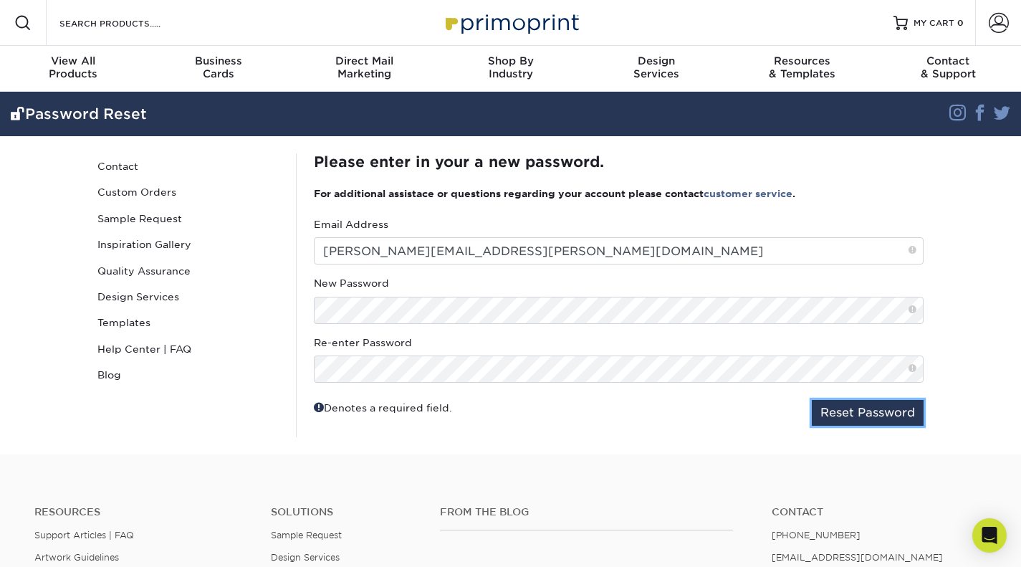
click at [874, 415] on button "Reset Password" at bounding box center [868, 413] width 112 height 26
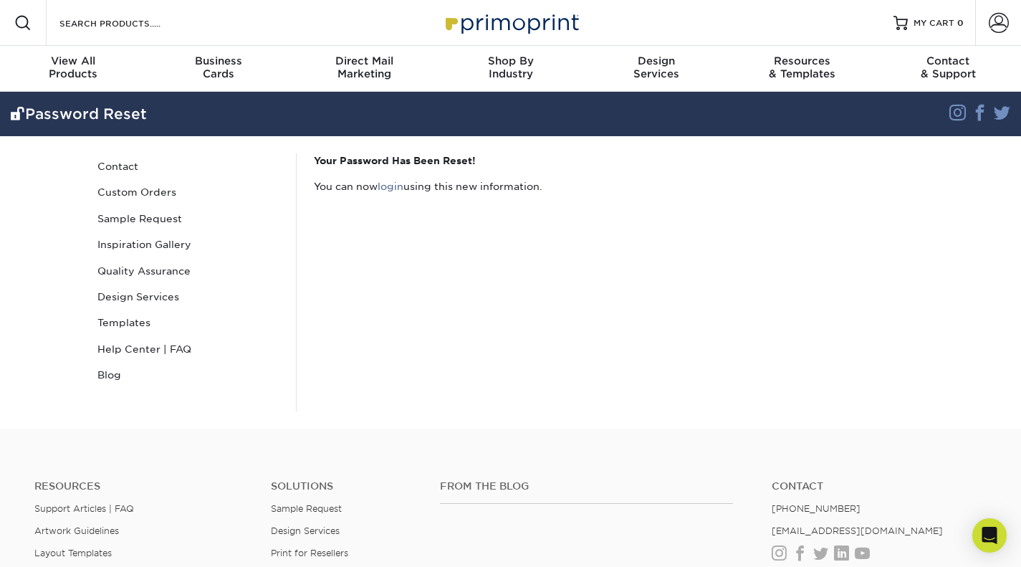
type input "[PERSON_NAME][EMAIL_ADDRESS][PERSON_NAME][DOMAIN_NAME]"
click at [1003, 22] on span at bounding box center [999, 23] width 20 height 20
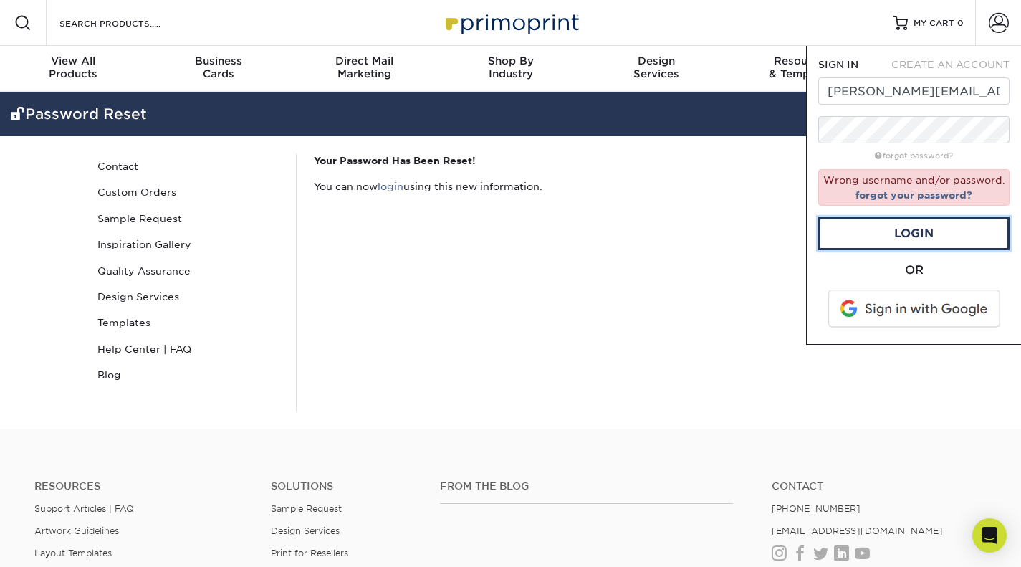
click at [883, 231] on link "Login" at bounding box center [913, 233] width 191 height 33
click at [893, 237] on link "Login" at bounding box center [913, 233] width 191 height 33
click at [911, 227] on link "Login" at bounding box center [913, 233] width 191 height 33
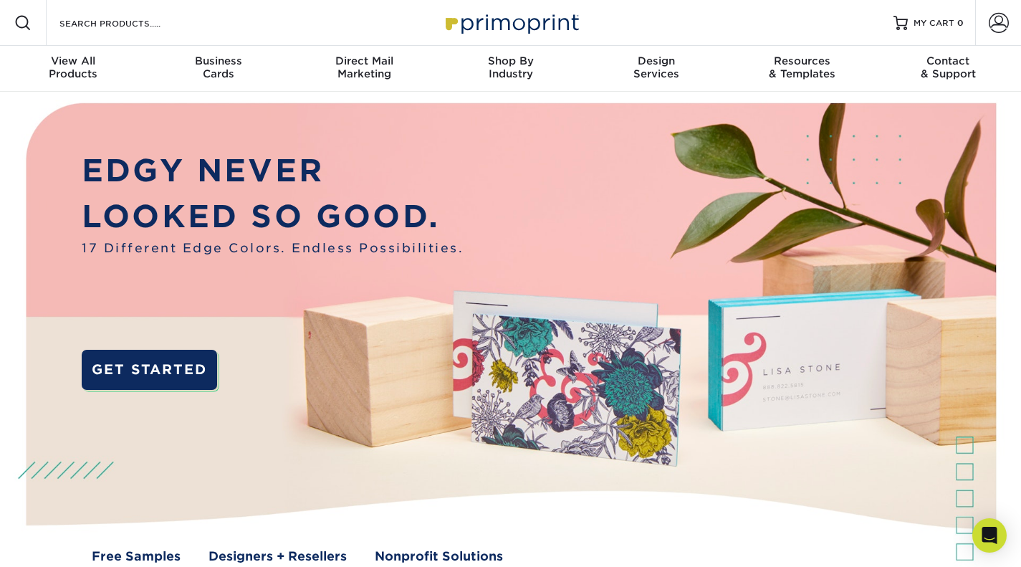
click at [84, 62] on span "View All" at bounding box center [73, 60] width 146 height 13
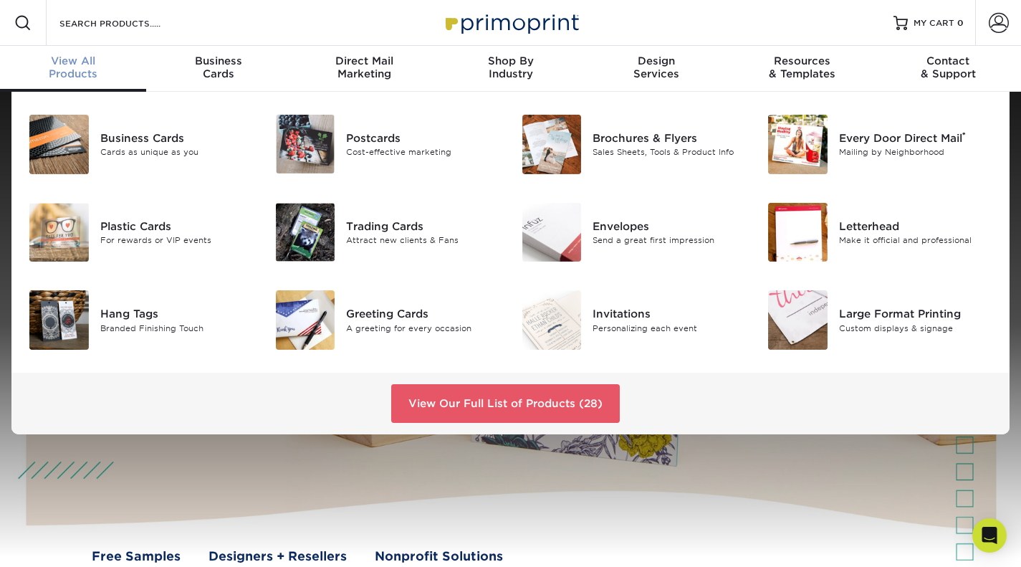
click at [499, 396] on link "View Our Full List of Products (28)" at bounding box center [505, 403] width 229 height 39
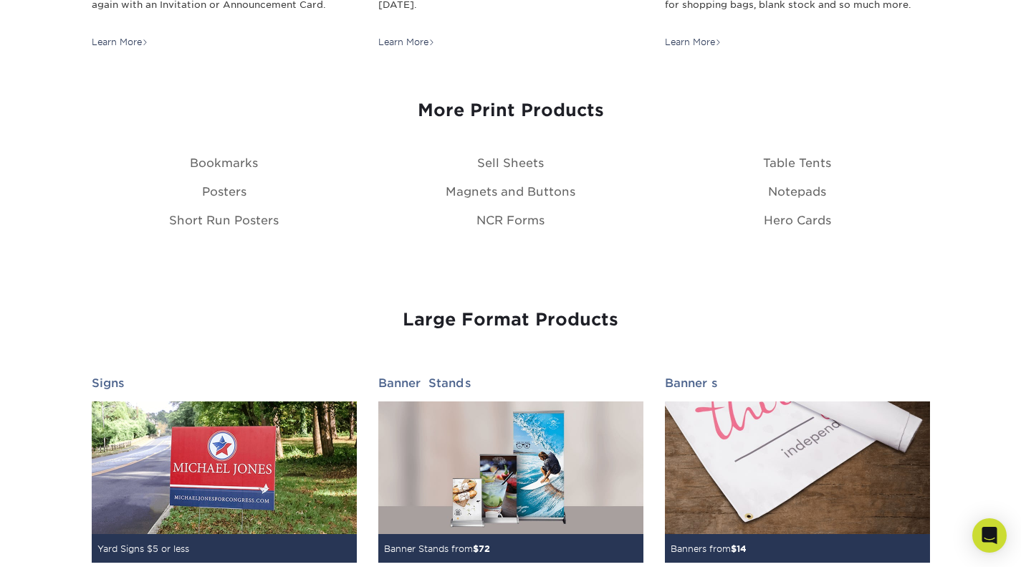
scroll to position [1700, 0]
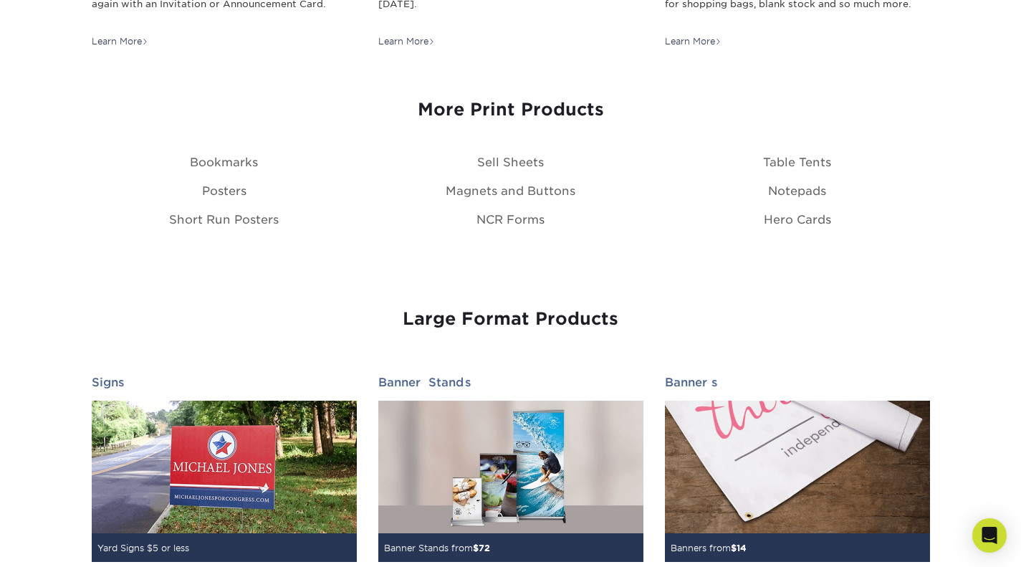
click at [728, 467] on img at bounding box center [797, 467] width 265 height 133
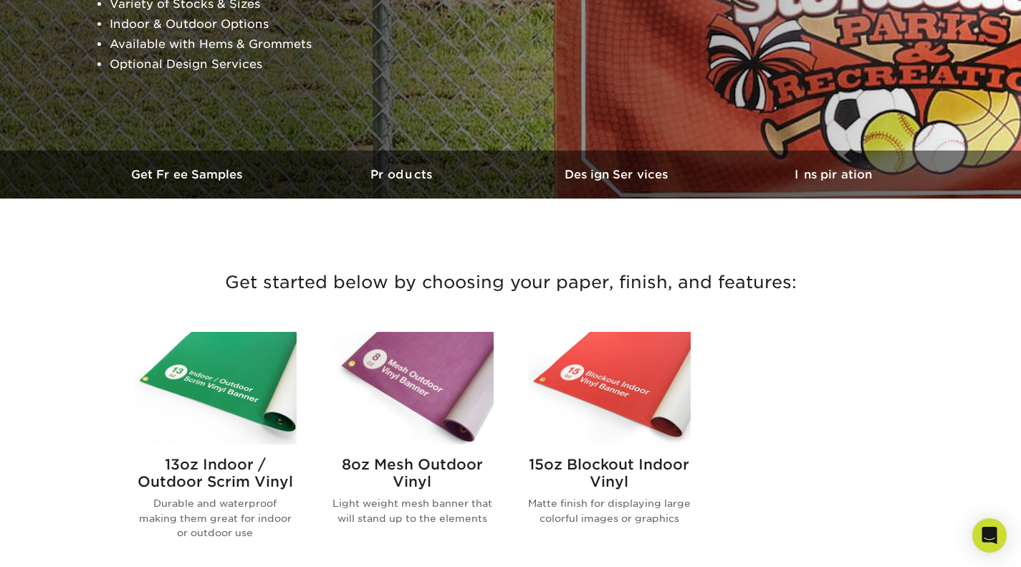
scroll to position [317, 0]
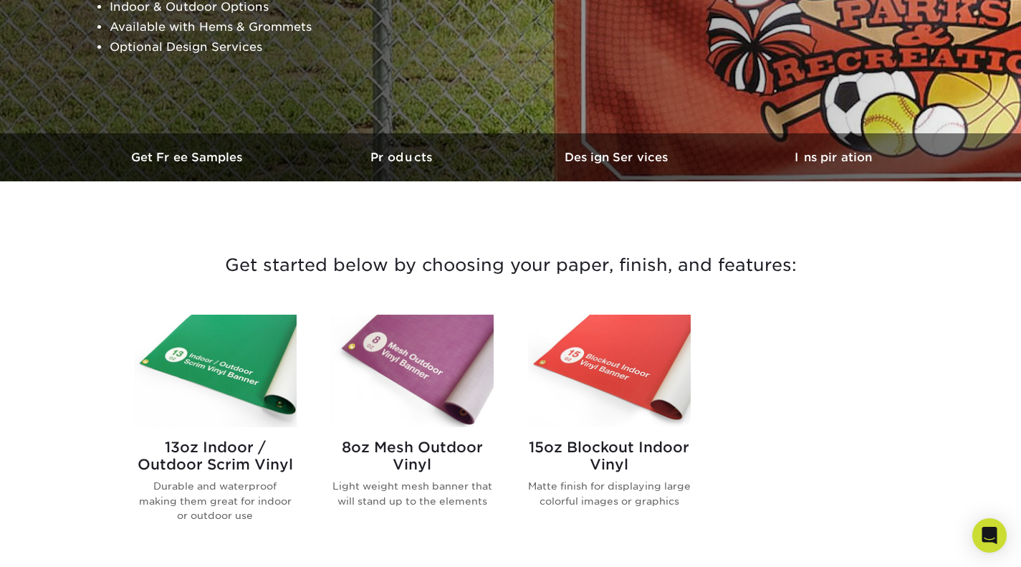
click at [224, 376] on img at bounding box center [215, 371] width 163 height 113
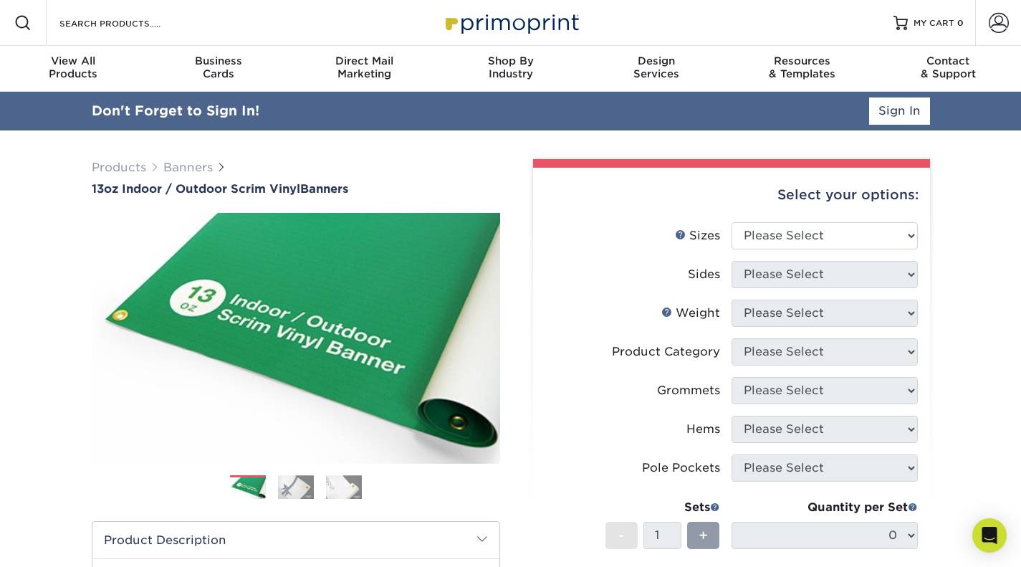
type input "[PERSON_NAME][EMAIL_ADDRESS][PERSON_NAME][DOMAIN_NAME]"
click at [992, 23] on span at bounding box center [999, 23] width 20 height 20
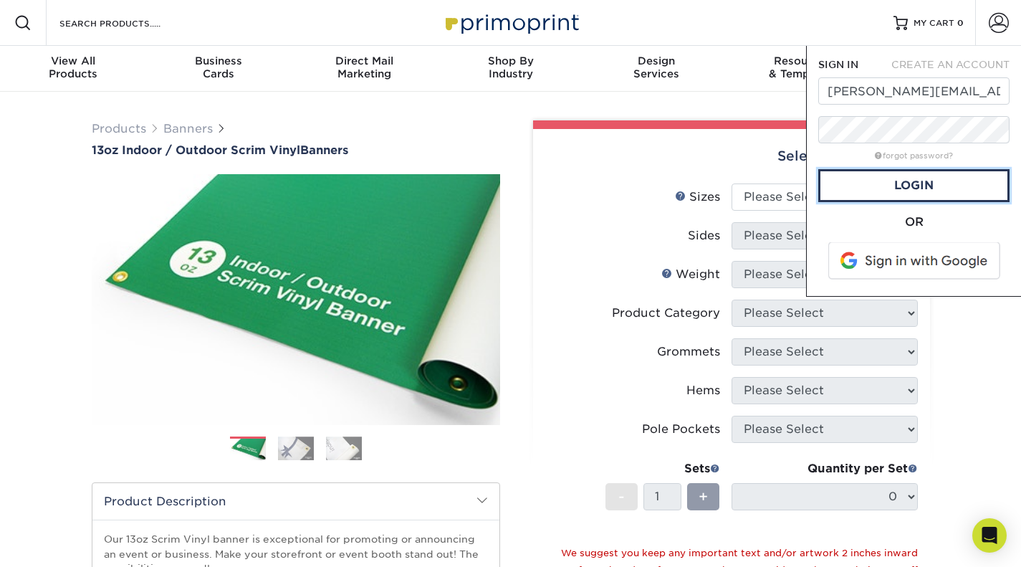
click at [906, 183] on link "Login" at bounding box center [913, 185] width 191 height 33
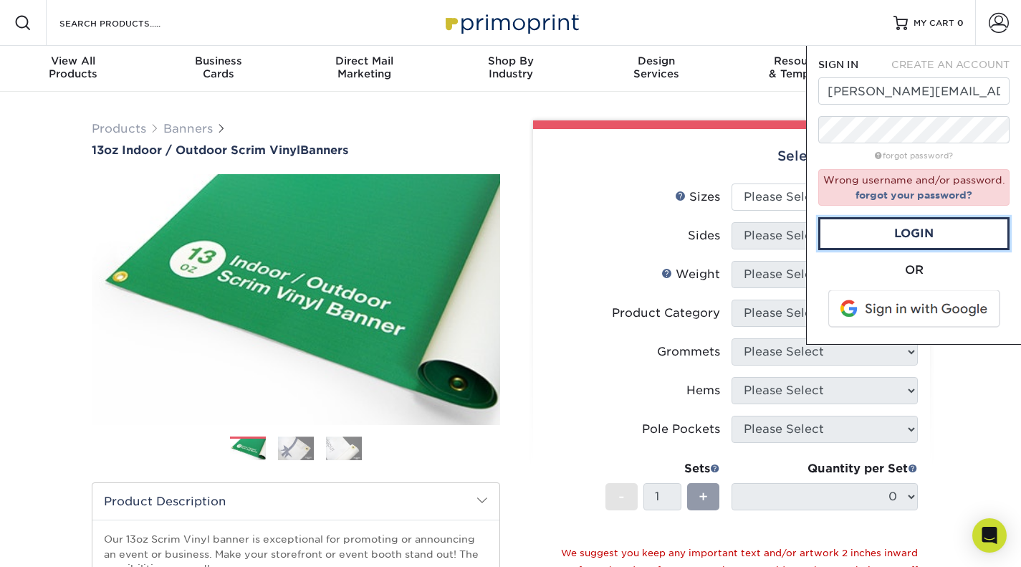
click at [862, 234] on link "Login" at bounding box center [913, 233] width 191 height 33
click at [864, 234] on link "Login" at bounding box center [913, 233] width 191 height 33
click at [908, 230] on link "Login" at bounding box center [913, 233] width 191 height 33
click at [484, 123] on div "Products Banners 13oz Indoor / Outdoor Scrim Vinyl Banners" at bounding box center [296, 138] width 408 height 37
